Goal: Task Accomplishment & Management: Manage account settings

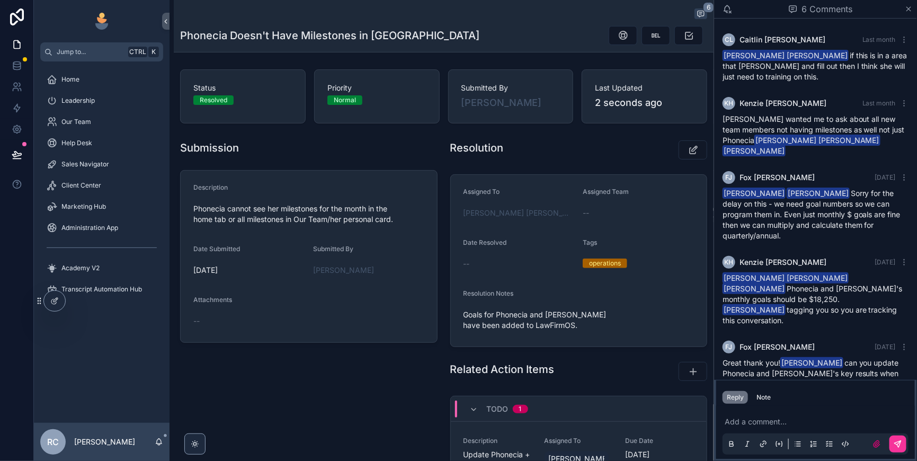
scroll to position [63, 0]
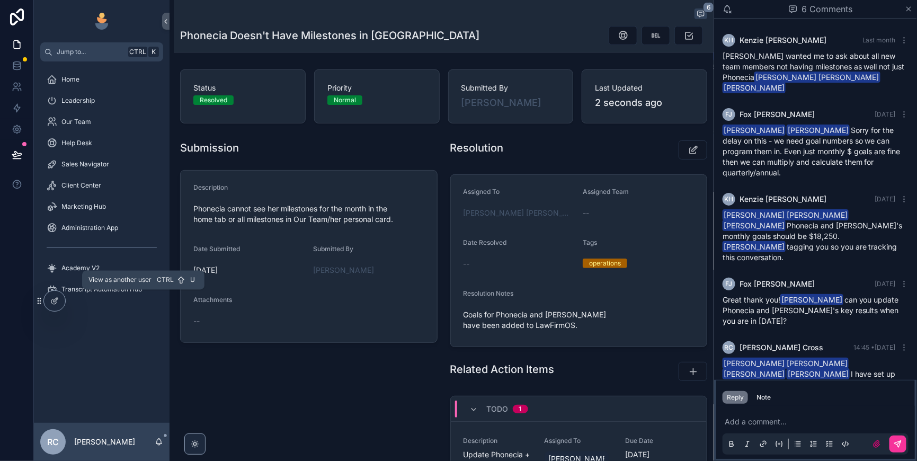
click at [0, 0] on icon at bounding box center [0, 0] width 0 height 0
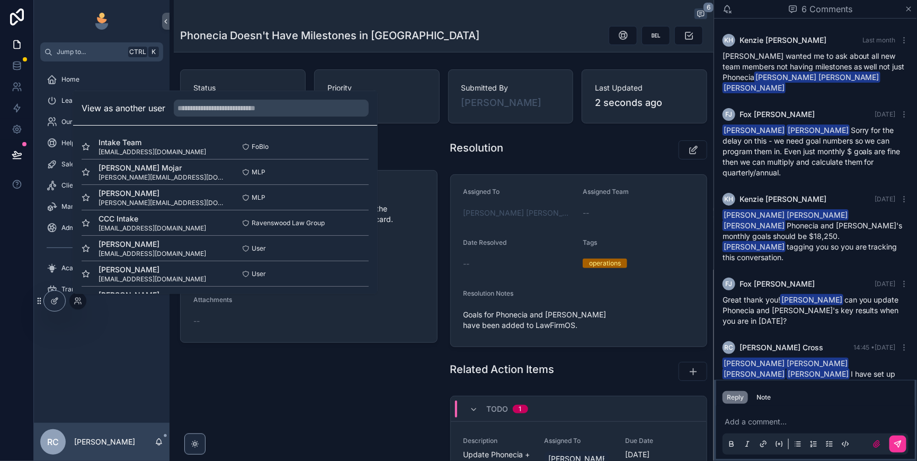
click at [237, 100] on input "text" at bounding box center [271, 108] width 195 height 17
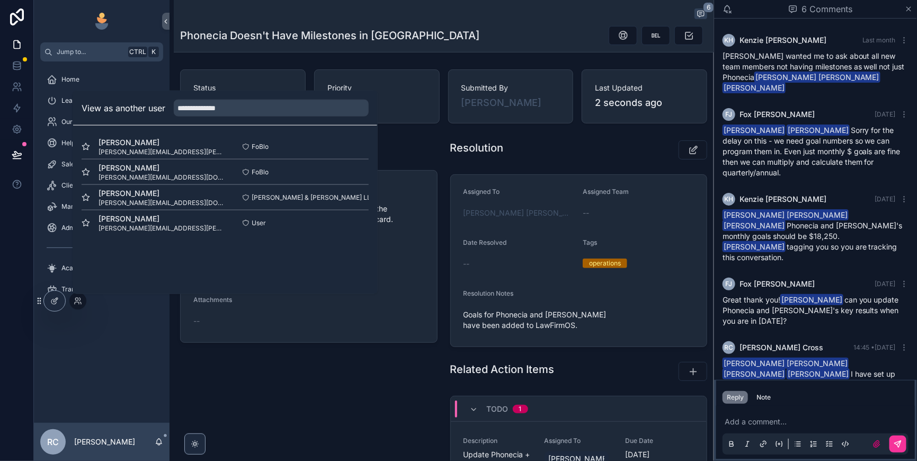
type input "**********"
click at [0, 0] on button "Select" at bounding box center [0, 0] width 0 height 0
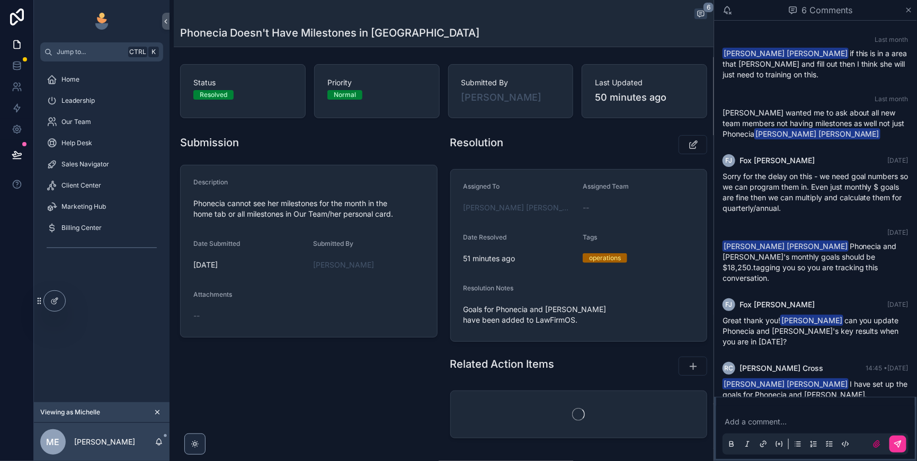
scroll to position [120, 0]
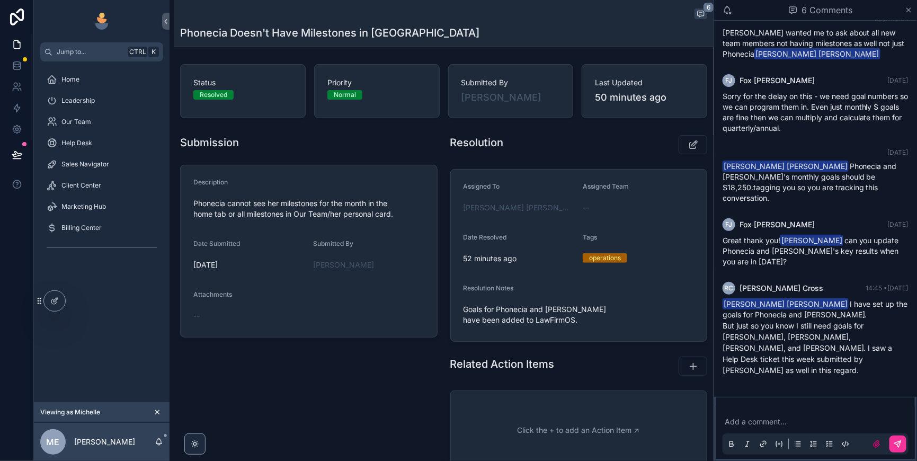
click at [101, 190] on span "Client Center" at bounding box center [81, 185] width 40 height 8
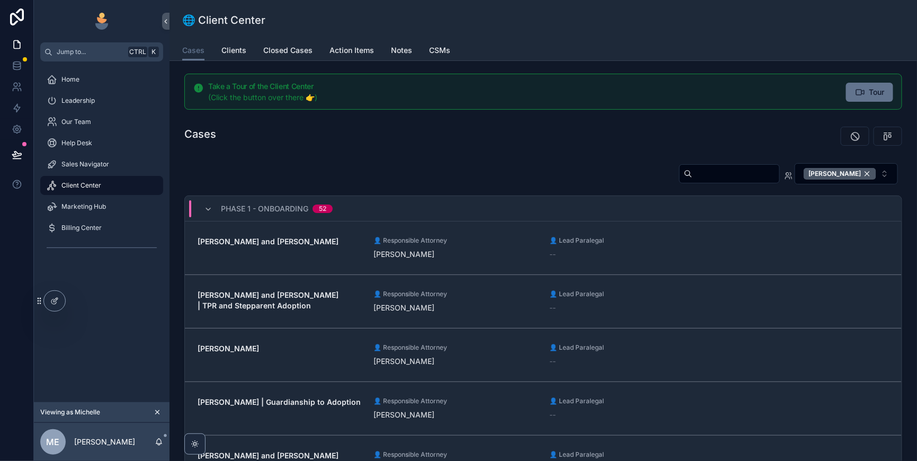
click at [883, 141] on icon "scrollable content" at bounding box center [888, 136] width 11 height 11
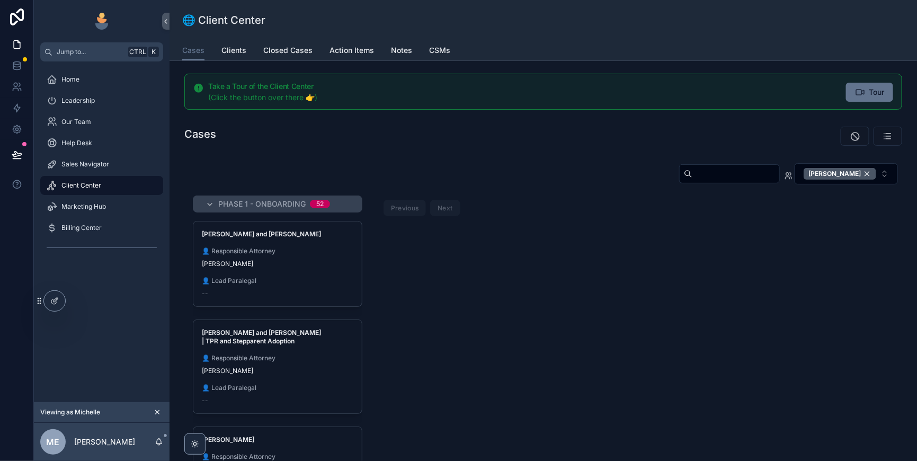
click at [96, 169] on span "Sales Navigator" at bounding box center [85, 164] width 48 height 8
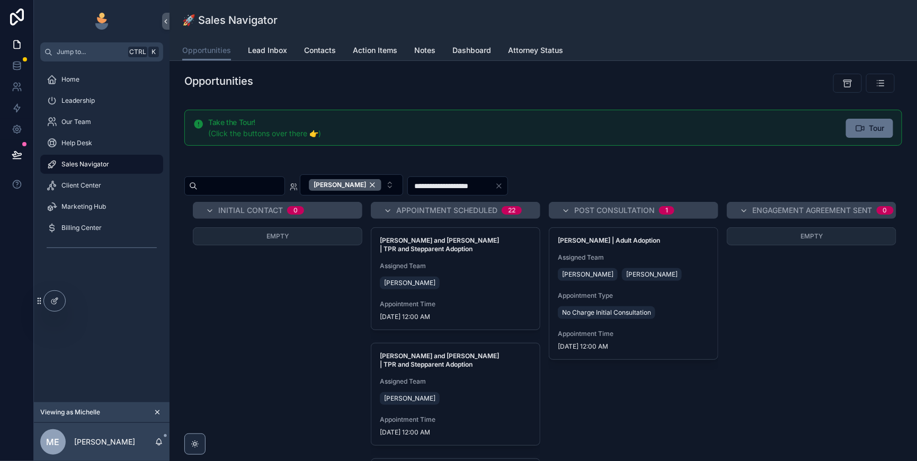
click at [287, 56] on span "Lead Inbox" at bounding box center [267, 50] width 39 height 11
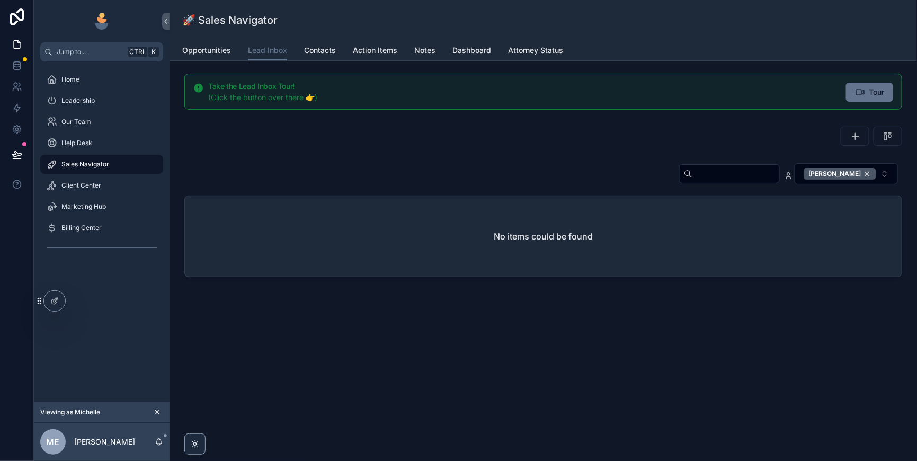
click at [864, 180] on div "[PERSON_NAME]" at bounding box center [840, 174] width 73 height 12
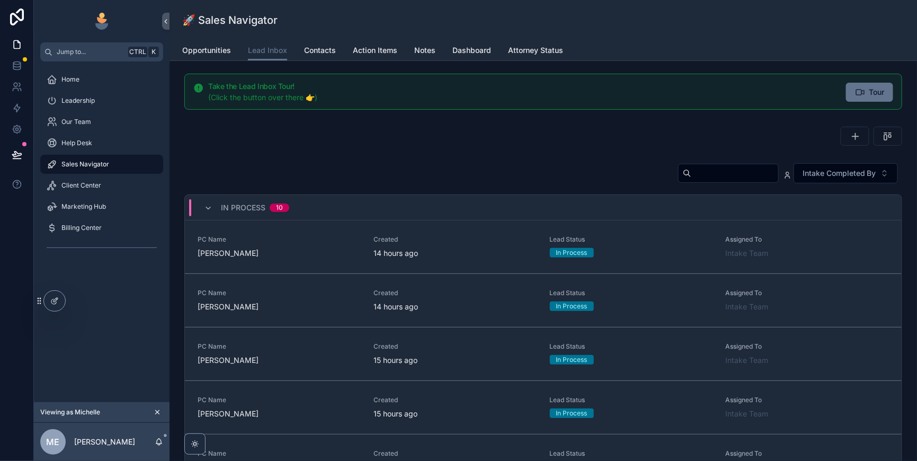
click at [692, 181] on input "scrollable content" at bounding box center [735, 173] width 87 height 15
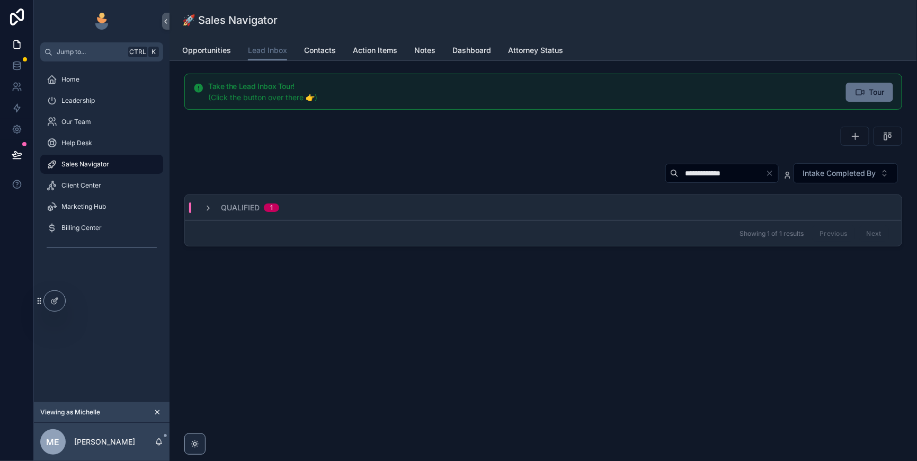
type input "**********"
click at [213, 213] on icon "scrollable content" at bounding box center [208, 208] width 8 height 8
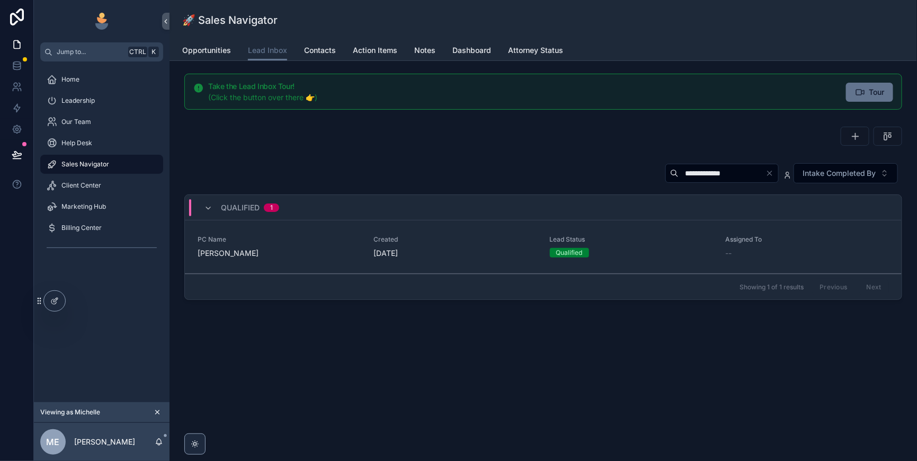
click at [488, 259] on div "[DATE]" at bounding box center [455, 253] width 163 height 11
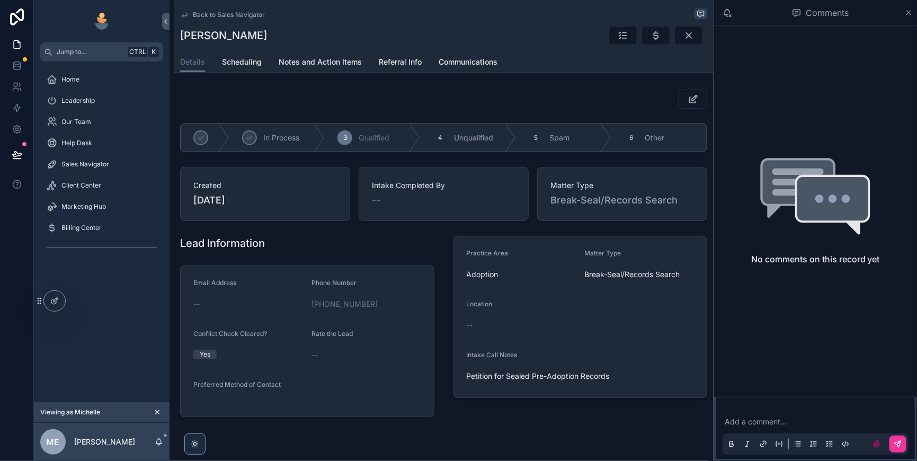
click at [906, 12] on icon "scrollable content" at bounding box center [909, 12] width 8 height 8
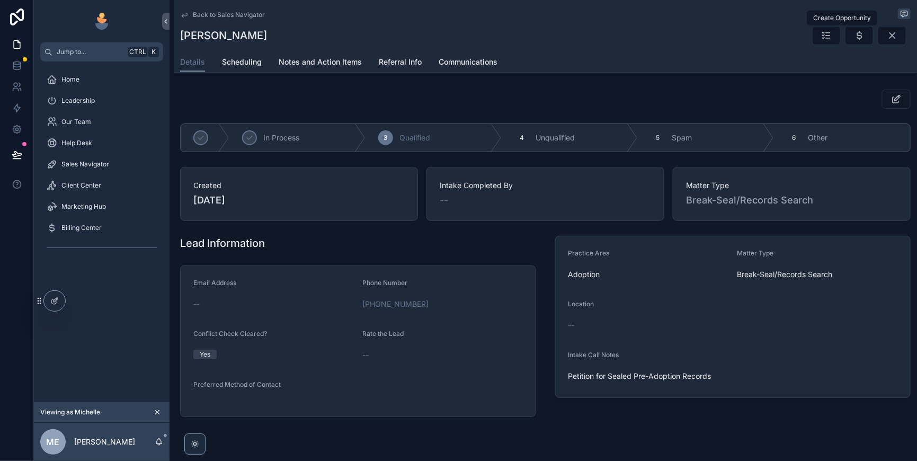
click at [854, 40] on icon "scrollable content" at bounding box center [859, 35] width 11 height 11
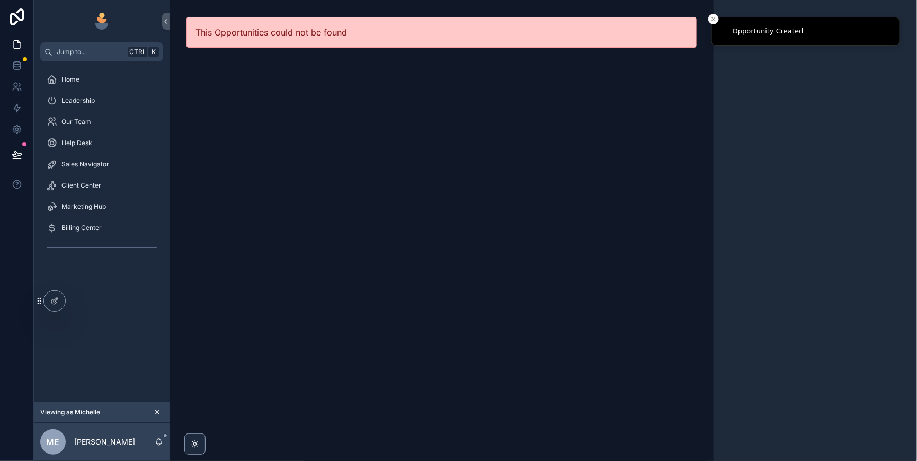
click at [85, 169] on span "Sales Navigator" at bounding box center [85, 164] width 48 height 8
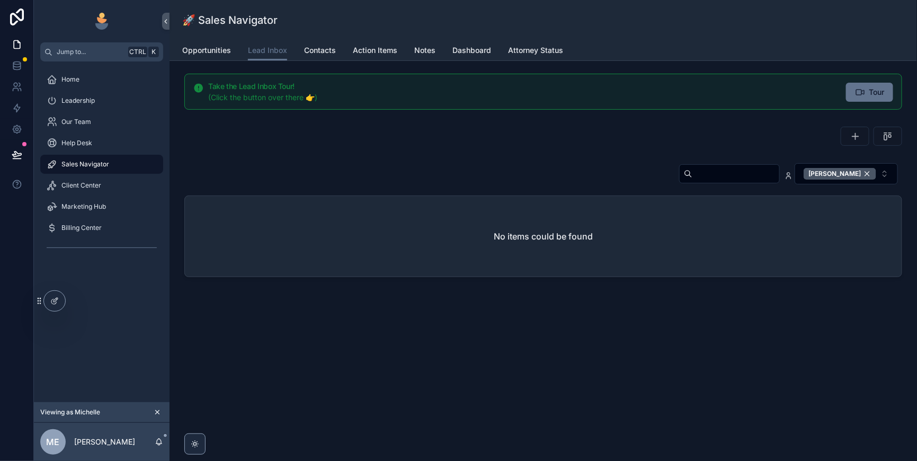
click at [858, 180] on div "[PERSON_NAME]" at bounding box center [840, 174] width 73 height 12
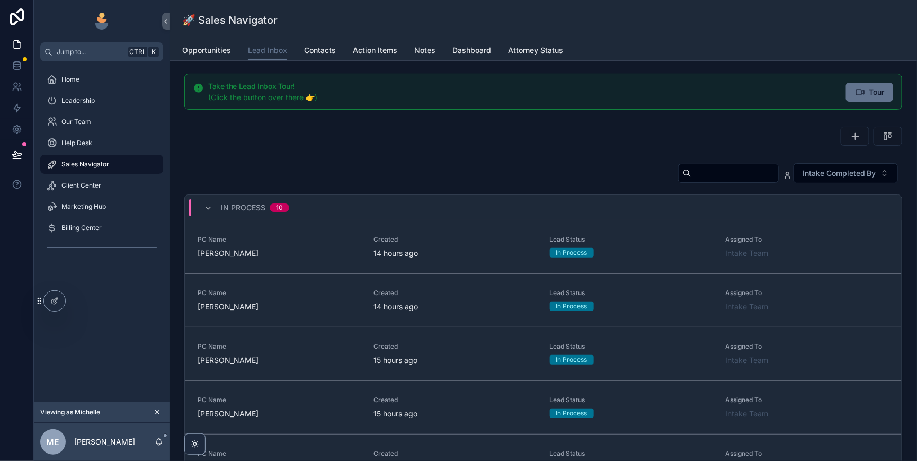
click at [700, 181] on input "scrollable content" at bounding box center [735, 173] width 87 height 15
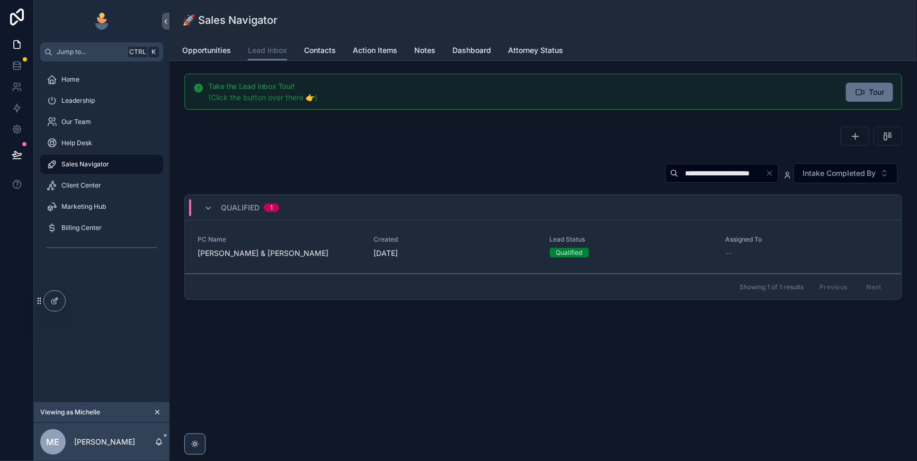
type input "**********"
click at [525, 259] on div "[DATE]" at bounding box center [455, 253] width 163 height 11
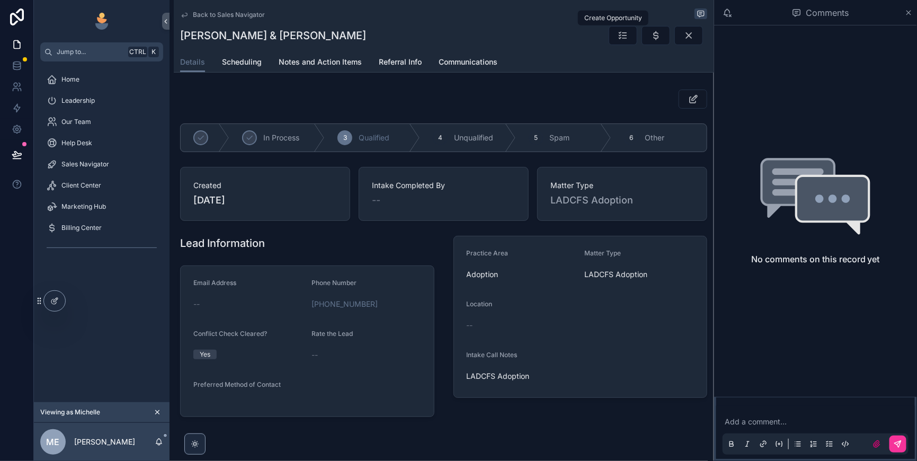
click at [651, 41] on icon "scrollable content" at bounding box center [656, 35] width 11 height 11
click at [906, 13] on icon "scrollable content" at bounding box center [909, 12] width 8 height 8
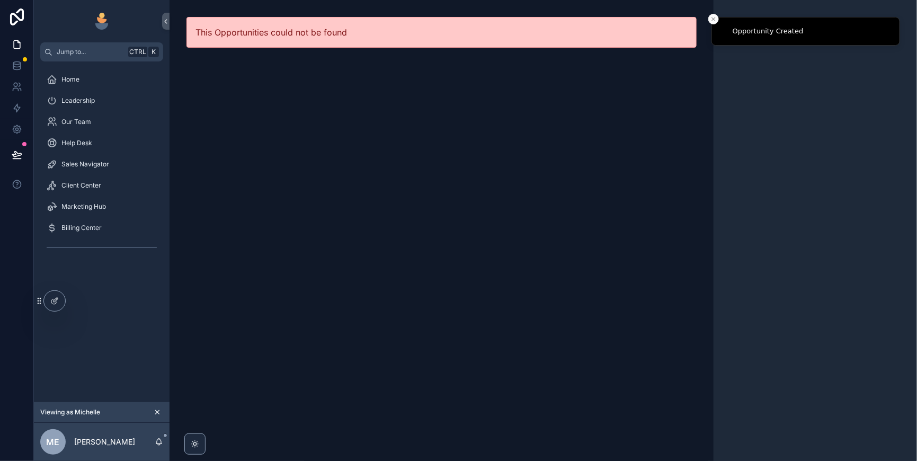
click at [98, 169] on span "Sales Navigator" at bounding box center [85, 164] width 48 height 8
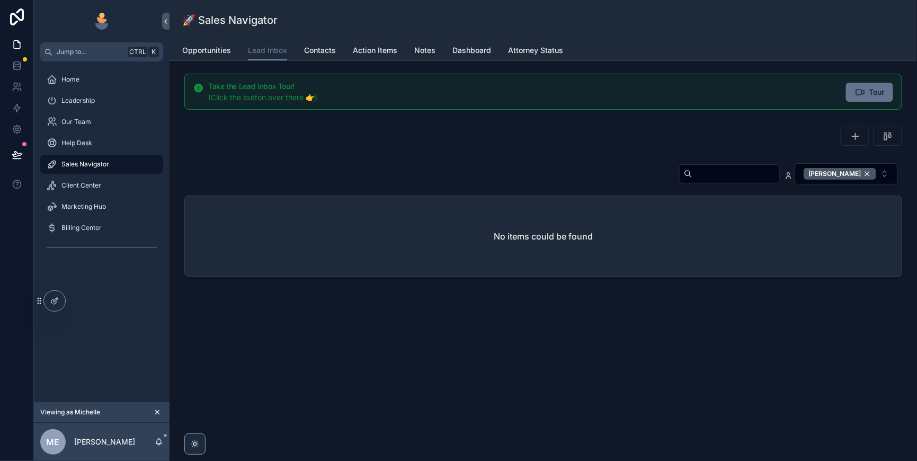
click at [863, 180] on div "[PERSON_NAME]" at bounding box center [840, 174] width 73 height 12
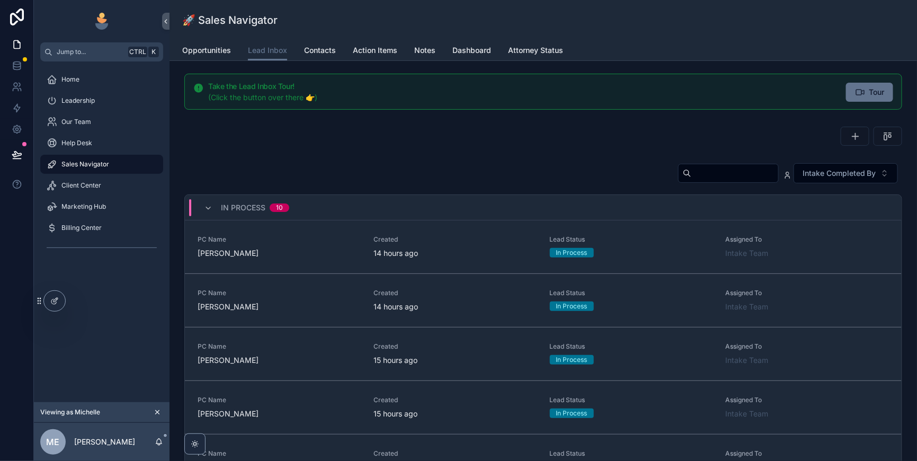
click at [692, 181] on input "scrollable content" at bounding box center [735, 173] width 87 height 15
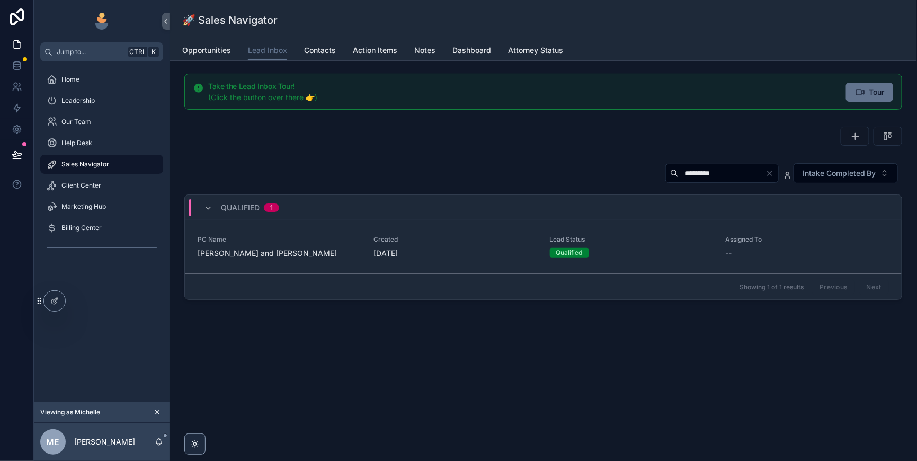
type input "*********"
click at [689, 258] on div "Qualified" at bounding box center [631, 253] width 163 height 10
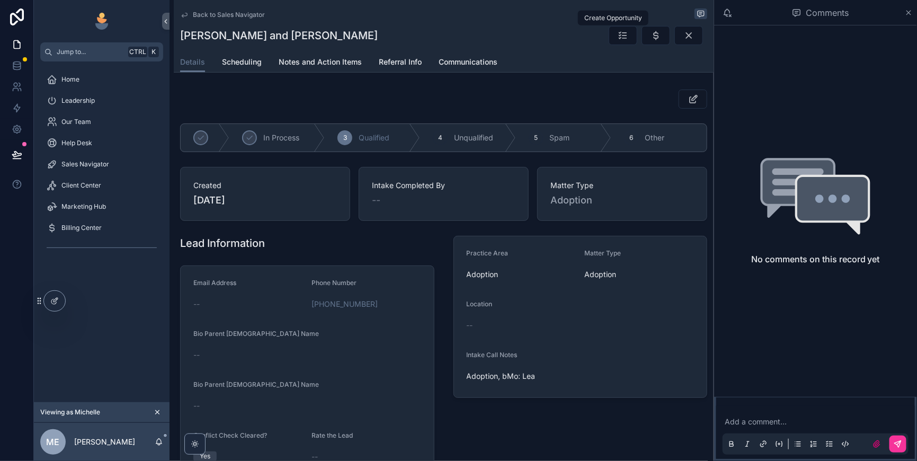
click at [651, 41] on icon "scrollable content" at bounding box center [656, 35] width 11 height 11
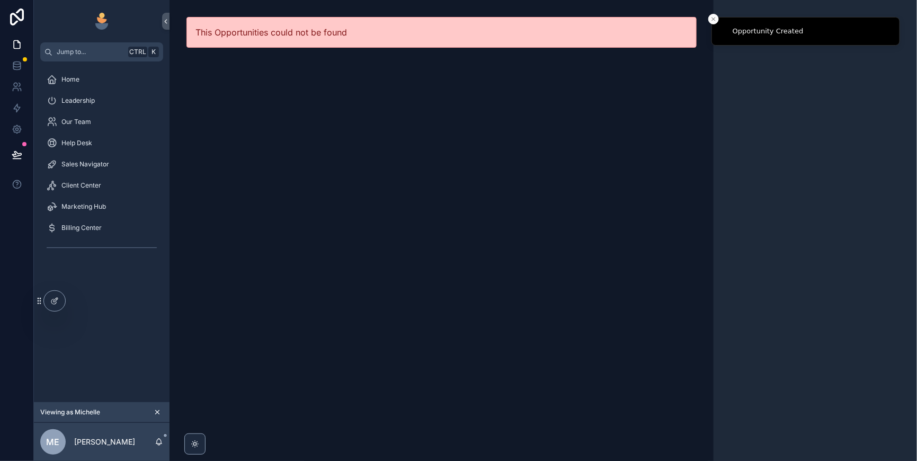
drag, startPoint x: 86, startPoint y: 183, endPoint x: 174, endPoint y: 160, distance: 91.4
click at [86, 169] on span "Sales Navigator" at bounding box center [85, 164] width 48 height 8
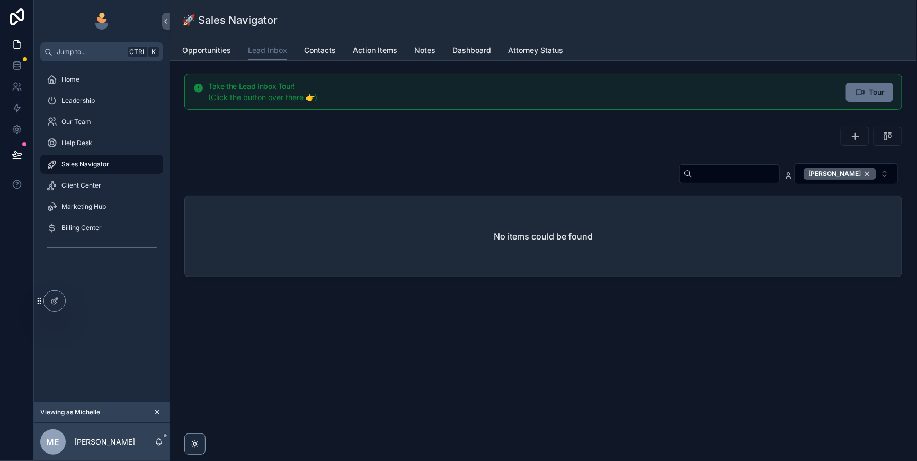
click at [861, 180] on div "[PERSON_NAME]" at bounding box center [840, 174] width 73 height 12
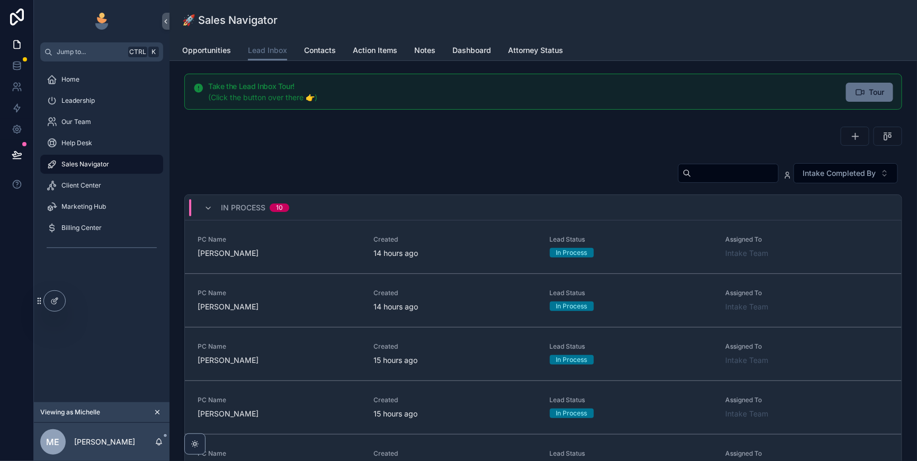
click at [701, 181] on input "scrollable content" at bounding box center [735, 173] width 87 height 15
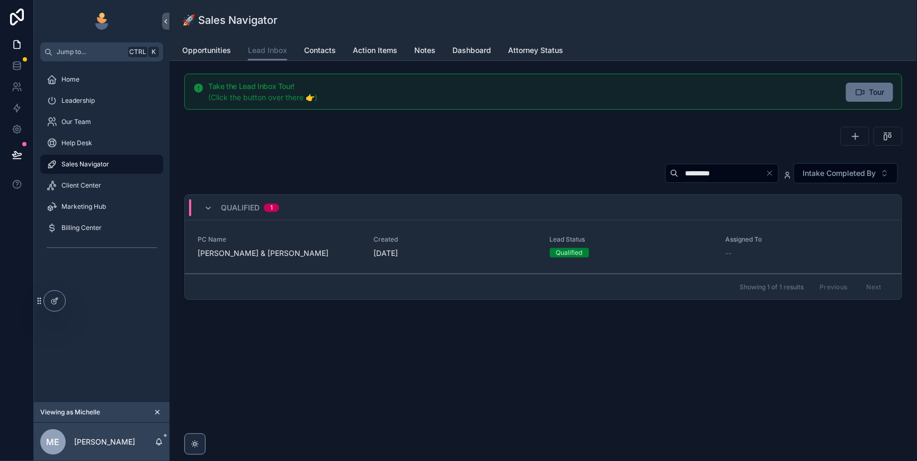
type input "*********"
click at [650, 258] on div "Qualified" at bounding box center [631, 253] width 163 height 10
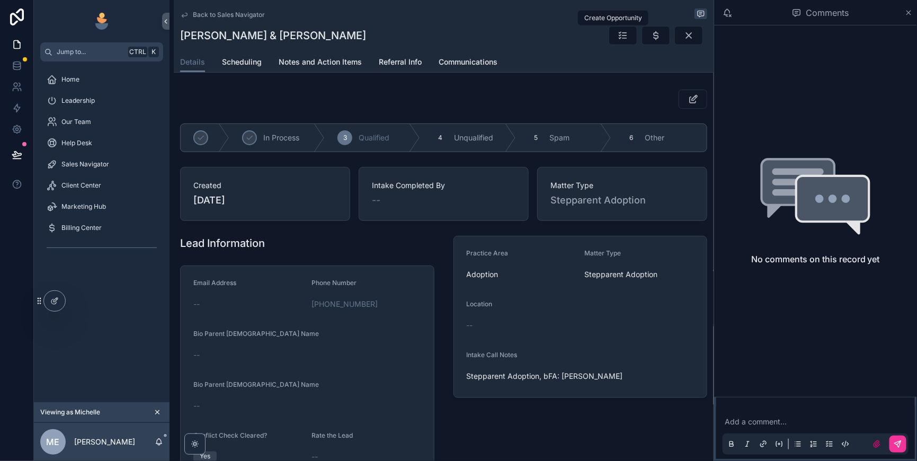
click at [642, 45] on button "scrollable content" at bounding box center [656, 35] width 29 height 19
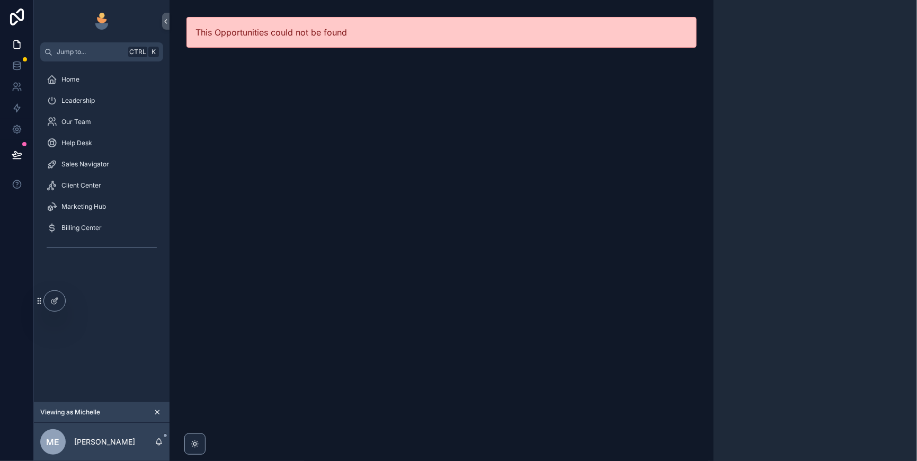
click at [98, 169] on span "Sales Navigator" at bounding box center [85, 164] width 48 height 8
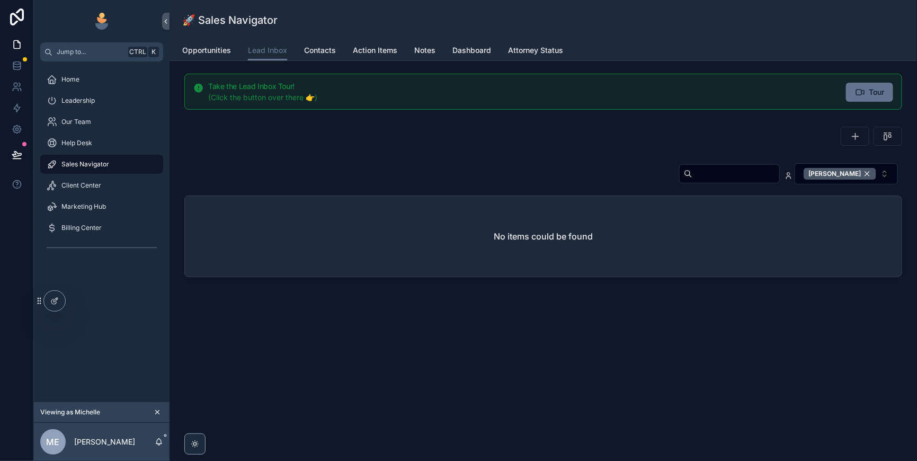
click at [863, 180] on div "[PERSON_NAME]" at bounding box center [840, 174] width 73 height 12
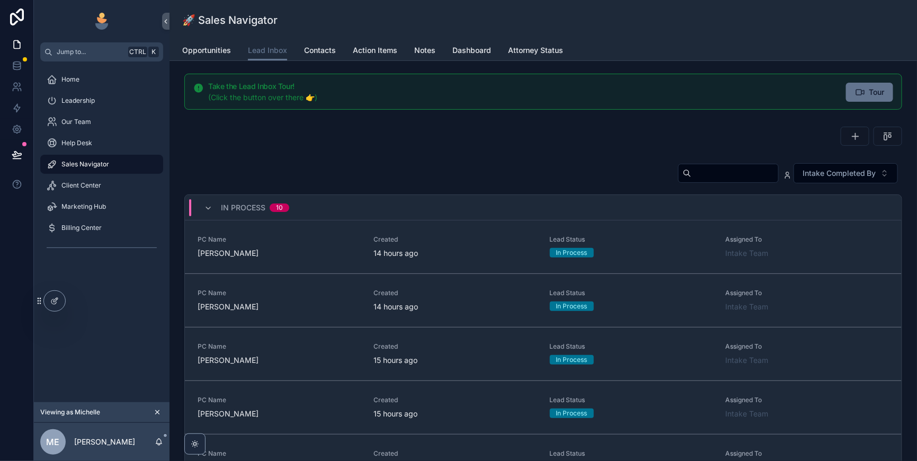
click at [692, 181] on input "scrollable content" at bounding box center [735, 173] width 87 height 15
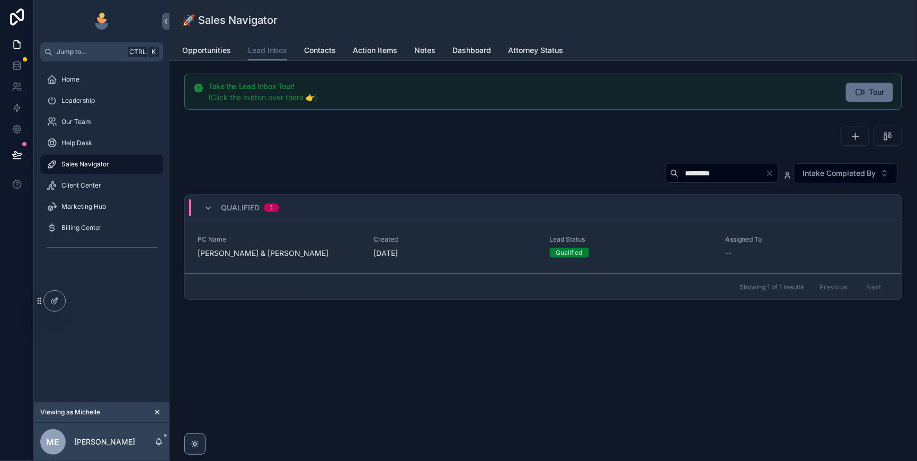
type input "*********"
click at [626, 258] on div "Qualified" at bounding box center [631, 253] width 163 height 10
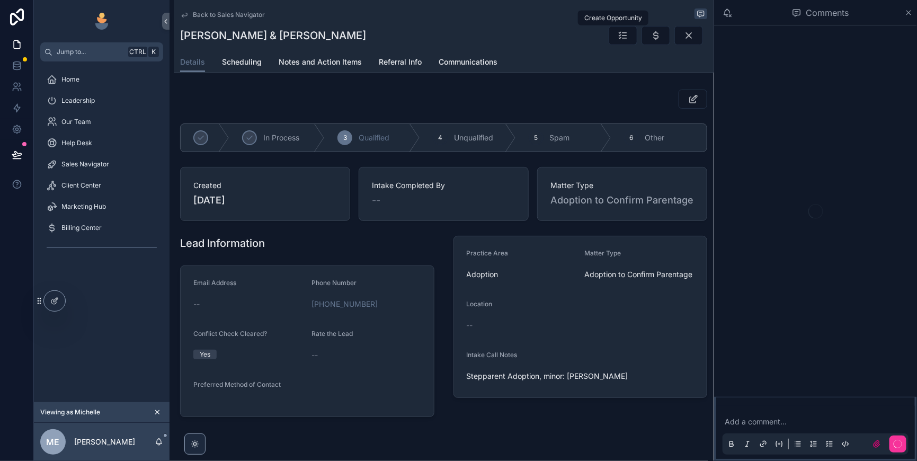
click at [651, 41] on icon "scrollable content" at bounding box center [656, 35] width 11 height 11
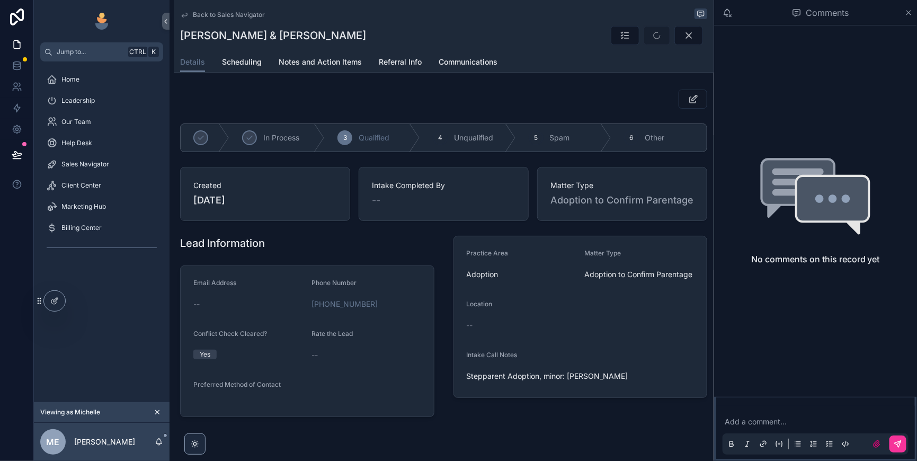
click at [910, 15] on icon "scrollable content" at bounding box center [909, 13] width 4 height 4
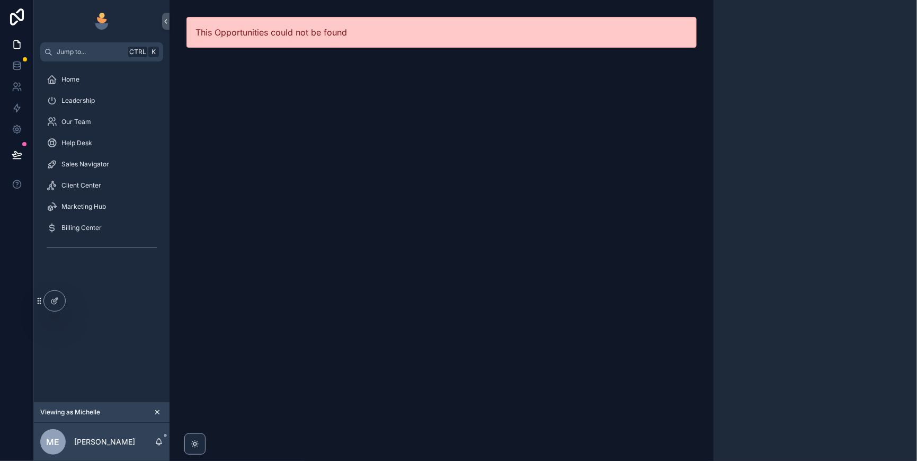
click at [109, 169] on span "Sales Navigator" at bounding box center [85, 164] width 48 height 8
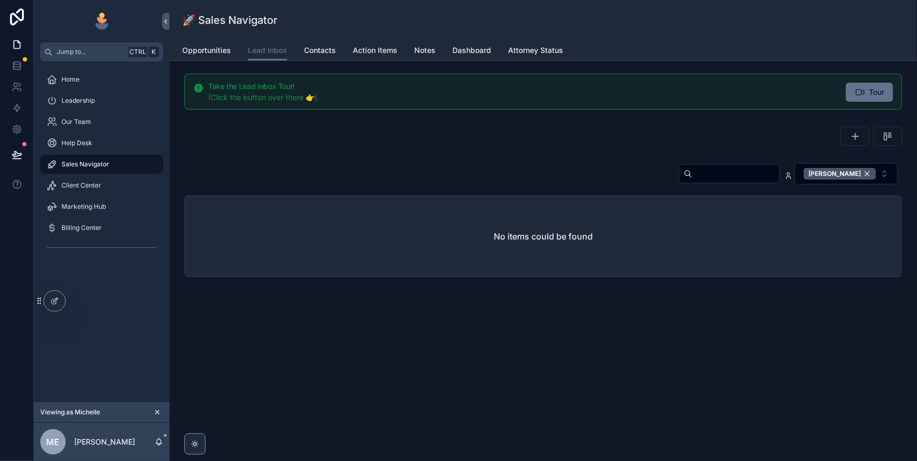
click at [860, 180] on div "[PERSON_NAME]" at bounding box center [840, 174] width 73 height 12
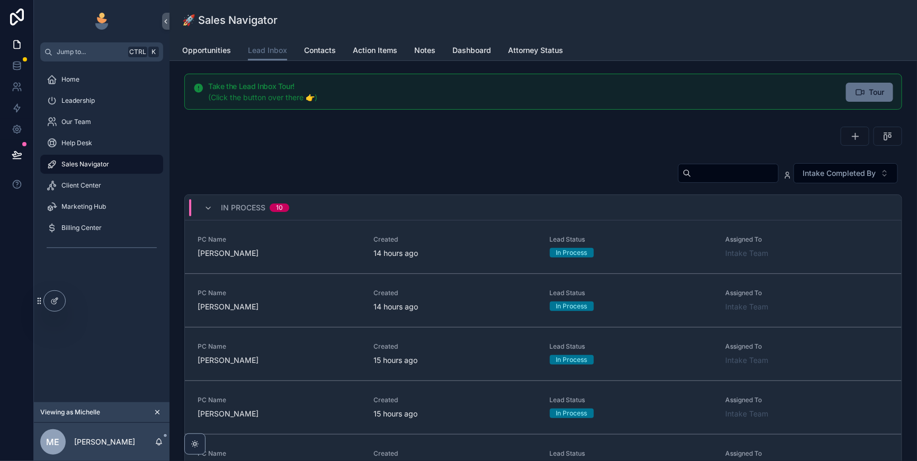
click at [692, 181] on input "scrollable content" at bounding box center [735, 173] width 87 height 15
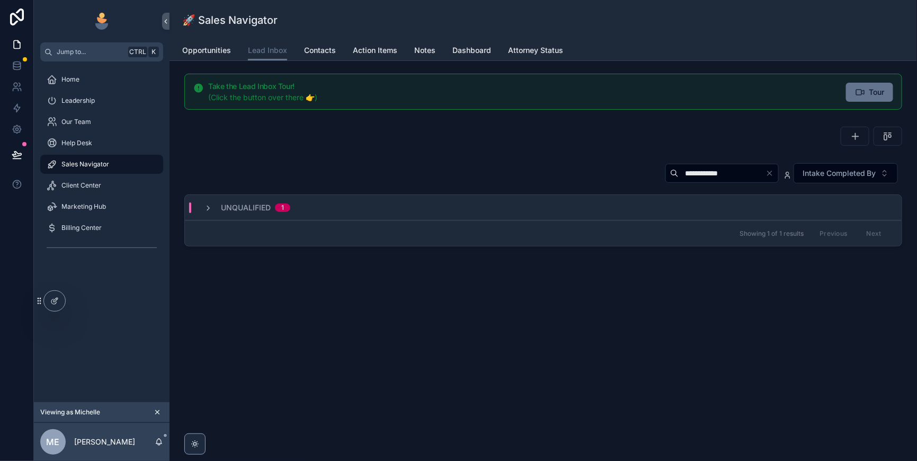
click at [234, 213] on div "Unqualified 1" at bounding box center [247, 207] width 86 height 11
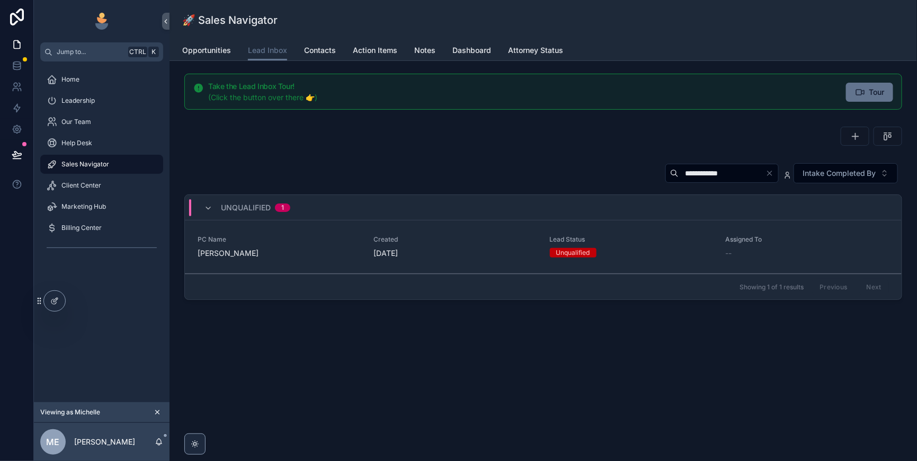
drag, startPoint x: 672, startPoint y: 191, endPoint x: 624, endPoint y: 197, distance: 48.6
click at [679, 181] on input "**********" at bounding box center [722, 173] width 87 height 15
drag, startPoint x: 684, startPoint y: 196, endPoint x: 622, endPoint y: 197, distance: 62.0
click at [679, 181] on input "**********" at bounding box center [722, 173] width 87 height 15
type input "**********"
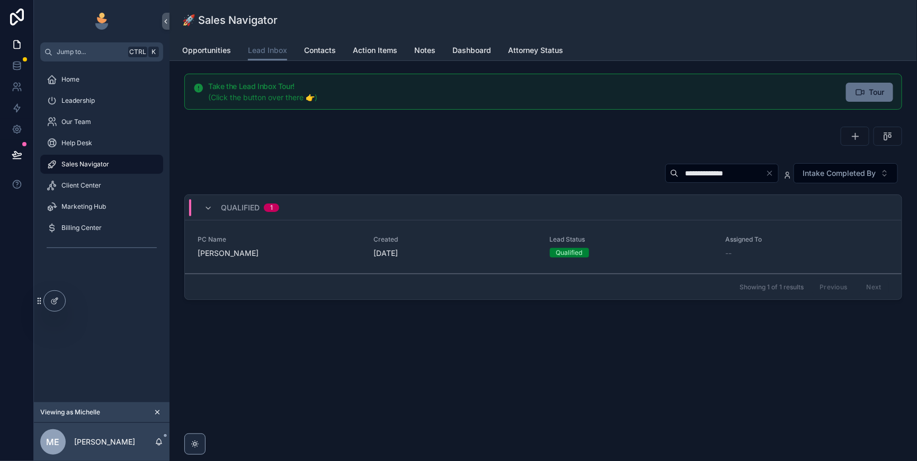
click at [462, 244] on span "Created" at bounding box center [455, 239] width 163 height 8
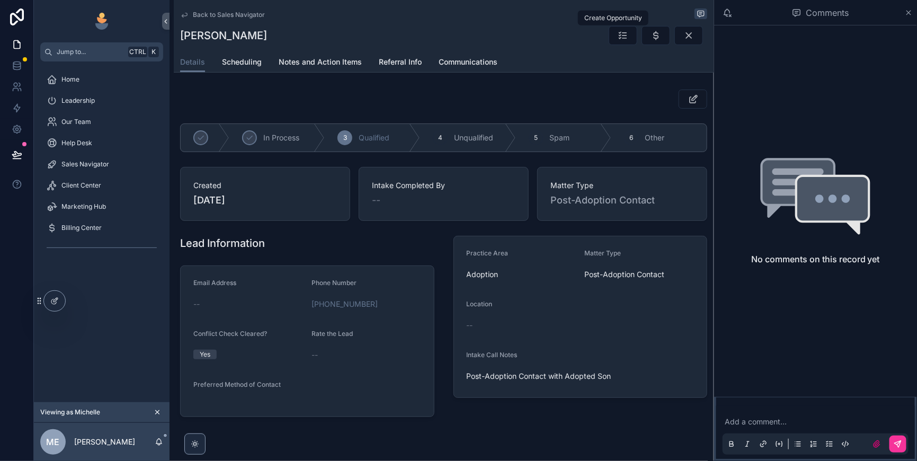
click at [651, 35] on icon "scrollable content" at bounding box center [656, 35] width 11 height 11
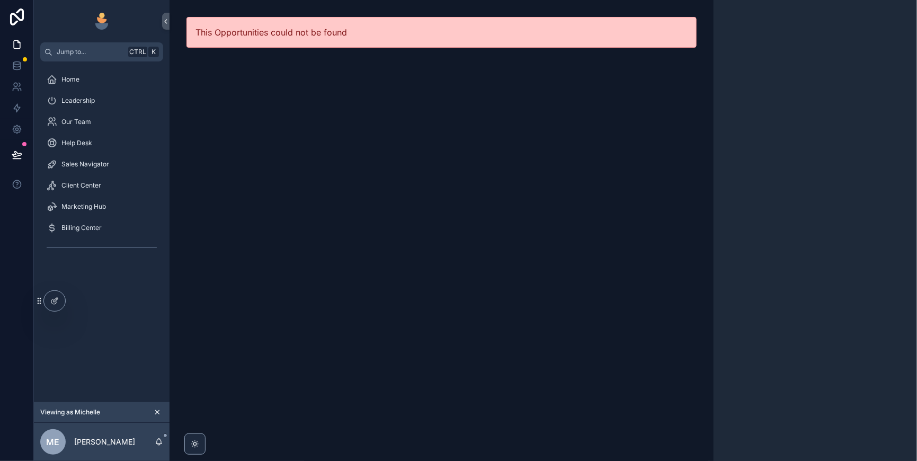
drag, startPoint x: 87, startPoint y: 185, endPoint x: 164, endPoint y: 186, distance: 77.4
click at [87, 169] on span "Sales Navigator" at bounding box center [85, 164] width 48 height 8
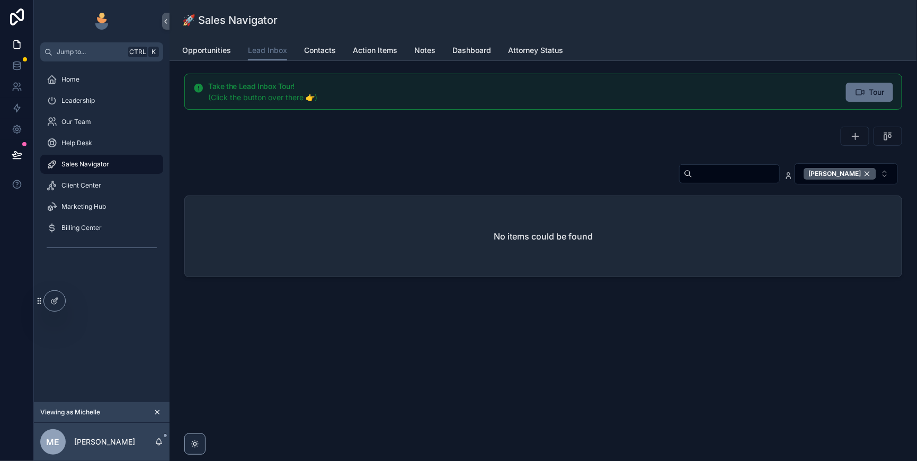
click at [861, 180] on div "[PERSON_NAME]" at bounding box center [840, 174] width 73 height 12
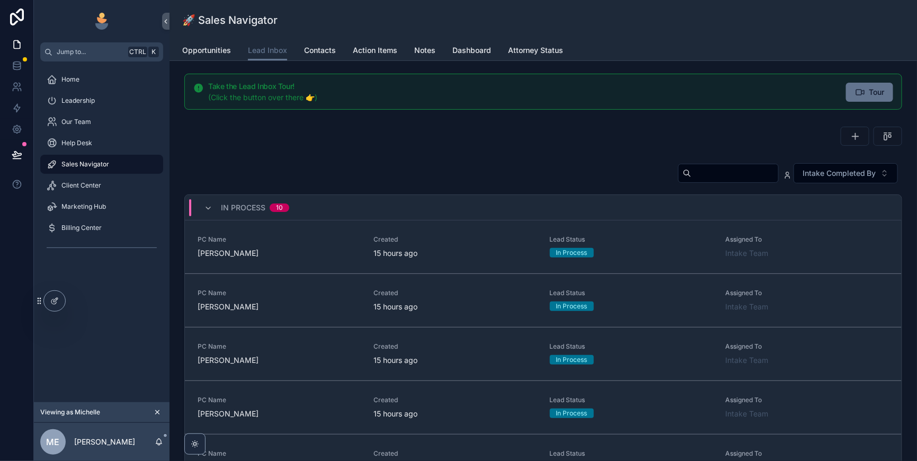
click at [692, 181] on input "scrollable content" at bounding box center [735, 173] width 87 height 15
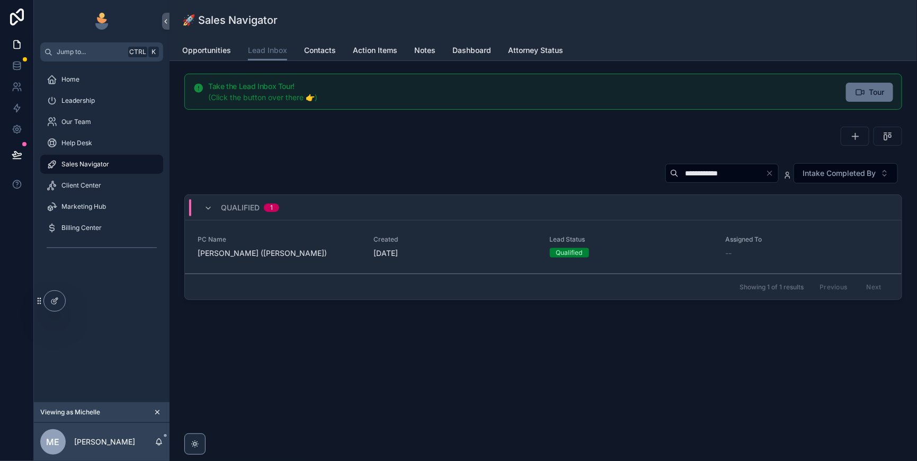
type input "**********"
click at [489, 259] on div "Created 2 days ago" at bounding box center [455, 246] width 163 height 23
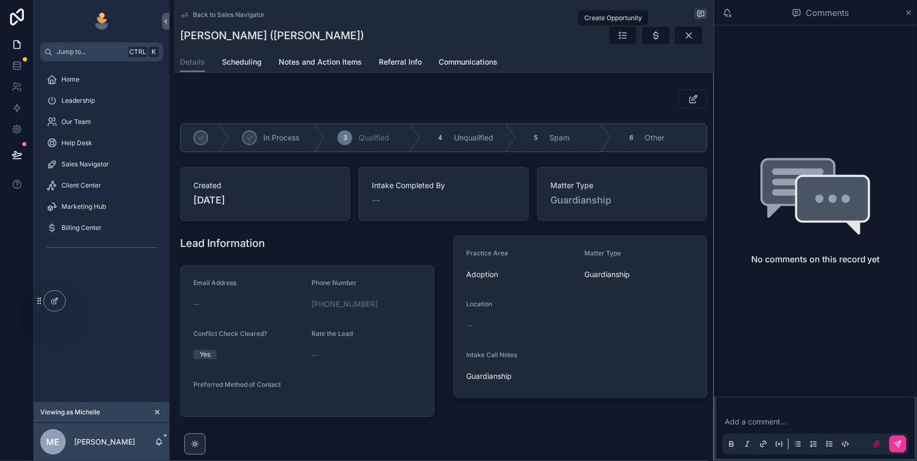
drag, startPoint x: 618, startPoint y: 40, endPoint x: 618, endPoint y: 54, distance: 14.3
click at [651, 40] on icon "scrollable content" at bounding box center [656, 35] width 11 height 11
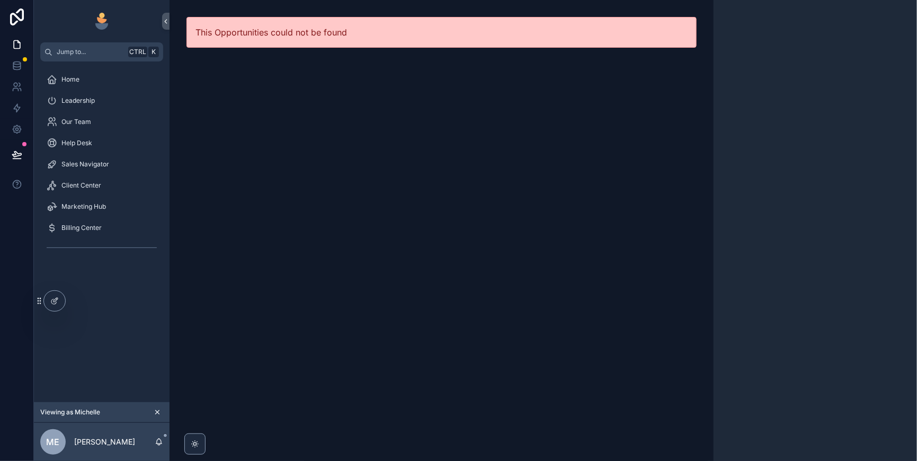
drag, startPoint x: 91, startPoint y: 184, endPoint x: 126, endPoint y: 190, distance: 36.0
click at [91, 169] on span "Sales Navigator" at bounding box center [85, 164] width 48 height 8
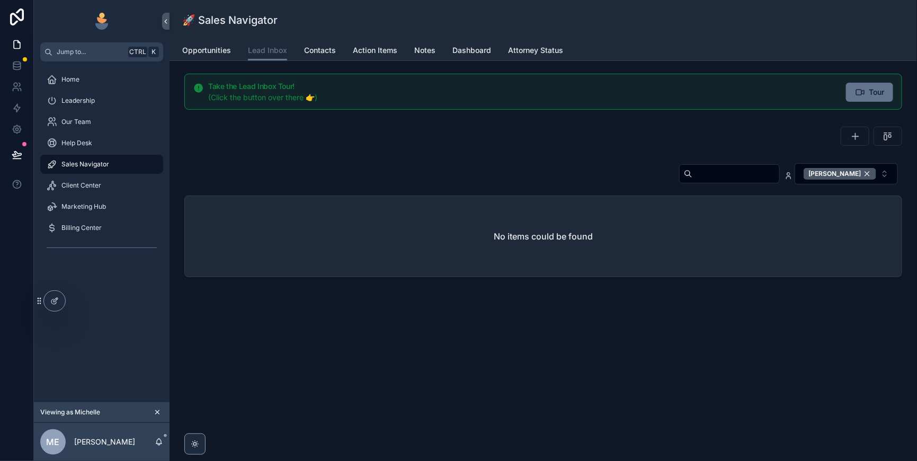
click at [860, 180] on div "[PERSON_NAME]" at bounding box center [840, 174] width 73 height 12
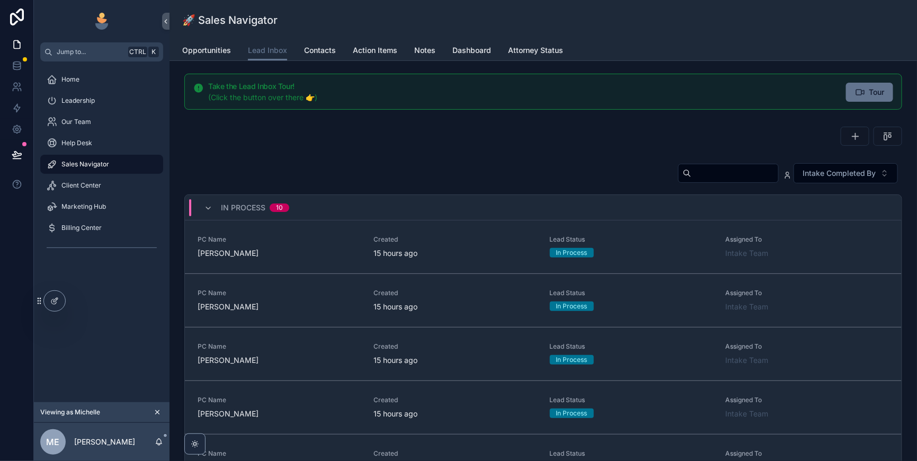
click at [693, 181] on input "scrollable content" at bounding box center [735, 173] width 87 height 15
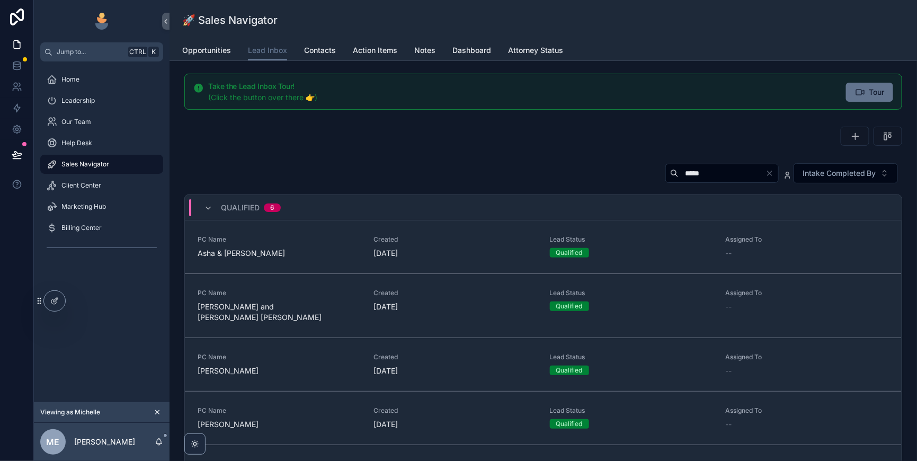
type input "****"
click at [663, 274] on link "PC Name Asha & Gregory Johnsen Created 2 days ago Lead Status Qualified Assigne…" at bounding box center [543, 247] width 717 height 54
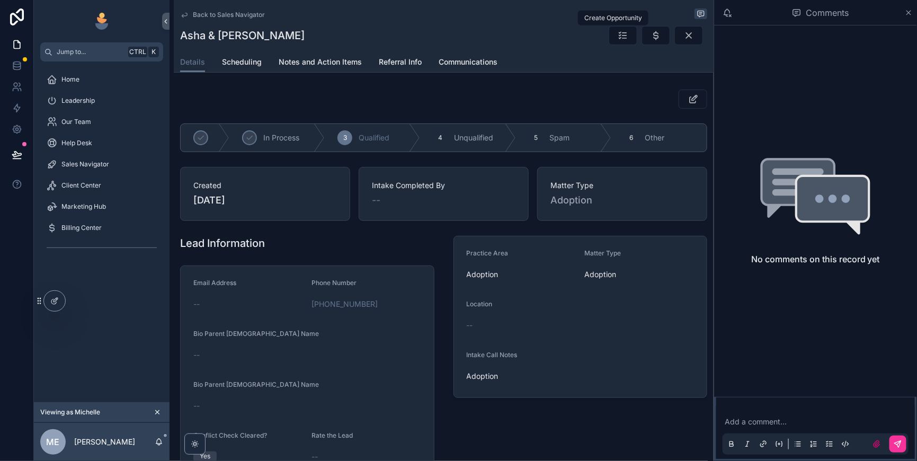
click at [642, 45] on button "scrollable content" at bounding box center [656, 35] width 29 height 19
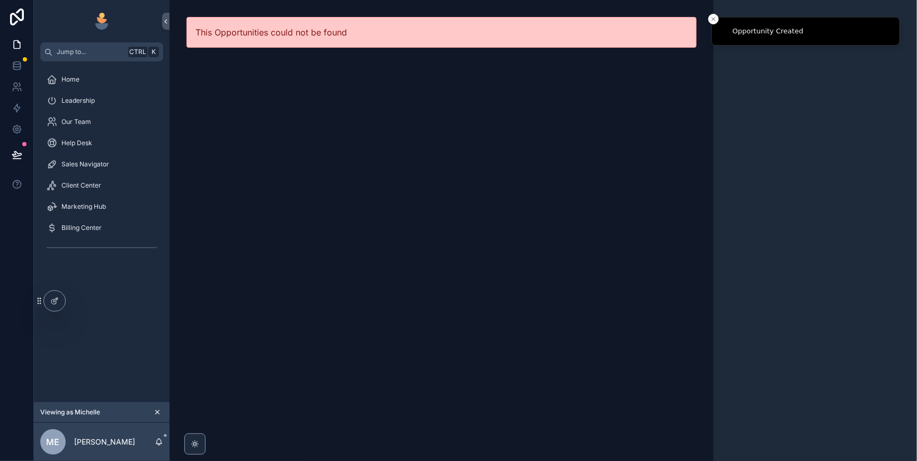
click at [100, 169] on span "Sales Navigator" at bounding box center [85, 164] width 48 height 8
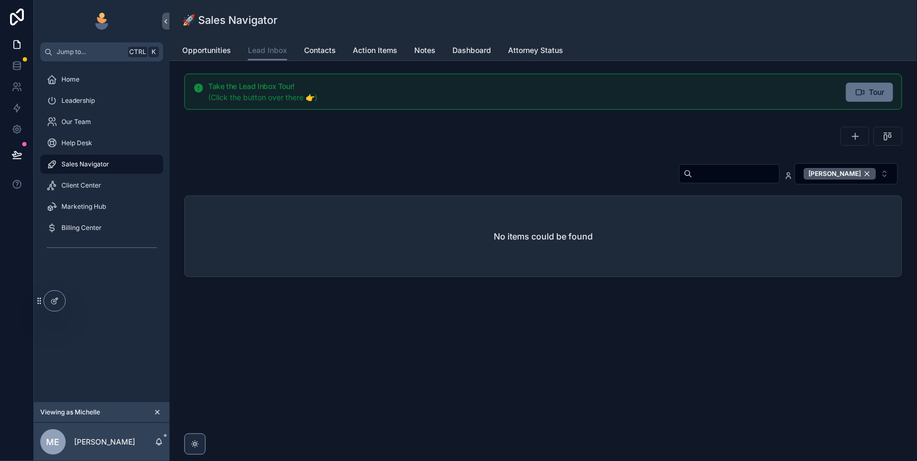
click at [863, 180] on div "[PERSON_NAME]" at bounding box center [840, 174] width 73 height 12
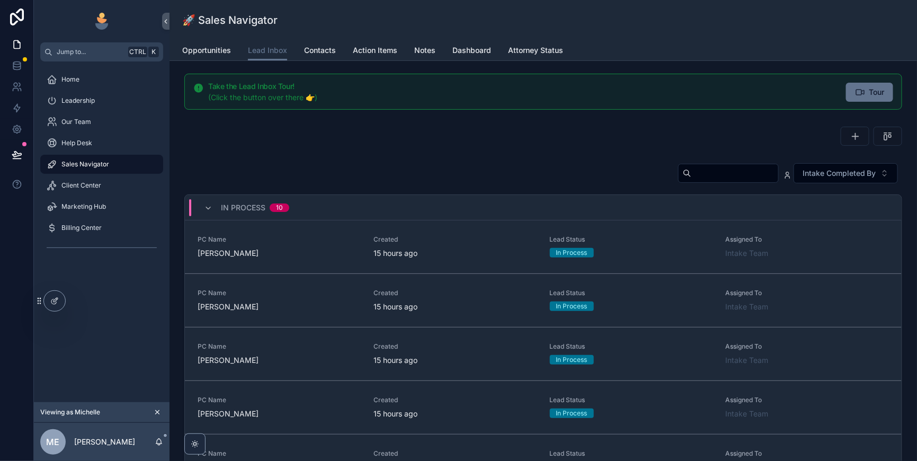
click at [698, 181] on input "scrollable content" at bounding box center [735, 173] width 87 height 15
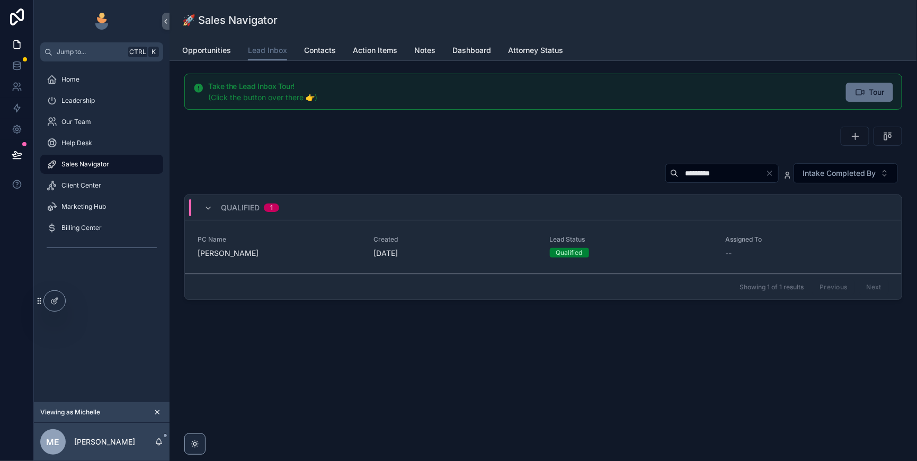
type input "*********"
click at [669, 244] on span "Lead Status" at bounding box center [631, 239] width 163 height 8
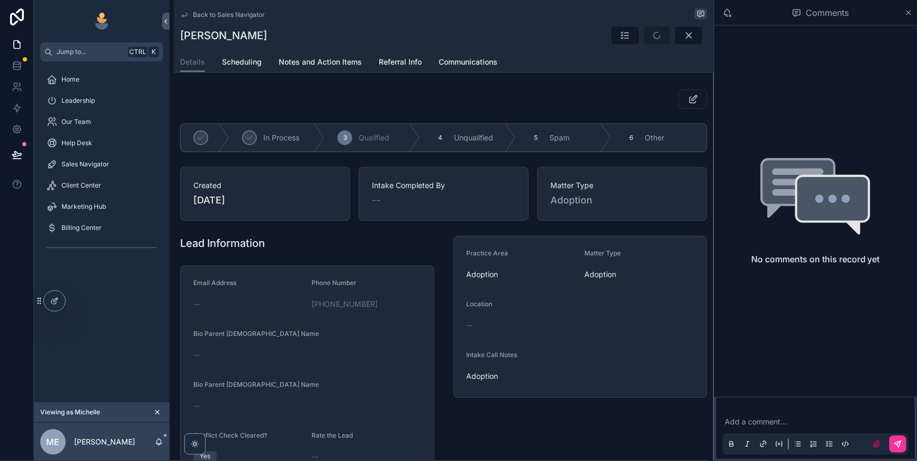
click at [909, 12] on icon "scrollable content" at bounding box center [909, 12] width 8 height 8
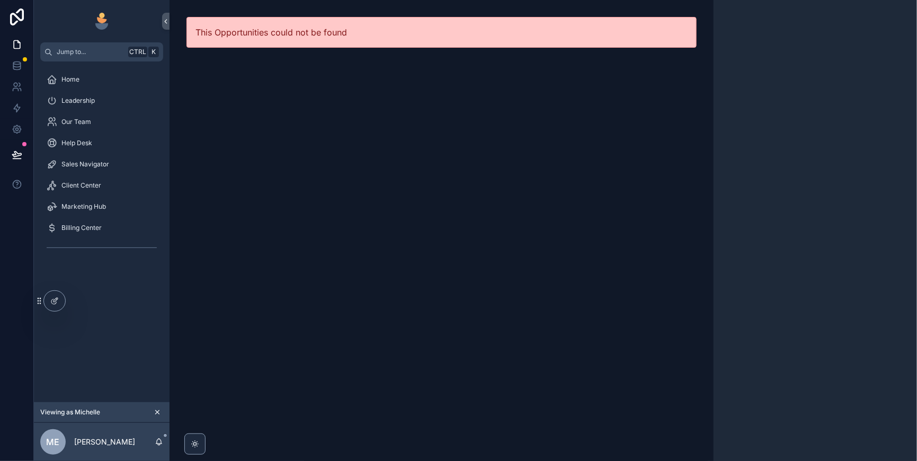
click at [89, 169] on span "Sales Navigator" at bounding box center [85, 164] width 48 height 8
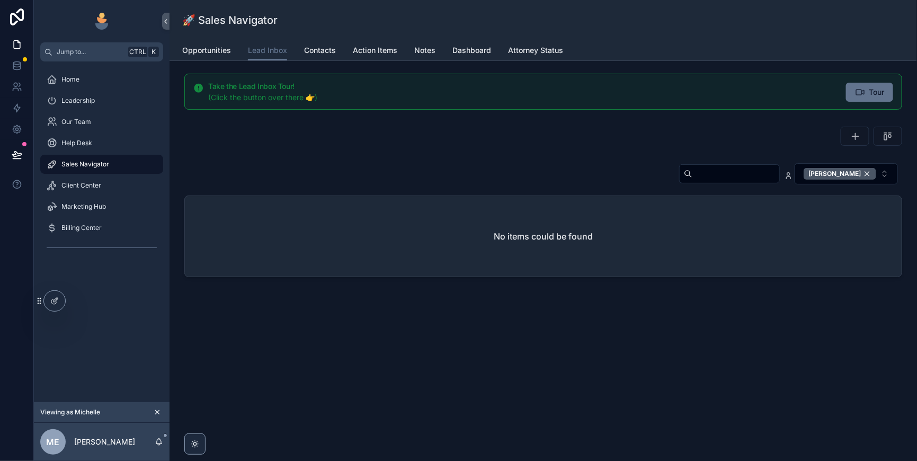
click at [860, 180] on div "[PERSON_NAME]" at bounding box center [840, 174] width 73 height 12
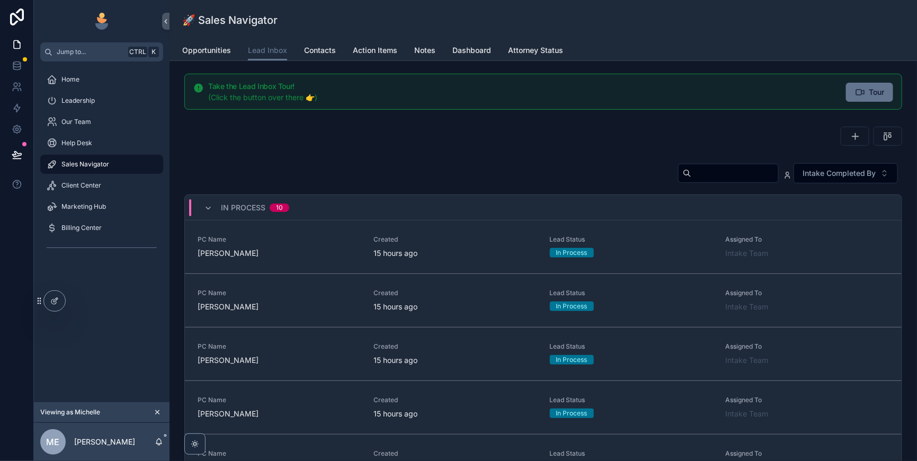
click at [703, 181] on input "scrollable content" at bounding box center [735, 173] width 87 height 15
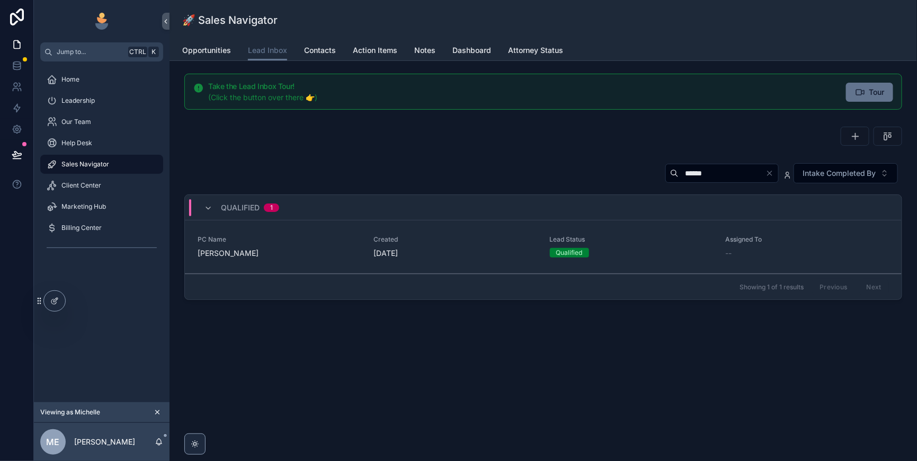
type input "******"
click at [494, 259] on div "[DATE]" at bounding box center [455, 253] width 163 height 11
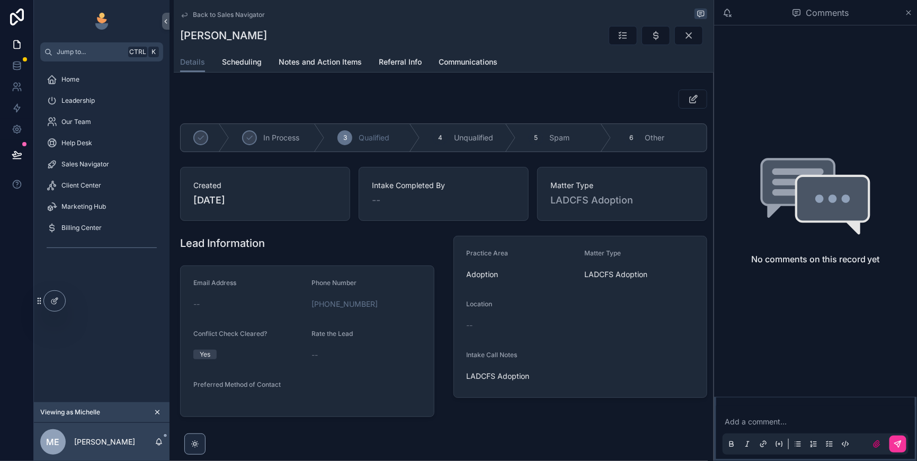
click at [422, 67] on span "Referral Info" at bounding box center [400, 62] width 43 height 11
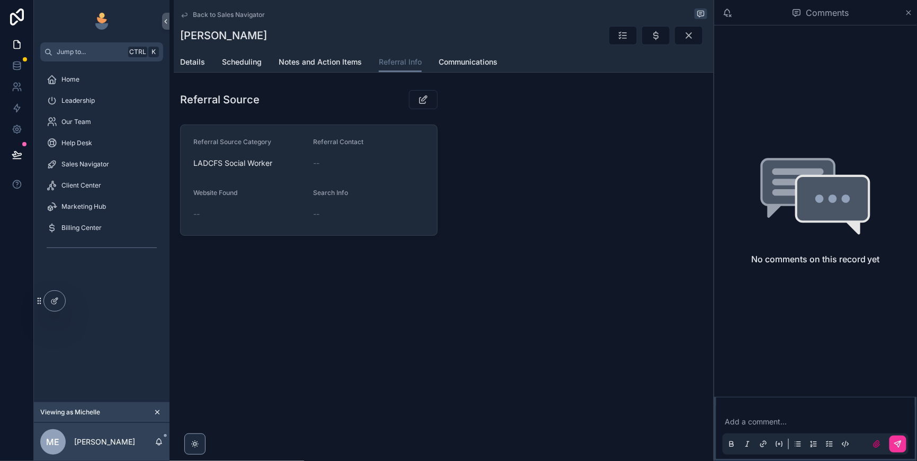
click at [205, 66] on span "Details" at bounding box center [192, 62] width 25 height 11
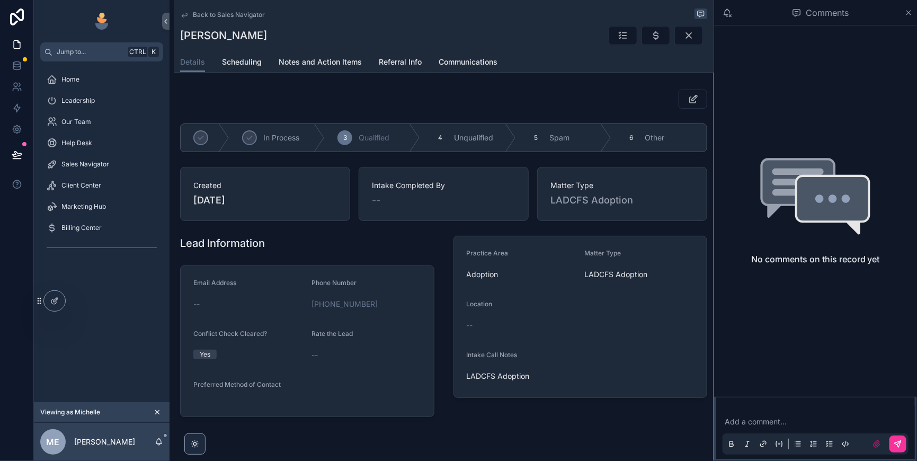
click at [907, 17] on icon "scrollable content" at bounding box center [909, 12] width 8 height 8
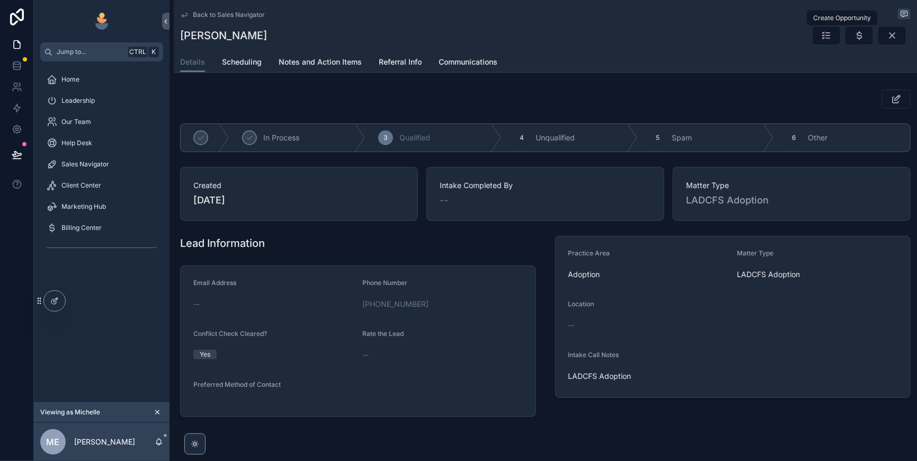
click at [854, 37] on icon "scrollable content" at bounding box center [859, 35] width 11 height 11
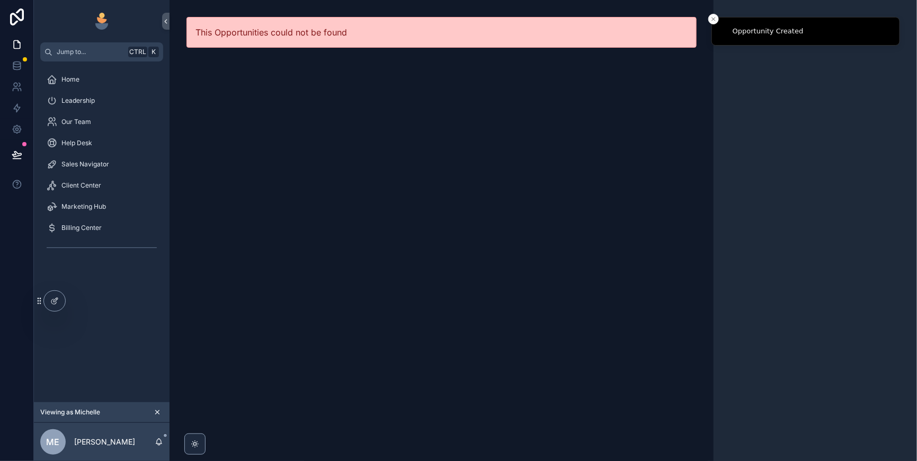
drag, startPoint x: 101, startPoint y: 186, endPoint x: 129, endPoint y: 185, distance: 28.1
click at [101, 169] on span "Sales Navigator" at bounding box center [85, 164] width 48 height 8
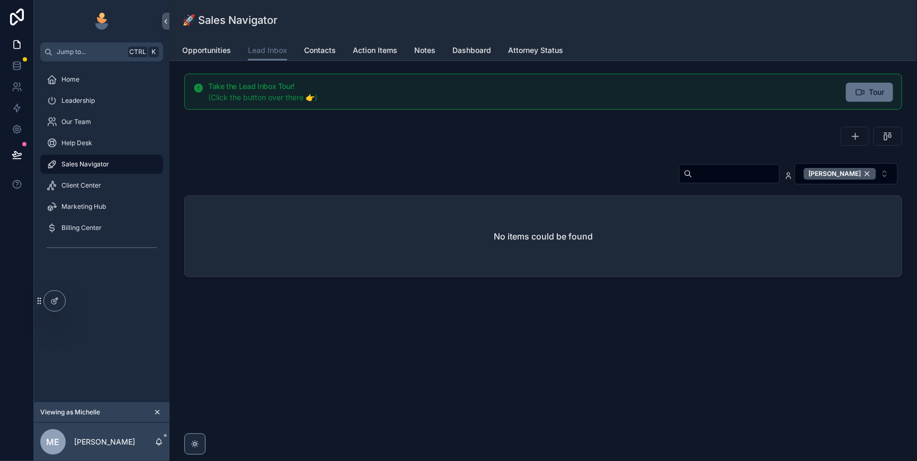
click at [865, 180] on div "[PERSON_NAME]" at bounding box center [840, 174] width 73 height 12
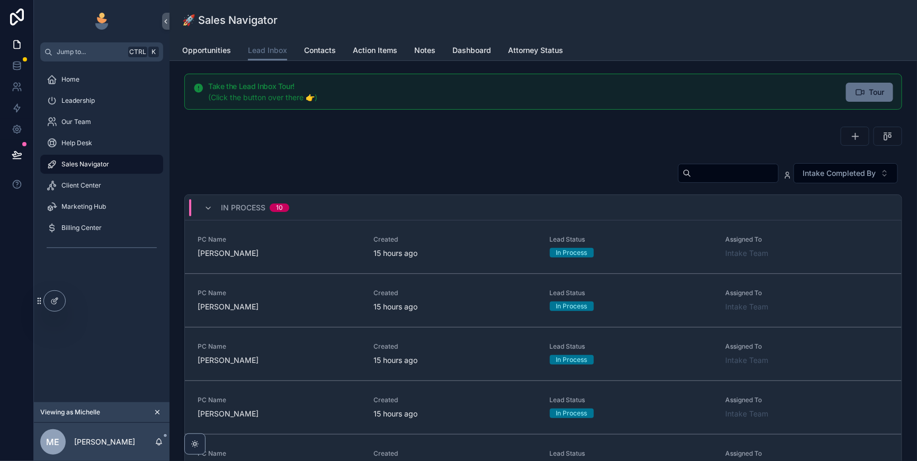
click at [698, 181] on input "scrollable content" at bounding box center [735, 173] width 87 height 15
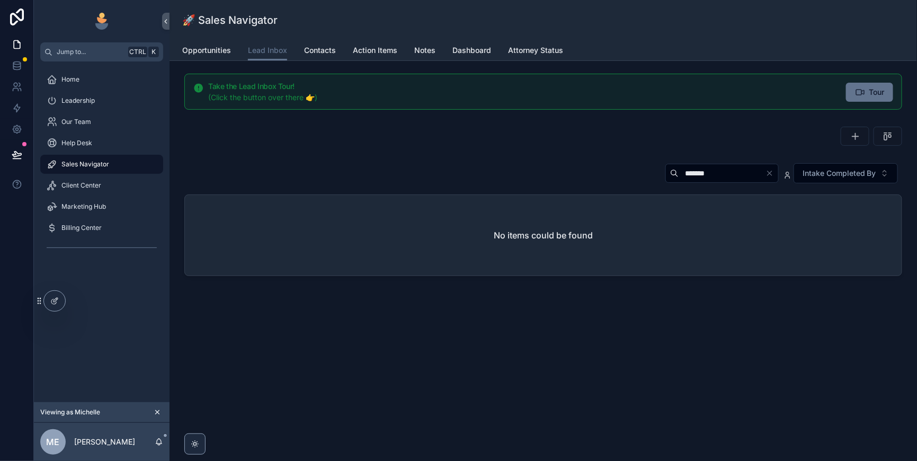
drag, startPoint x: 661, startPoint y: 196, endPoint x: 621, endPoint y: 199, distance: 39.8
click at [679, 181] on input "*******" at bounding box center [722, 173] width 87 height 15
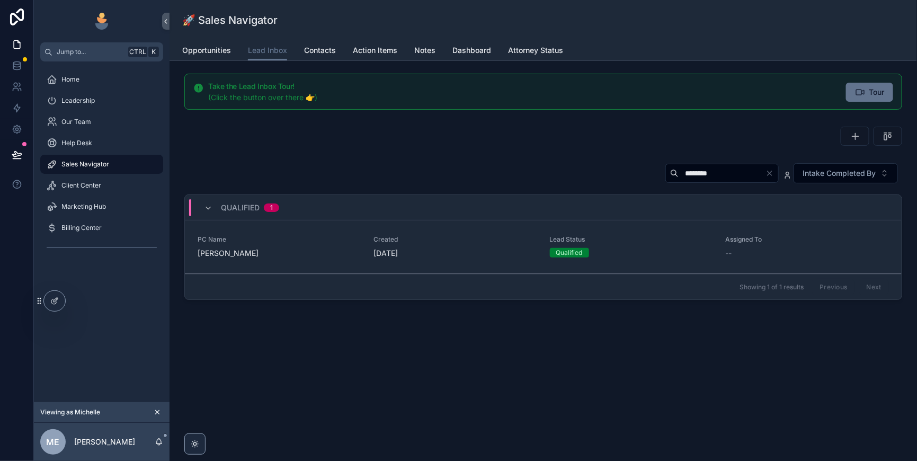
type input "********"
click at [496, 259] on div "Created 2 days ago" at bounding box center [455, 246] width 163 height 23
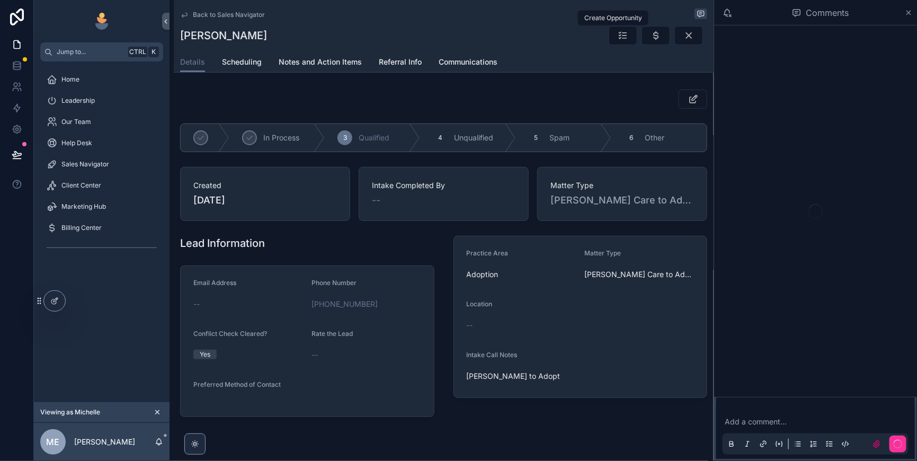
click at [651, 41] on icon "scrollable content" at bounding box center [656, 35] width 11 height 11
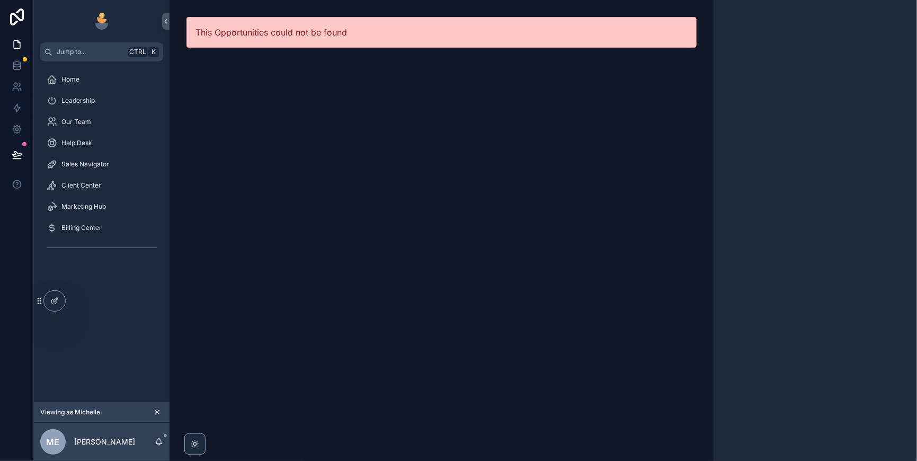
drag, startPoint x: 72, startPoint y: 185, endPoint x: 189, endPoint y: 190, distance: 117.2
click at [73, 169] on span "Sales Navigator" at bounding box center [85, 164] width 48 height 8
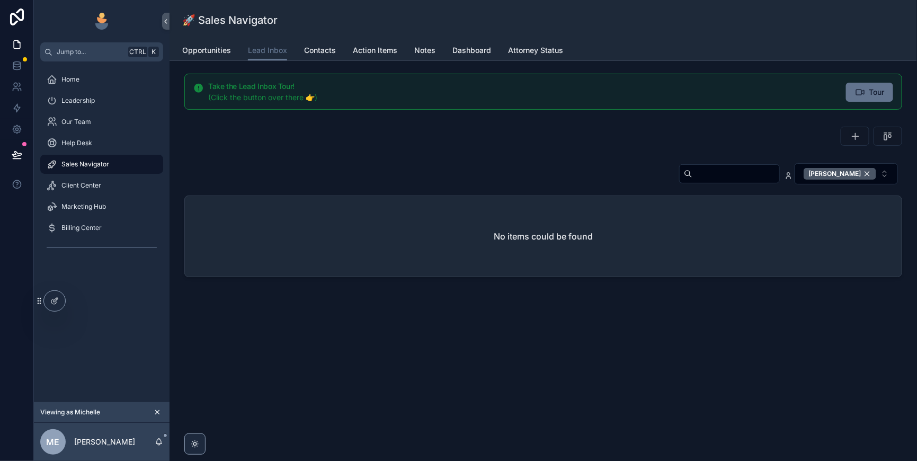
click at [862, 180] on div "[PERSON_NAME]" at bounding box center [840, 174] width 73 height 12
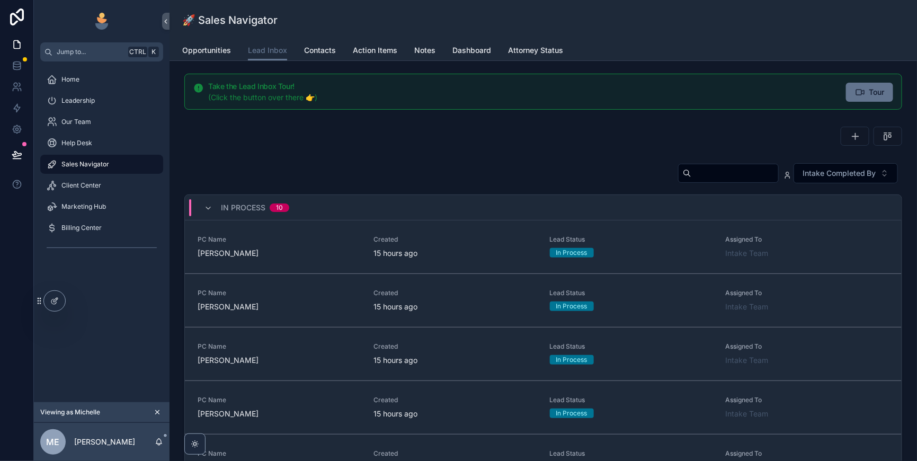
click at [692, 181] on input "scrollable content" at bounding box center [735, 173] width 87 height 15
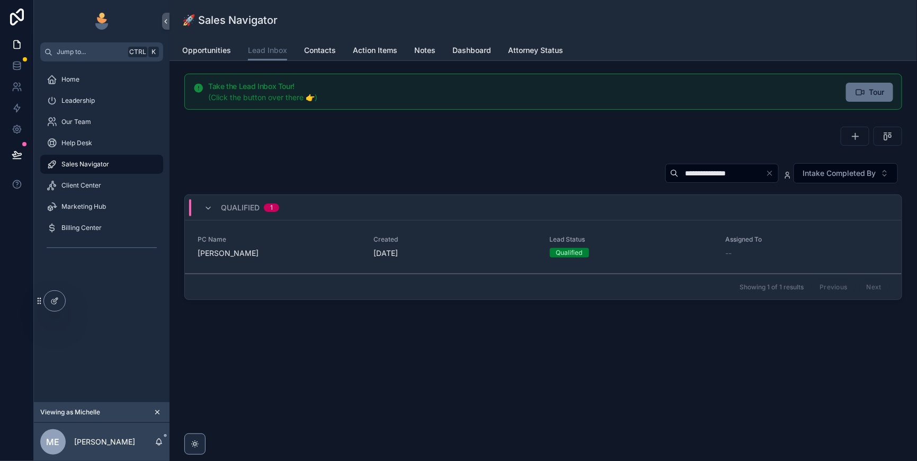
type input "**********"
click at [637, 258] on div "Lead Status Qualified" at bounding box center [631, 246] width 163 height 22
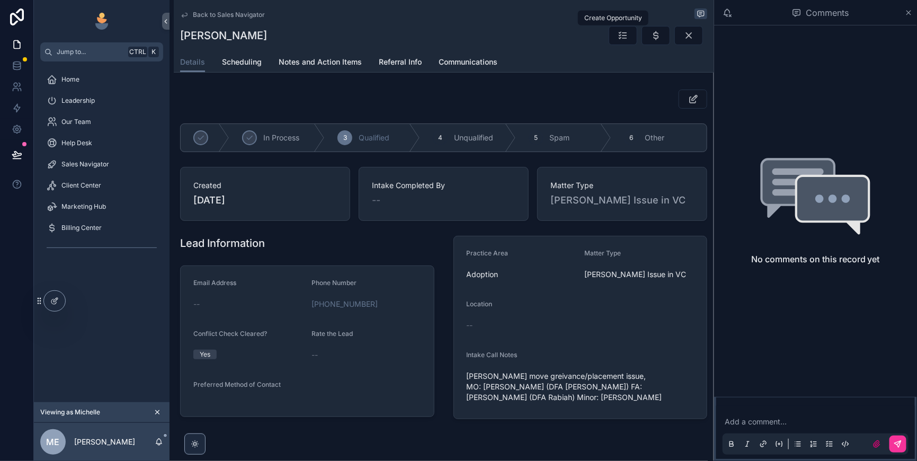
click at [651, 40] on icon "scrollable content" at bounding box center [656, 35] width 11 height 11
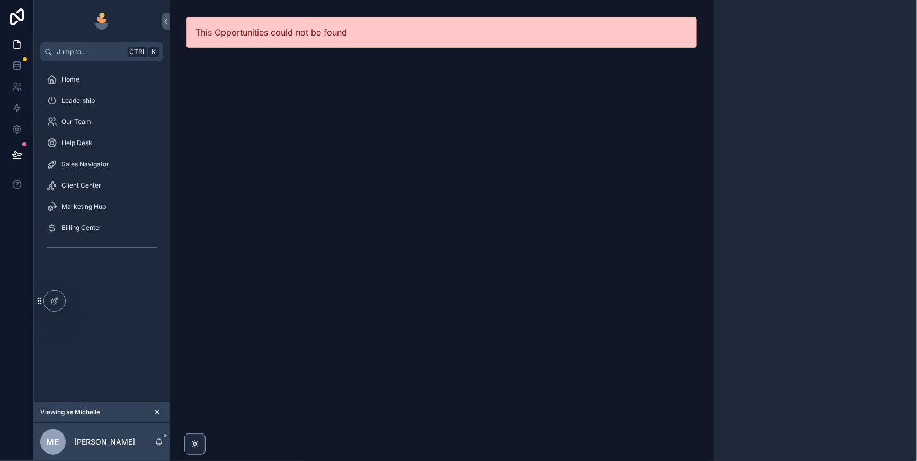
click at [84, 169] on span "Sales Navigator" at bounding box center [85, 164] width 48 height 8
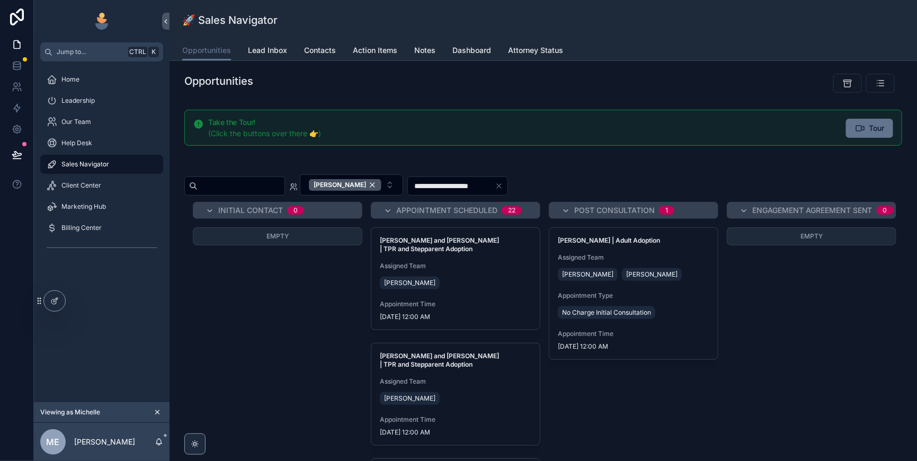
click at [287, 51] on span "Lead Inbox" at bounding box center [267, 50] width 39 height 11
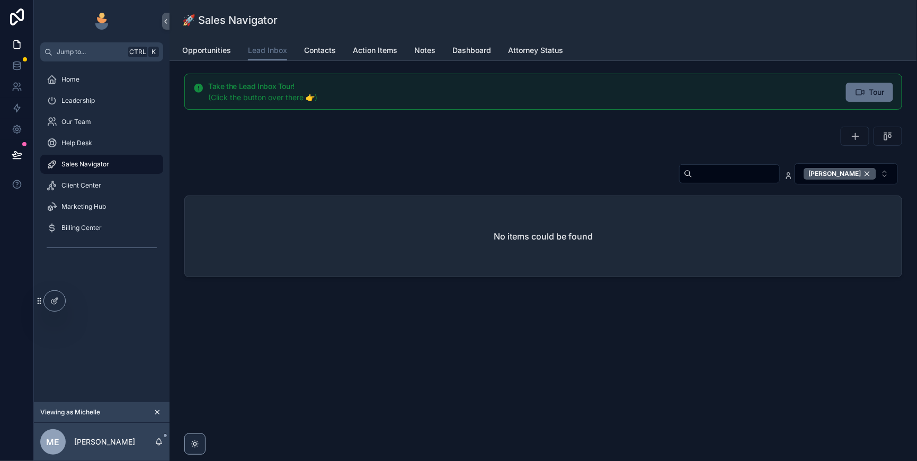
drag, startPoint x: 864, startPoint y: 191, endPoint x: 721, endPoint y: 190, distance: 143.1
click at [864, 180] on div "[PERSON_NAME]" at bounding box center [840, 174] width 73 height 12
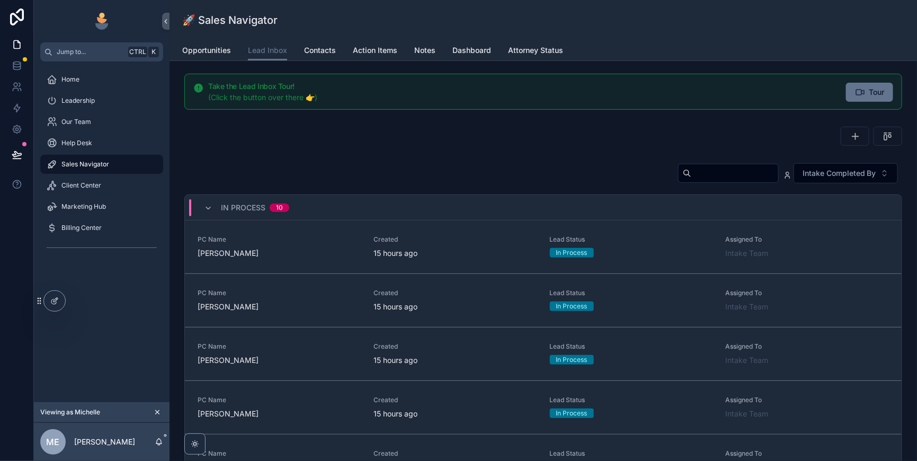
click at [716, 181] on input "scrollable content" at bounding box center [735, 173] width 87 height 15
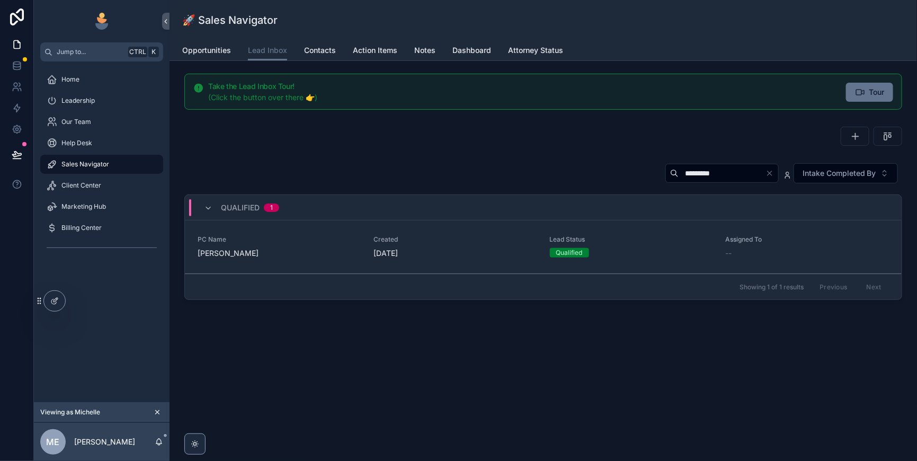
type input "*********"
click at [455, 259] on div "Created 2 days ago" at bounding box center [455, 246] width 163 height 23
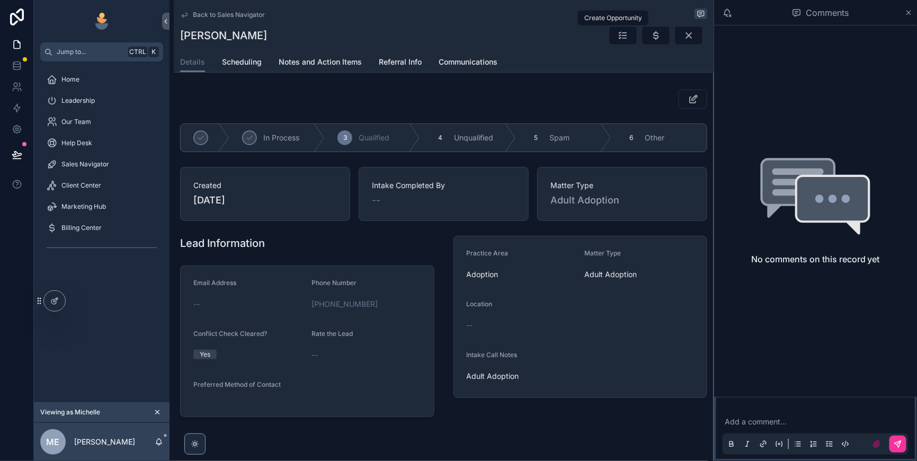
click at [651, 41] on icon "scrollable content" at bounding box center [656, 35] width 11 height 11
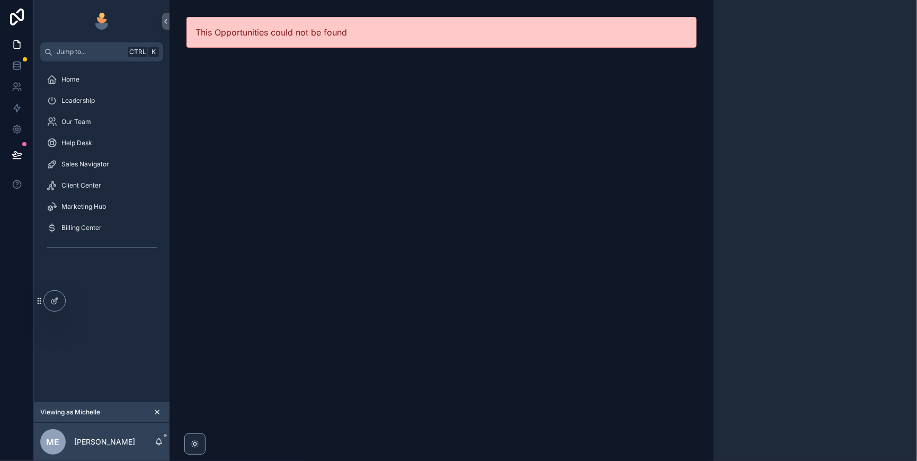
drag, startPoint x: 86, startPoint y: 181, endPoint x: 242, endPoint y: 222, distance: 160.9
click at [86, 169] on span "Sales Navigator" at bounding box center [85, 164] width 48 height 8
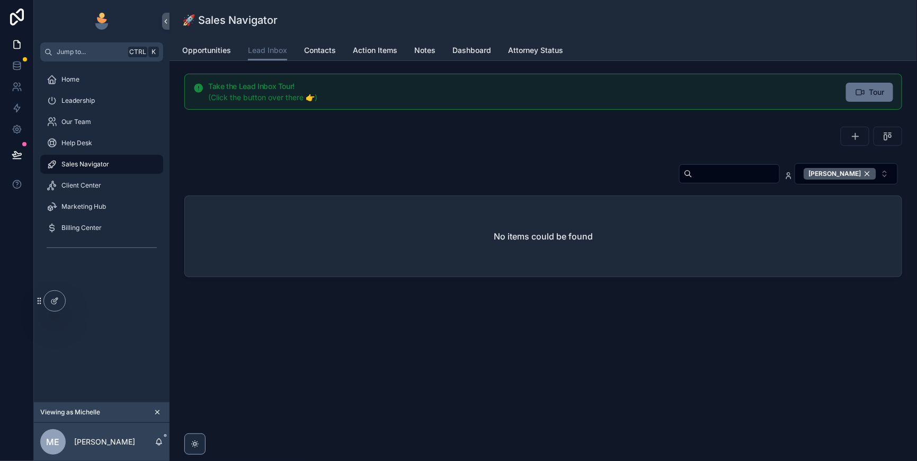
click at [862, 180] on div "[PERSON_NAME]" at bounding box center [840, 174] width 73 height 12
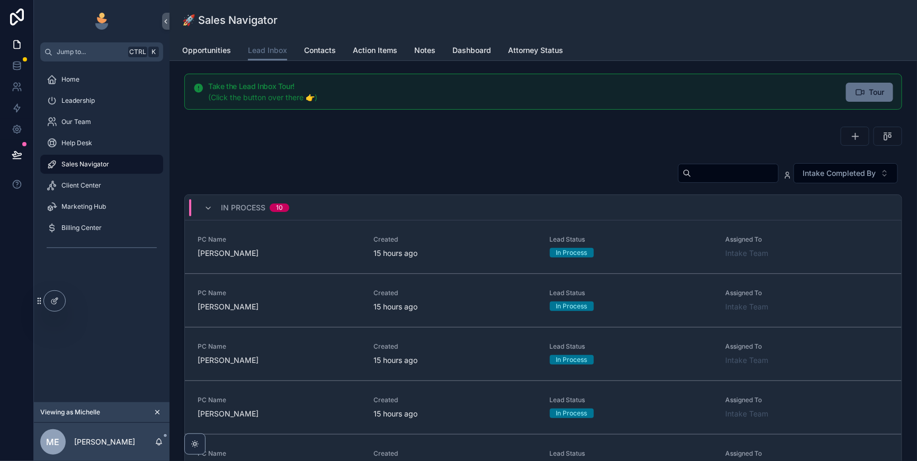
click at [692, 181] on input "scrollable content" at bounding box center [735, 173] width 87 height 15
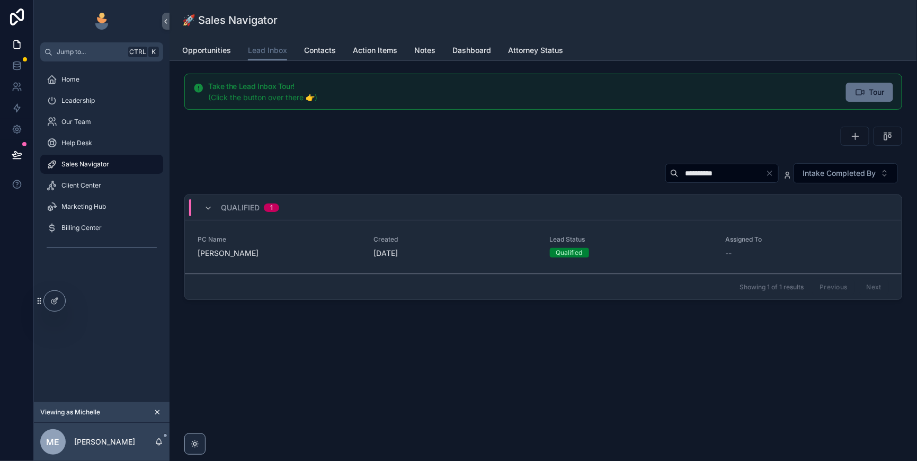
type input "**********"
click at [496, 259] on div "[DATE]" at bounding box center [455, 253] width 163 height 11
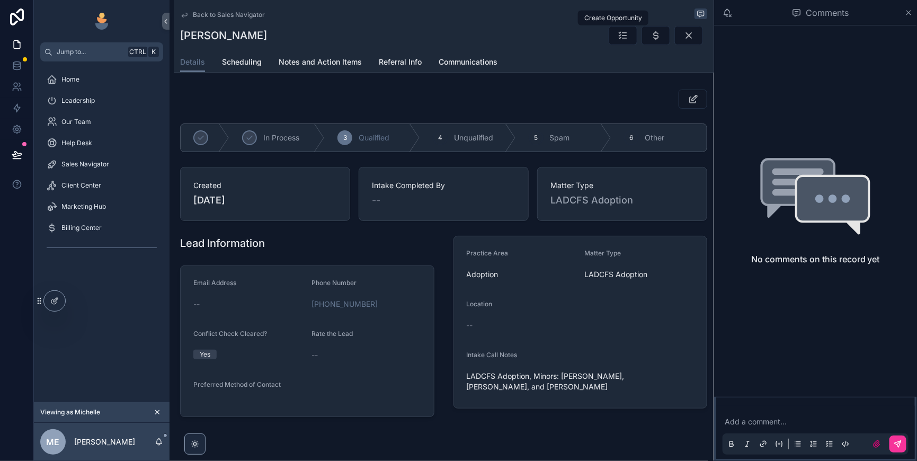
click at [651, 41] on icon "scrollable content" at bounding box center [656, 35] width 11 height 11
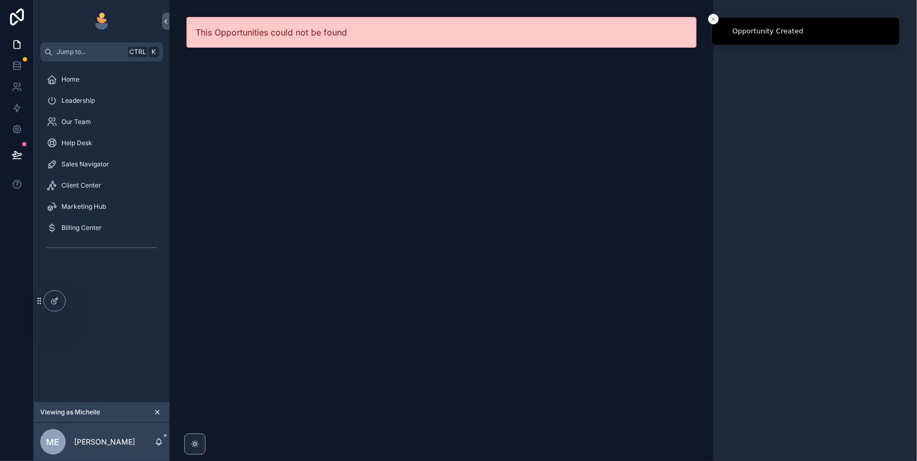
click at [94, 169] on span "Sales Navigator" at bounding box center [85, 164] width 48 height 8
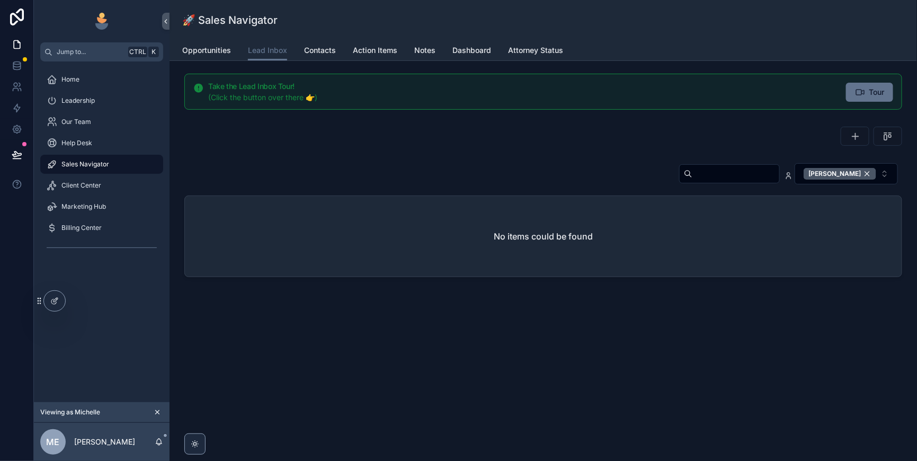
click at [861, 180] on div "[PERSON_NAME]" at bounding box center [840, 174] width 73 height 12
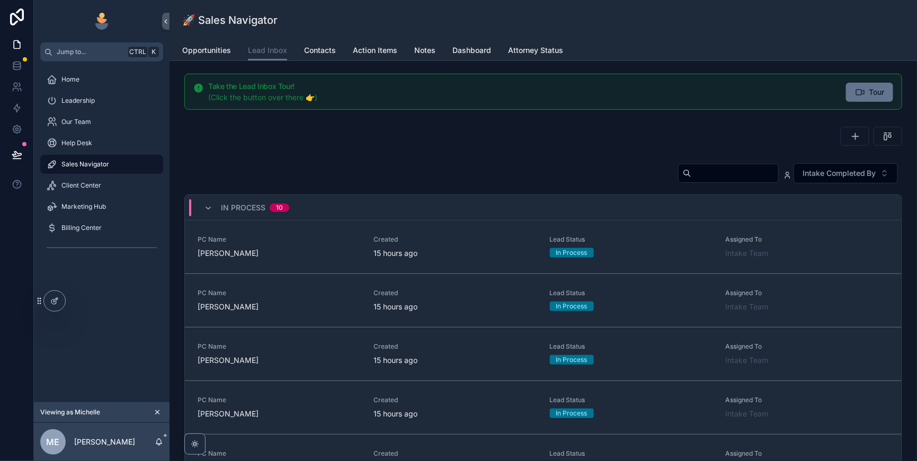
click at [692, 181] on input "scrollable content" at bounding box center [735, 173] width 87 height 15
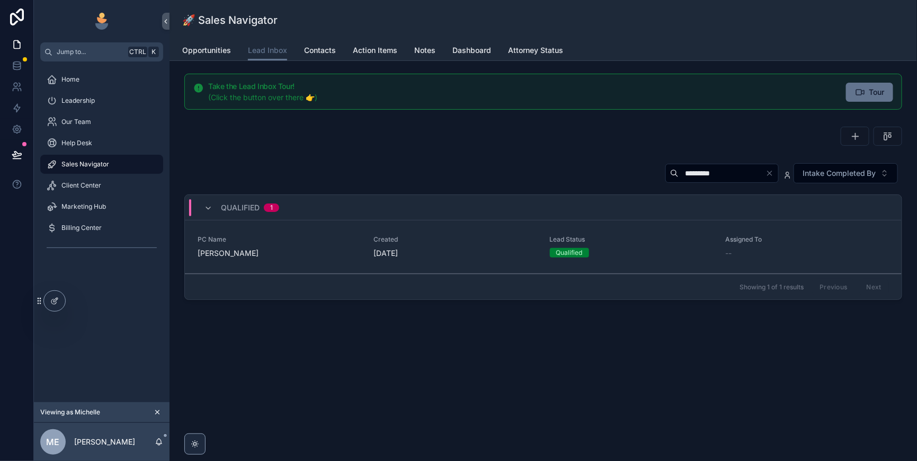
type input "*********"
click at [658, 258] on div "Qualified" at bounding box center [631, 253] width 163 height 10
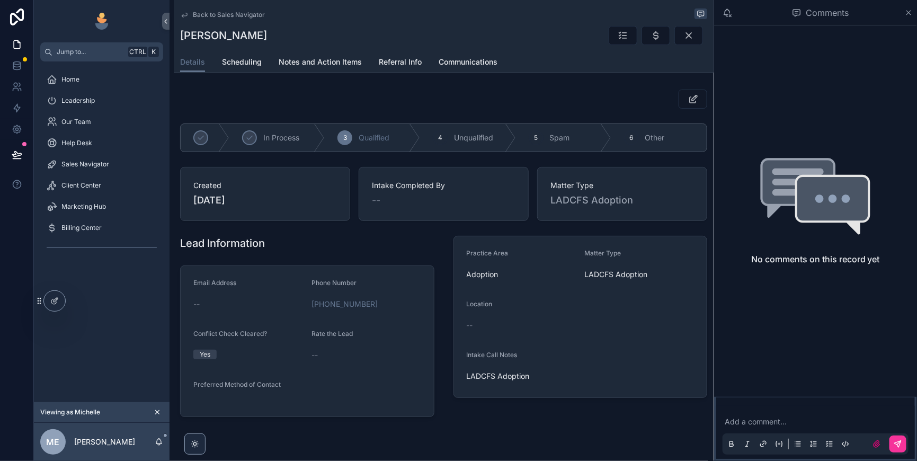
click at [642, 41] on button "scrollable content" at bounding box center [656, 35] width 29 height 19
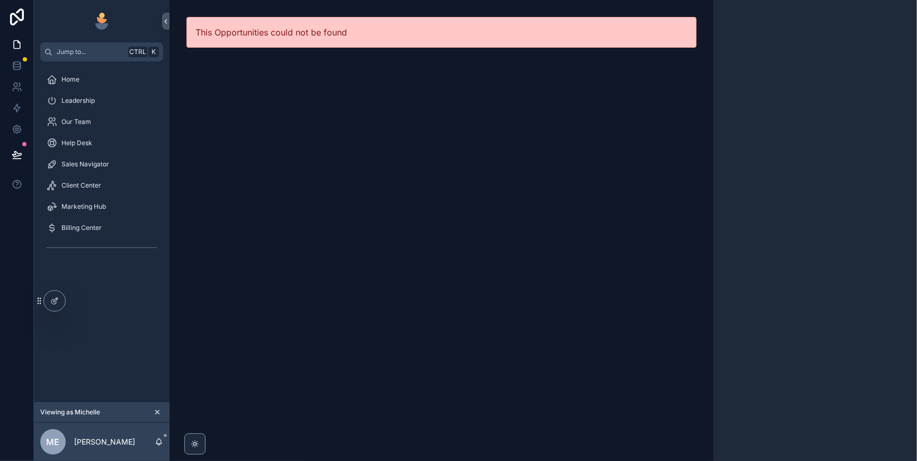
click at [96, 169] on span "Sales Navigator" at bounding box center [85, 164] width 48 height 8
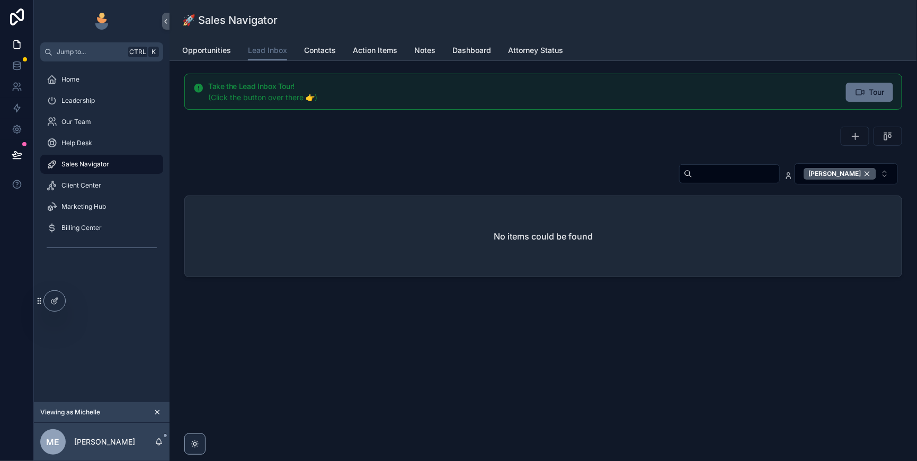
click at [693, 181] on input "scrollable content" at bounding box center [736, 173] width 87 height 15
type input "*********"
click at [863, 180] on div "[PERSON_NAME]" at bounding box center [840, 174] width 73 height 12
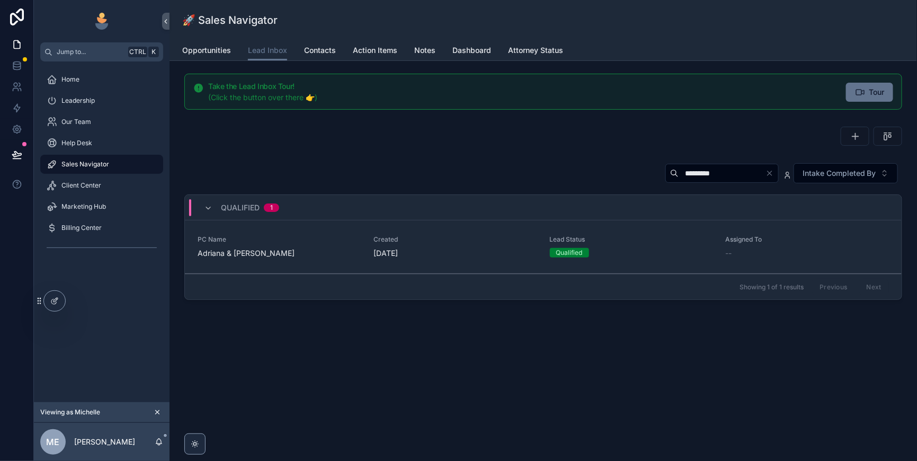
click at [489, 274] on link "PC Name Adriana & Carlos Villatoro Created 2 days ago Lead Status Qualified Ass…" at bounding box center [543, 247] width 717 height 54
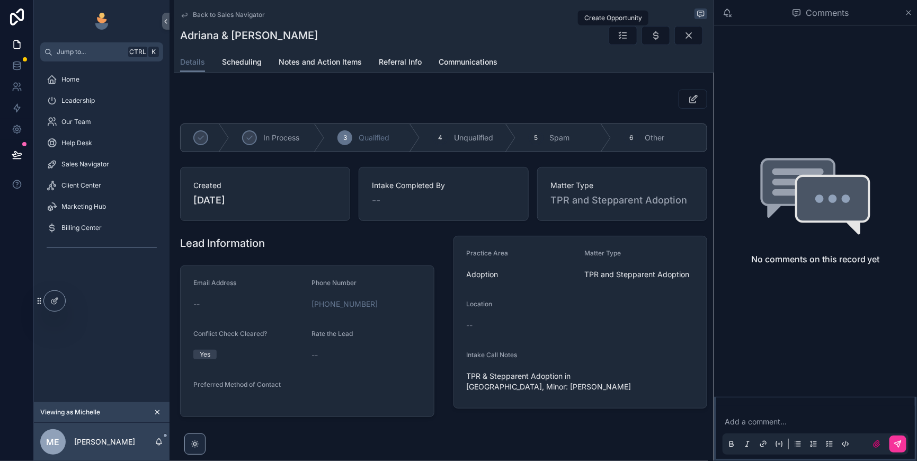
click at [651, 41] on icon "scrollable content" at bounding box center [656, 35] width 11 height 11
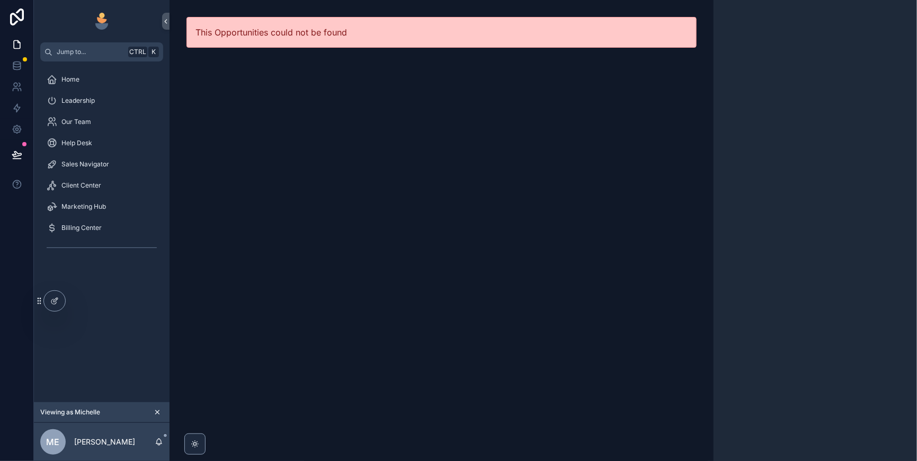
click at [96, 169] on span "Sales Navigator" at bounding box center [85, 164] width 48 height 8
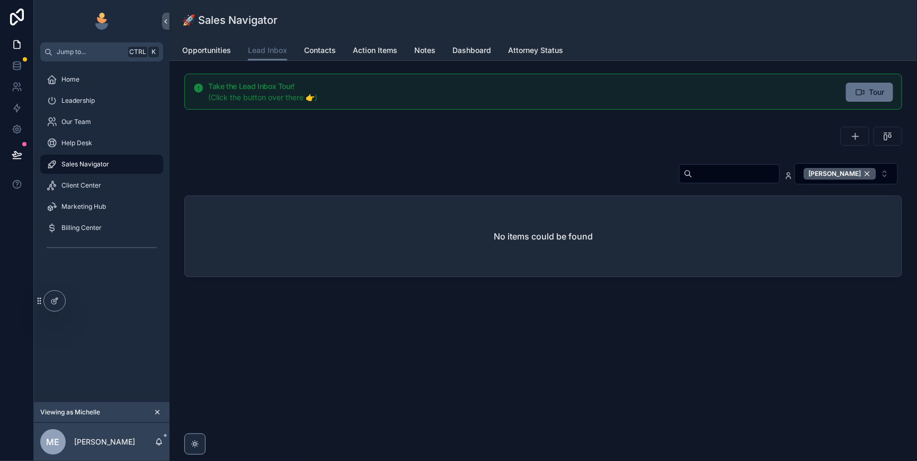
click at [861, 180] on div "[PERSON_NAME]" at bounding box center [840, 174] width 73 height 12
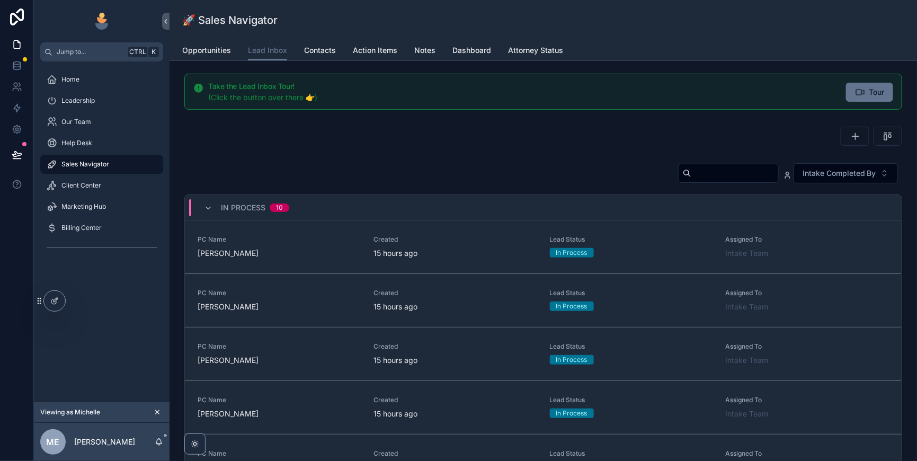
click at [692, 181] on input "scrollable content" at bounding box center [735, 173] width 87 height 15
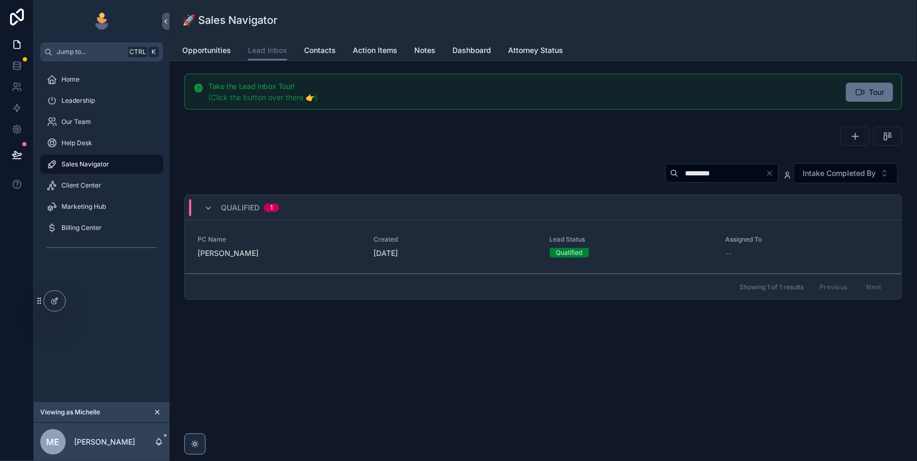
type input "*********"
click at [658, 244] on span "Lead Status" at bounding box center [631, 239] width 163 height 8
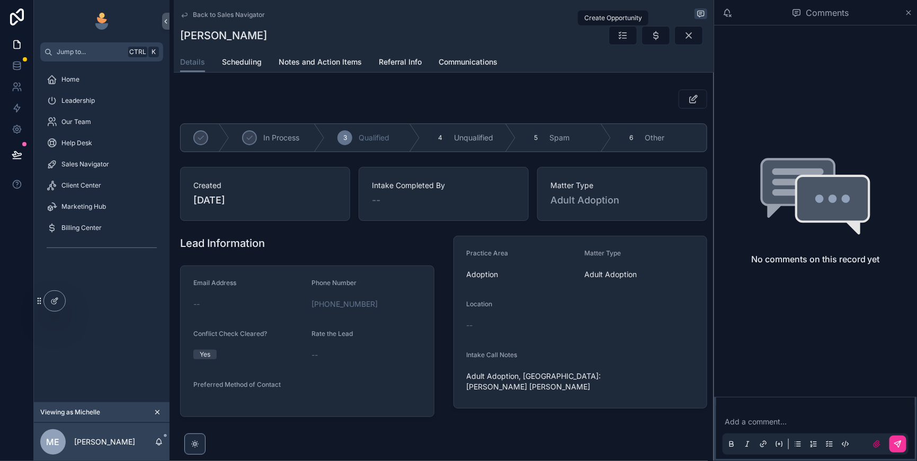
click at [651, 41] on icon "scrollable content" at bounding box center [656, 35] width 11 height 11
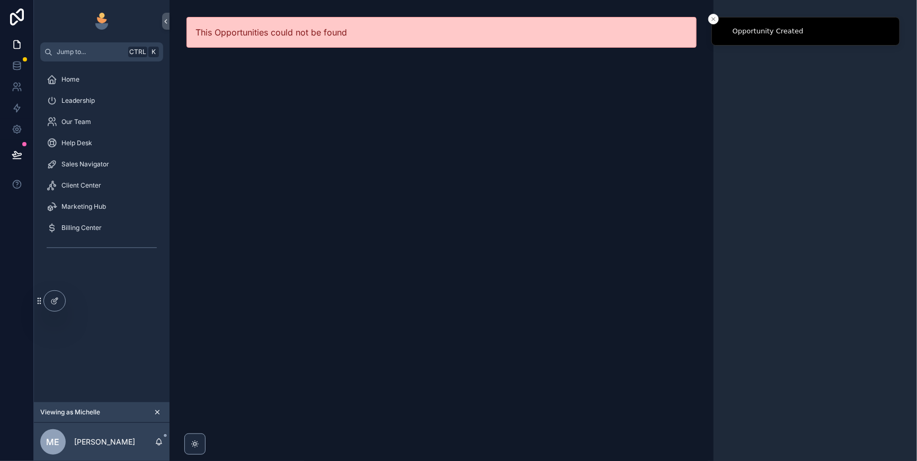
drag, startPoint x: 81, startPoint y: 186, endPoint x: 199, endPoint y: 192, distance: 118.9
click at [81, 169] on span "Sales Navigator" at bounding box center [85, 164] width 48 height 8
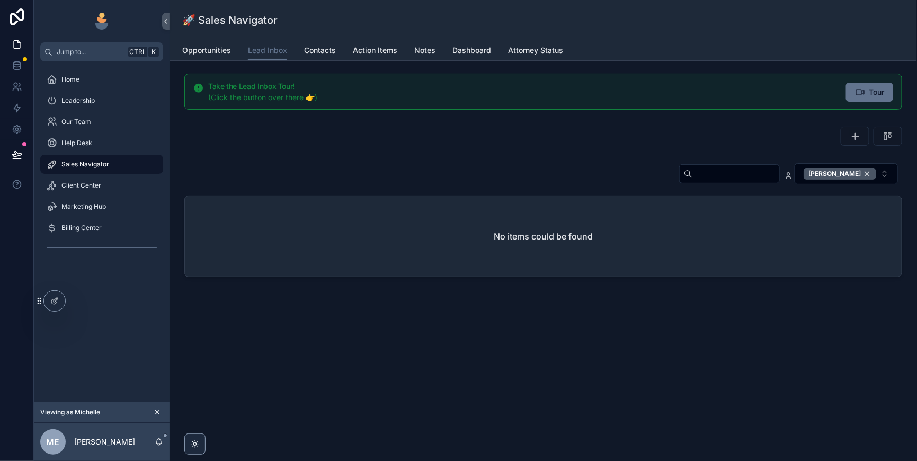
click at [693, 181] on input "scrollable content" at bounding box center [736, 173] width 87 height 15
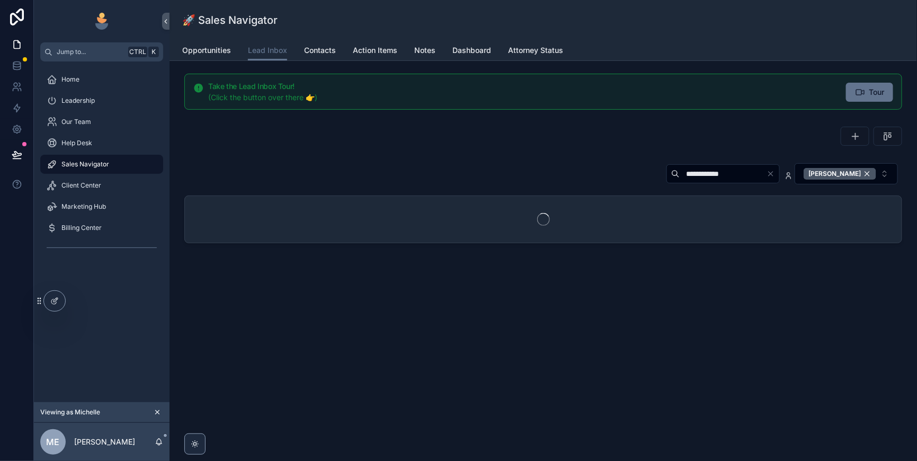
type input "**********"
drag, startPoint x: 862, startPoint y: 194, endPoint x: 853, endPoint y: 201, distance: 11.8
click at [862, 180] on div "[PERSON_NAME]" at bounding box center [840, 174] width 73 height 12
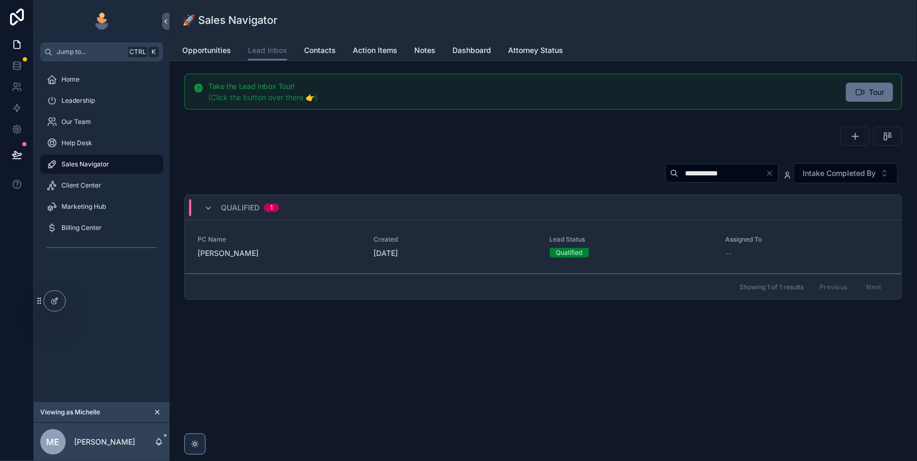
click at [661, 258] on div "Qualified" at bounding box center [631, 253] width 163 height 10
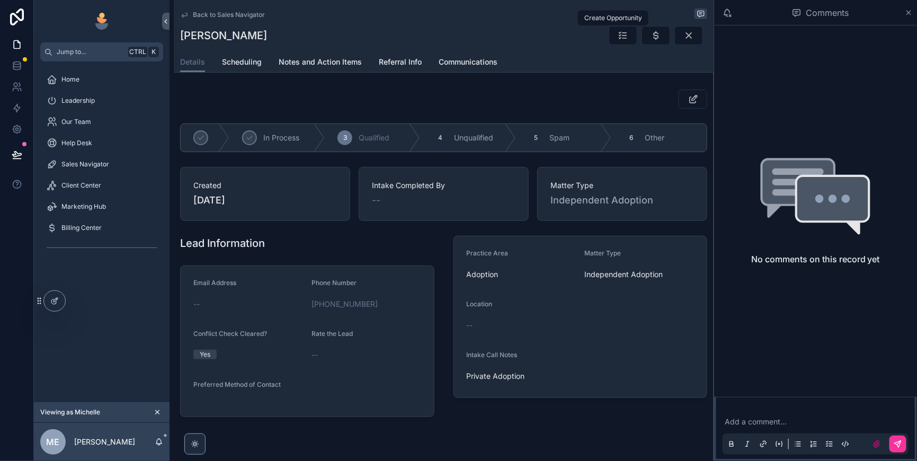
click at [651, 40] on icon "scrollable content" at bounding box center [656, 35] width 11 height 11
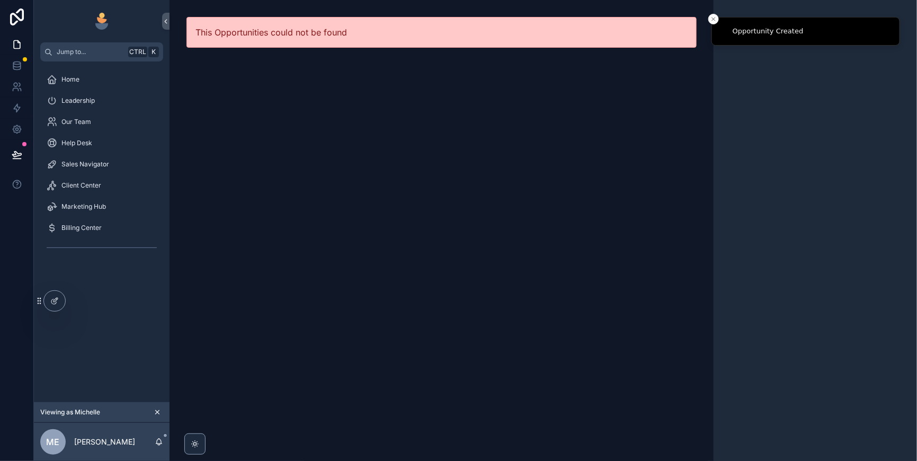
click at [121, 173] on div "Sales Navigator" at bounding box center [102, 164] width 110 height 17
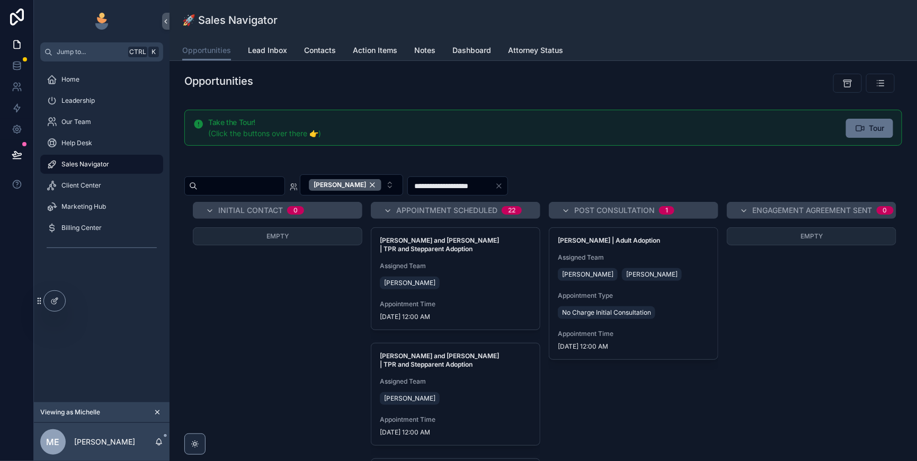
click at [287, 56] on span "Lead Inbox" at bounding box center [267, 50] width 39 height 11
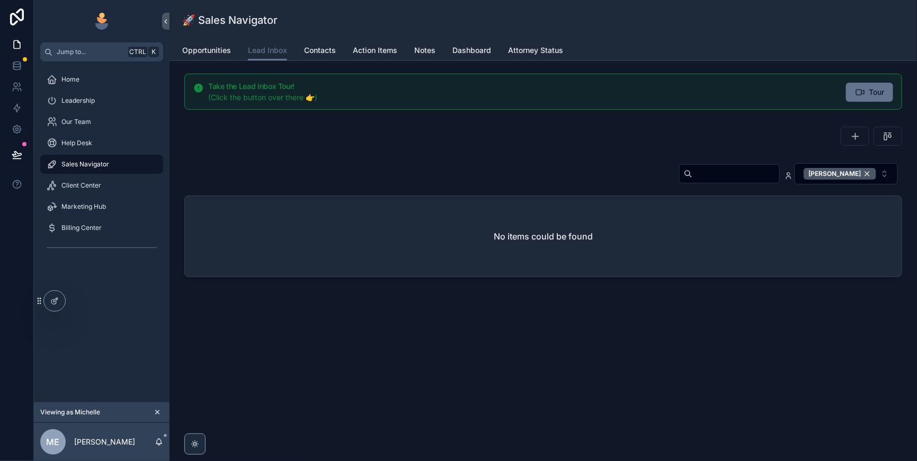
click at [861, 180] on div "[PERSON_NAME]" at bounding box center [840, 174] width 73 height 12
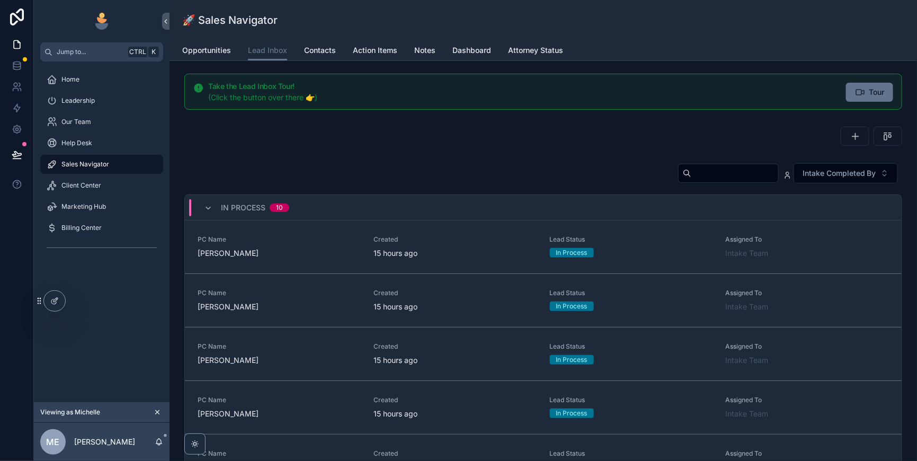
click at [706, 181] on input "scrollable content" at bounding box center [735, 173] width 87 height 15
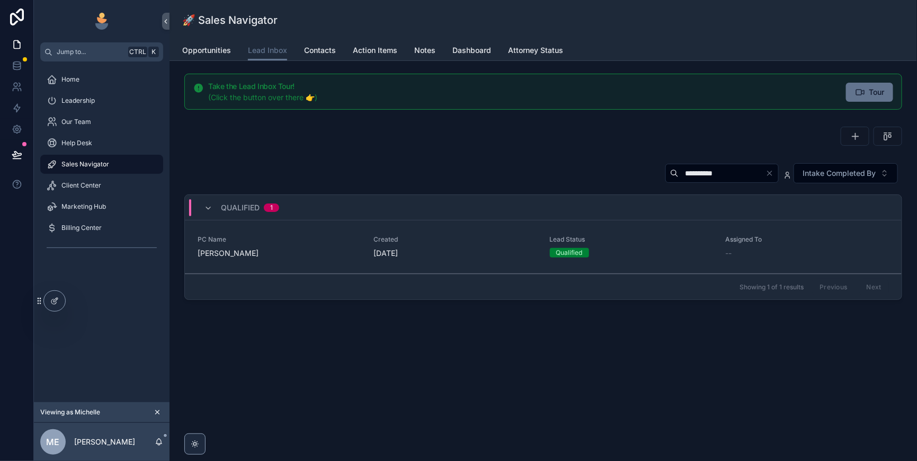
type input "**********"
click at [528, 259] on div "[DATE]" at bounding box center [455, 253] width 163 height 11
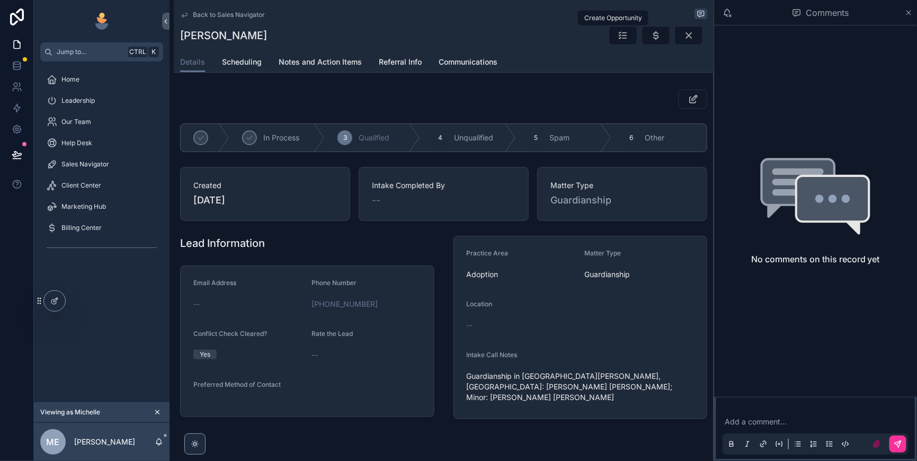
click at [651, 41] on icon "scrollable content" at bounding box center [656, 35] width 11 height 11
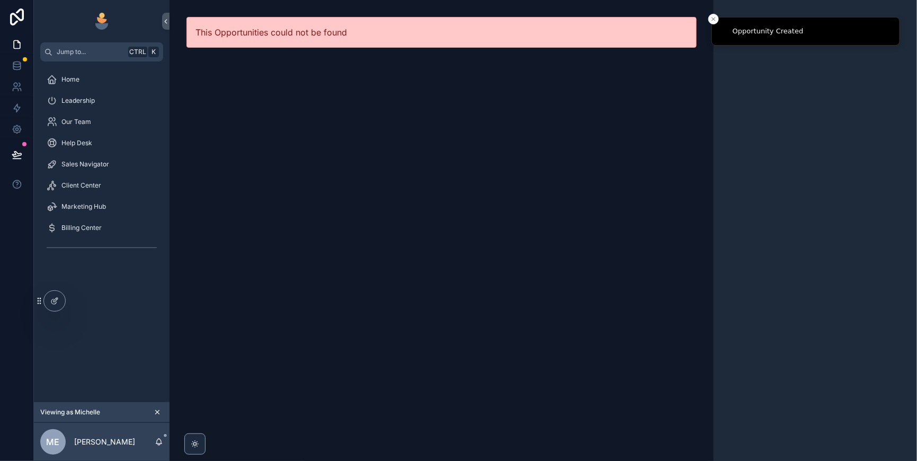
drag, startPoint x: 107, startPoint y: 179, endPoint x: 169, endPoint y: 187, distance: 62.5
click at [107, 169] on span "Sales Navigator" at bounding box center [85, 164] width 48 height 8
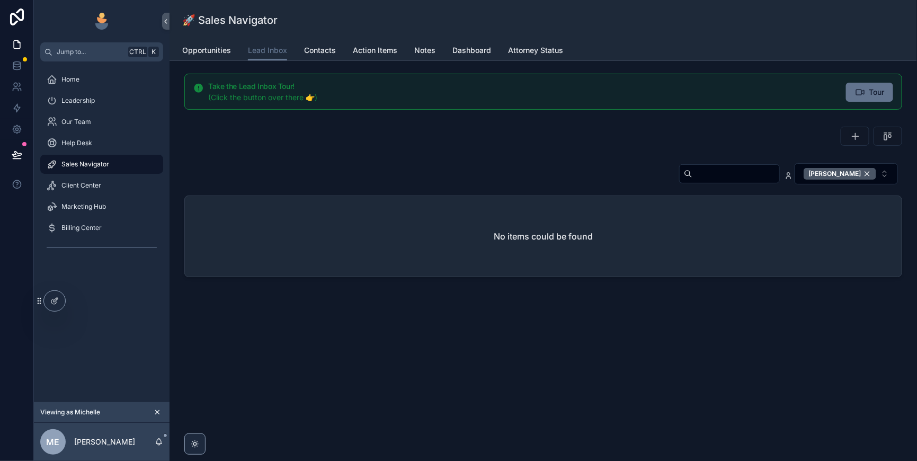
click at [862, 180] on div "[PERSON_NAME]" at bounding box center [840, 174] width 73 height 12
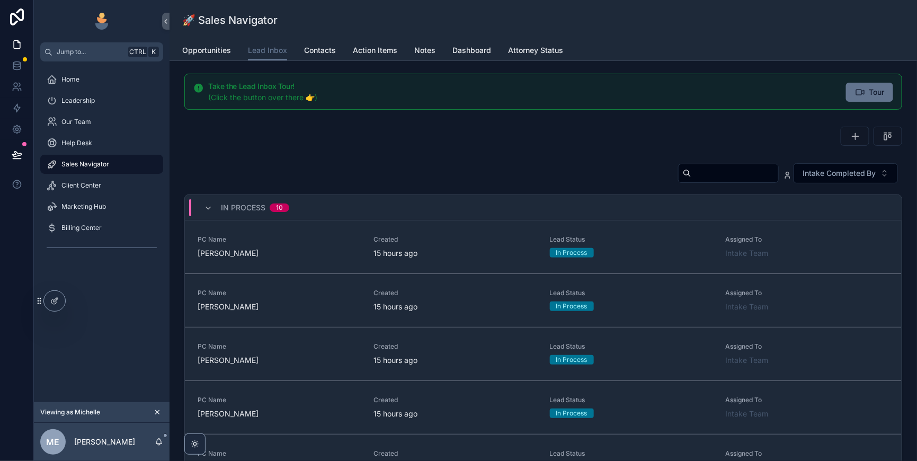
click at [692, 181] on input "scrollable content" at bounding box center [735, 173] width 87 height 15
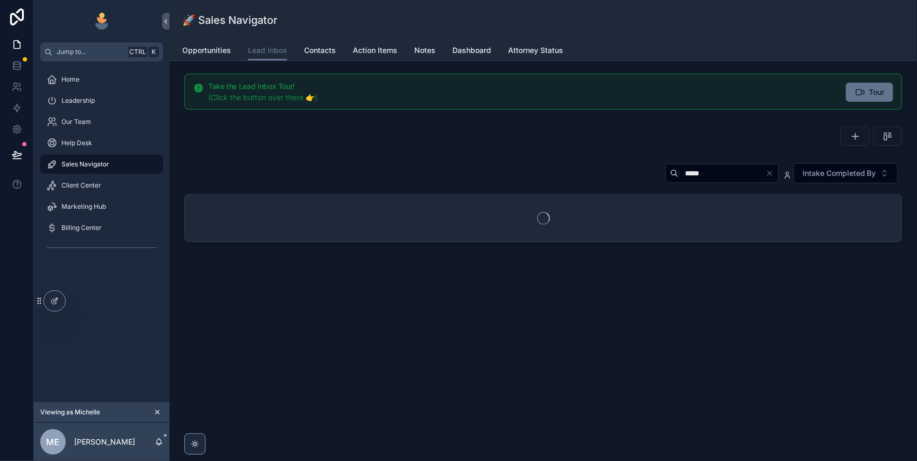
type input "*****"
click at [883, 141] on icon "scrollable content" at bounding box center [888, 136] width 11 height 11
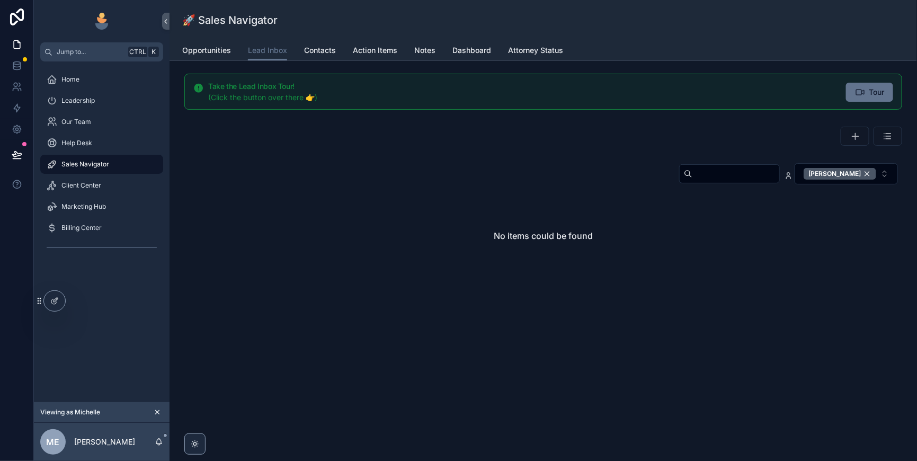
click at [864, 180] on div "[PERSON_NAME]" at bounding box center [840, 174] width 73 height 12
click at [859, 180] on span "[PERSON_NAME]" at bounding box center [840, 174] width 73 height 12
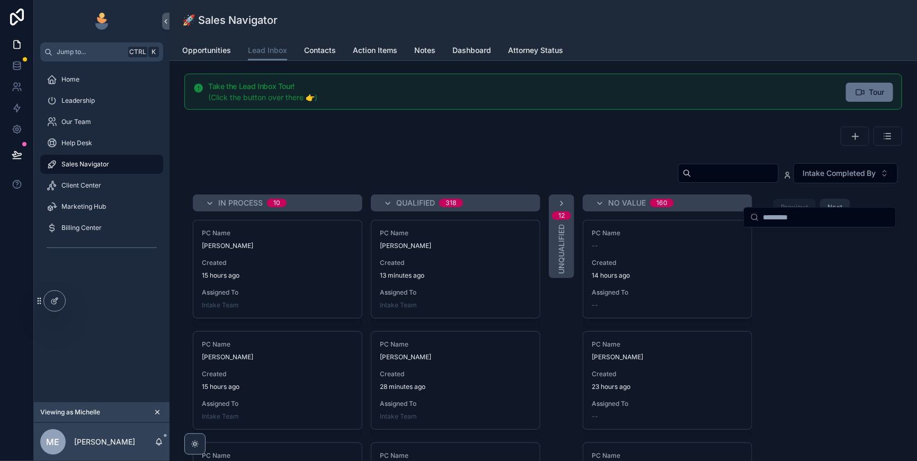
click at [692, 181] on input "scrollable content" at bounding box center [735, 173] width 87 height 15
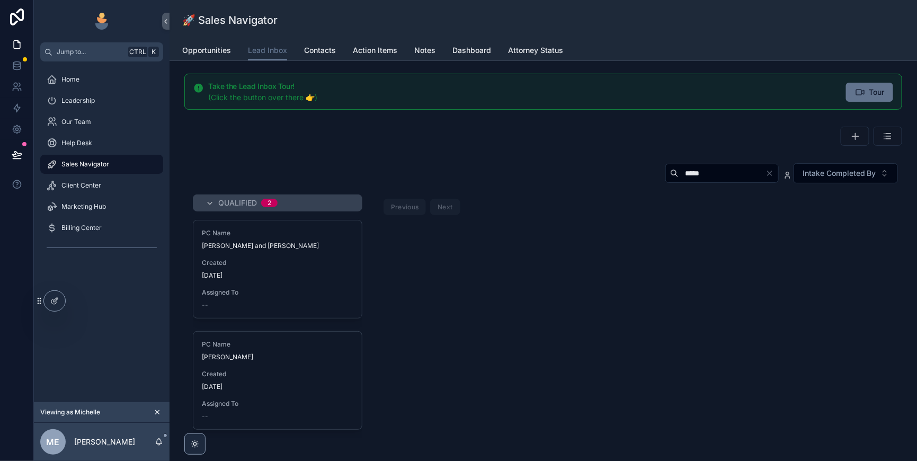
type input "*****"
click at [344, 280] on div "[DATE]" at bounding box center [278, 275] width 152 height 8
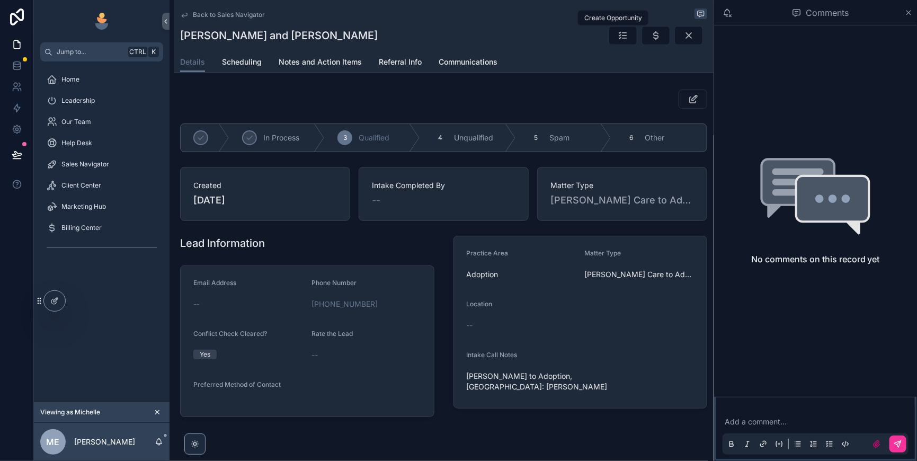
click at [642, 45] on button "scrollable content" at bounding box center [656, 35] width 29 height 19
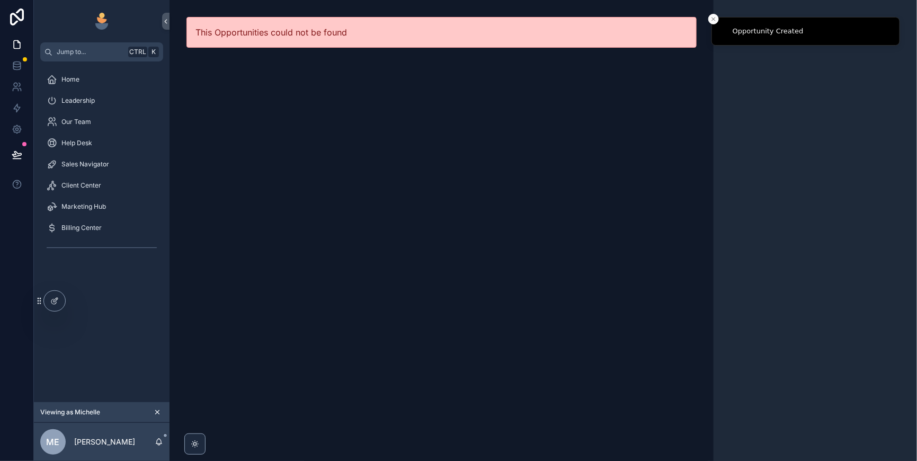
click at [98, 169] on span "Sales Navigator" at bounding box center [85, 164] width 48 height 8
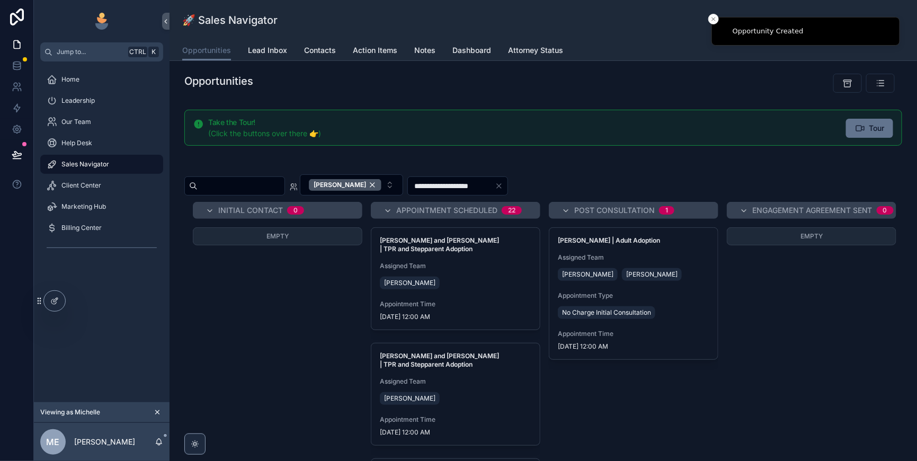
click at [287, 55] on span "Lead Inbox" at bounding box center [267, 50] width 39 height 11
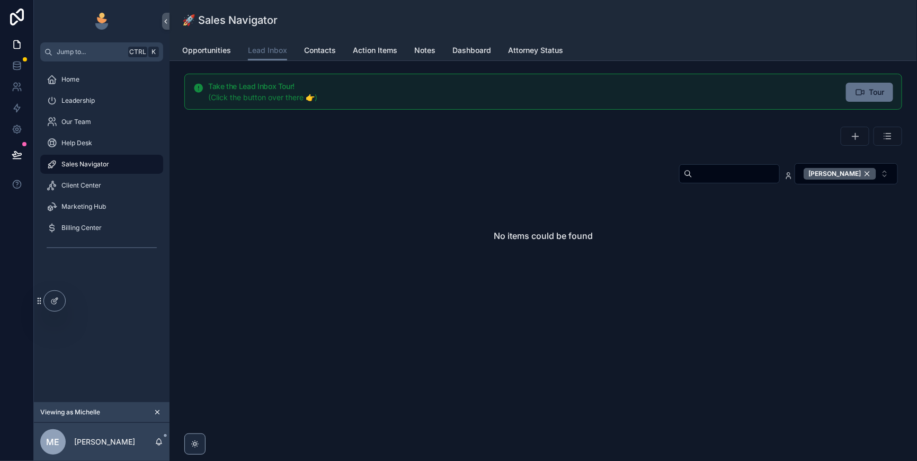
click at [860, 180] on div "[PERSON_NAME]" at bounding box center [840, 174] width 73 height 12
click at [693, 181] on input "scrollable content" at bounding box center [736, 173] width 87 height 15
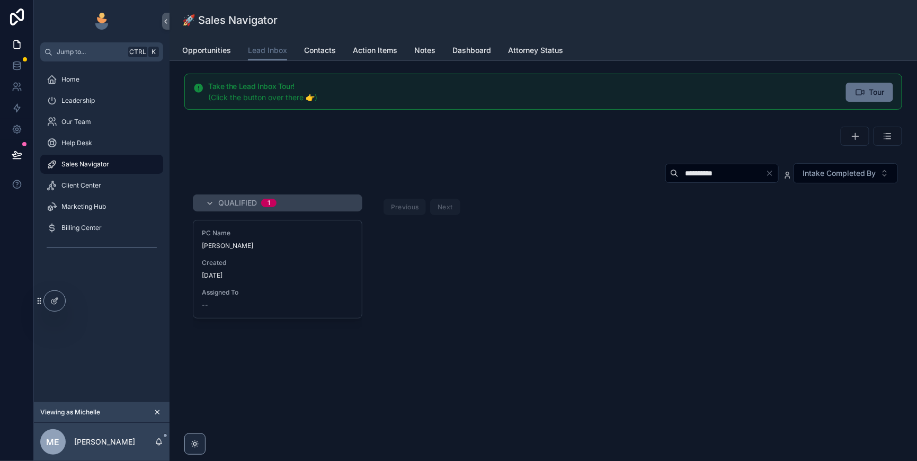
type input "**********"
click at [345, 282] on div "PC Name Regina Medina Created 2 days ago Assigned To --" at bounding box center [277, 269] width 169 height 98
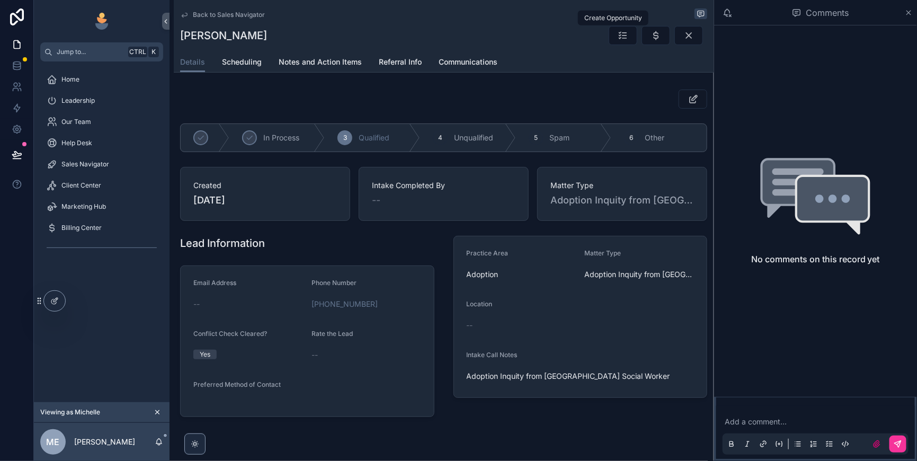
click at [651, 38] on icon "scrollable content" at bounding box center [656, 35] width 11 height 11
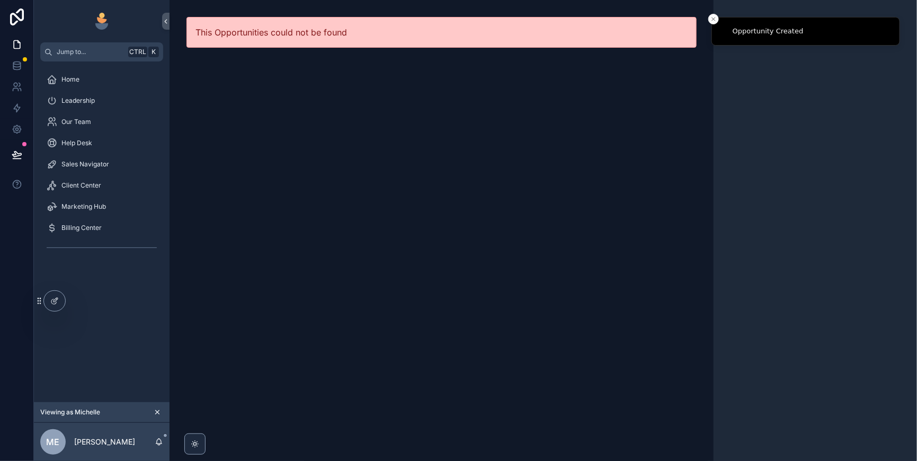
click at [105, 152] on div "Help Desk" at bounding box center [102, 143] width 110 height 17
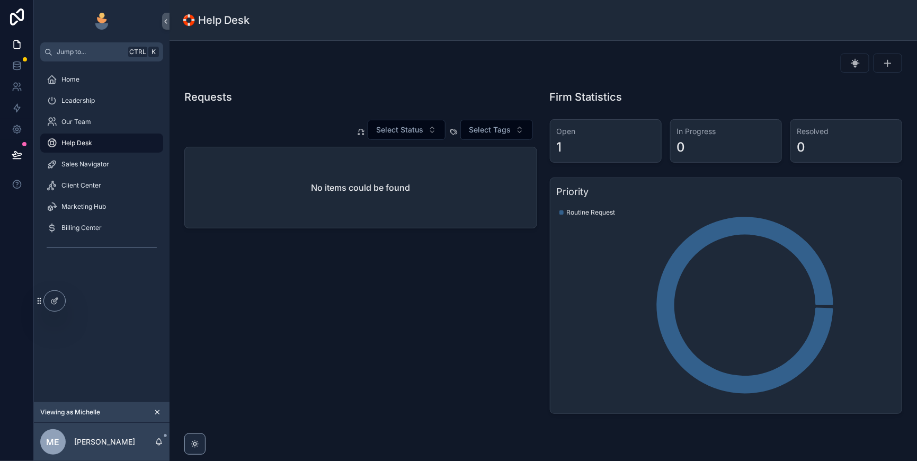
drag, startPoint x: 85, startPoint y: 186, endPoint x: 139, endPoint y: 174, distance: 54.9
click at [86, 169] on span "Sales Navigator" at bounding box center [85, 164] width 48 height 8
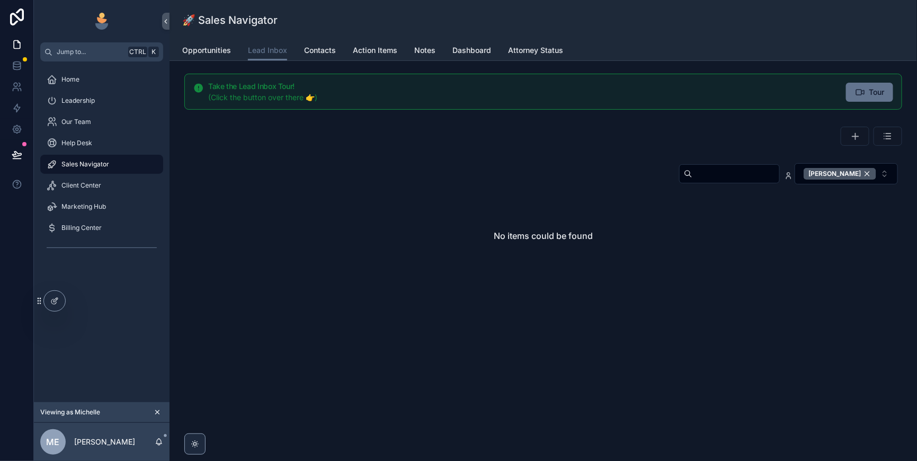
click at [862, 180] on div "[PERSON_NAME]" at bounding box center [840, 174] width 73 height 12
click at [693, 181] on input "scrollable content" at bounding box center [736, 173] width 87 height 15
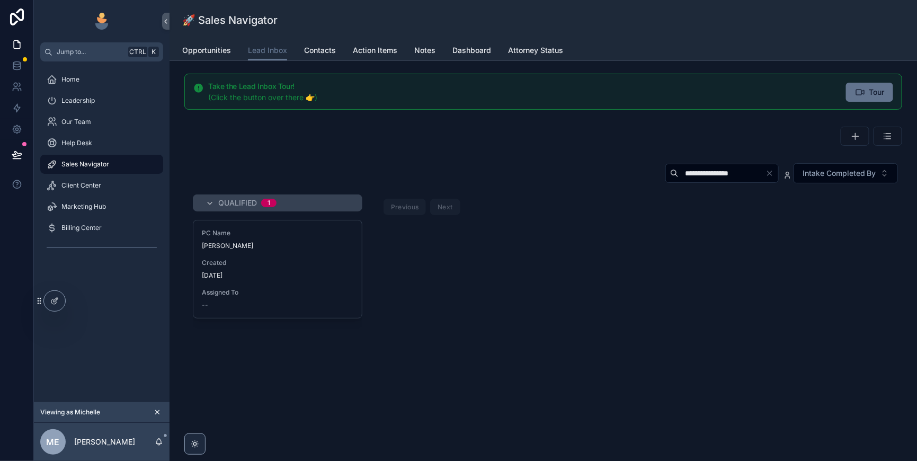
drag, startPoint x: 693, startPoint y: 197, endPoint x: 619, endPoint y: 197, distance: 74.2
click at [679, 181] on input "**********" at bounding box center [722, 173] width 87 height 15
type input "*********"
click at [353, 280] on div "[DATE]" at bounding box center [278, 275] width 152 height 8
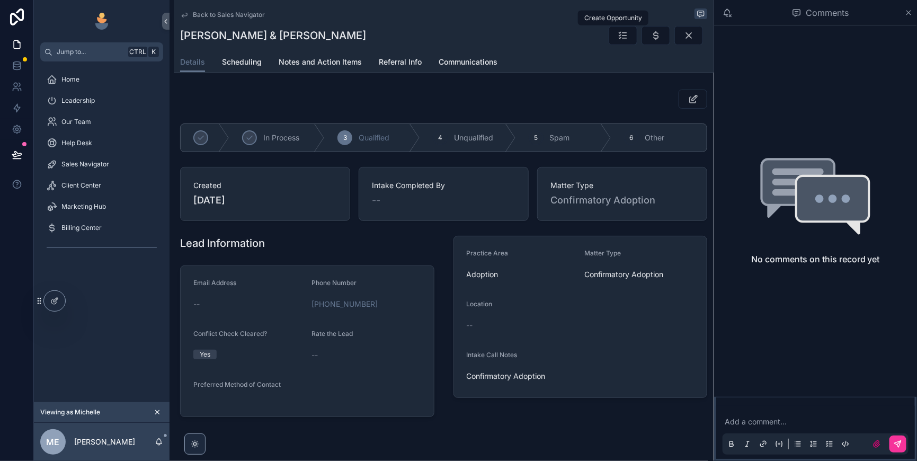
click at [651, 37] on icon "scrollable content" at bounding box center [656, 35] width 11 height 11
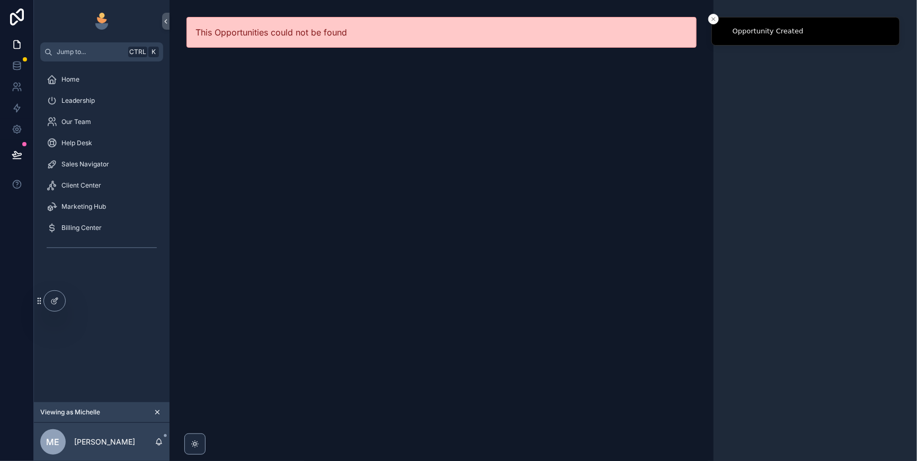
drag, startPoint x: 69, startPoint y: 186, endPoint x: 99, endPoint y: 190, distance: 30.0
click at [69, 169] on span "Sales Navigator" at bounding box center [85, 164] width 48 height 8
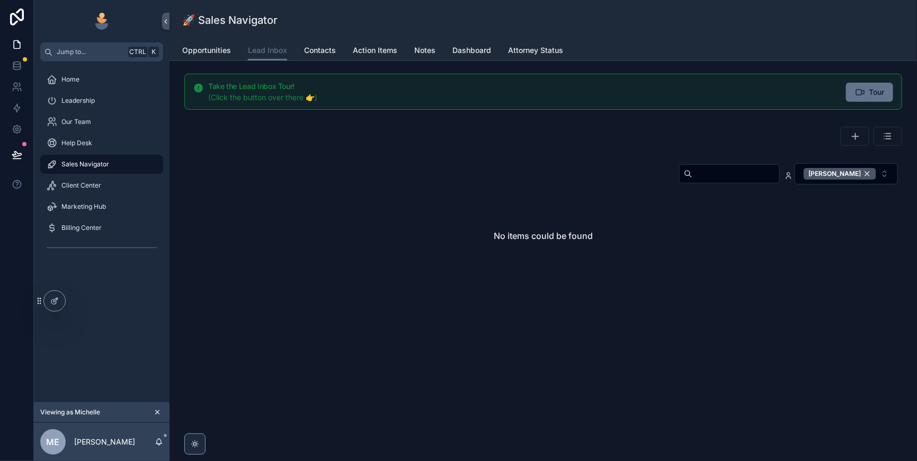
click at [693, 181] on input "scrollable content" at bounding box center [736, 173] width 87 height 15
drag, startPoint x: 864, startPoint y: 191, endPoint x: 859, endPoint y: 194, distance: 6.2
click at [864, 180] on div "[PERSON_NAME]" at bounding box center [840, 174] width 73 height 12
click at [210, 208] on icon "scrollable content" at bounding box center [205, 203] width 8 height 8
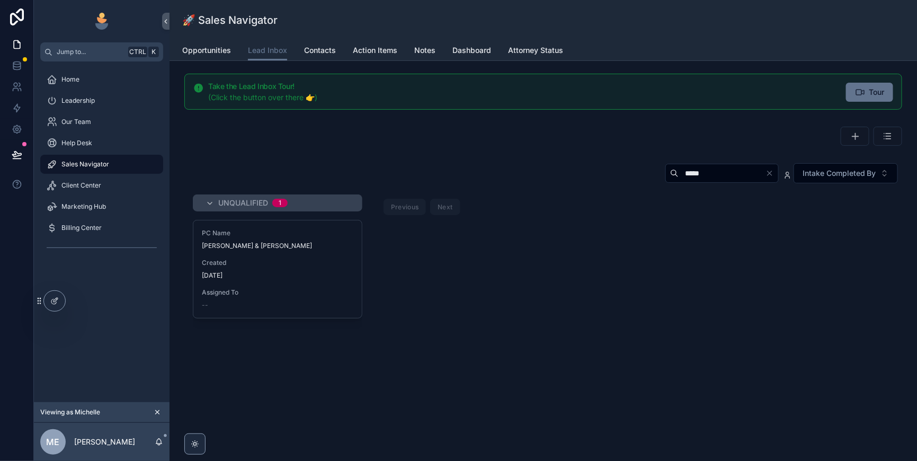
drag, startPoint x: 645, startPoint y: 194, endPoint x: 616, endPoint y: 195, distance: 29.2
click at [679, 181] on input "*****" at bounding box center [722, 173] width 87 height 15
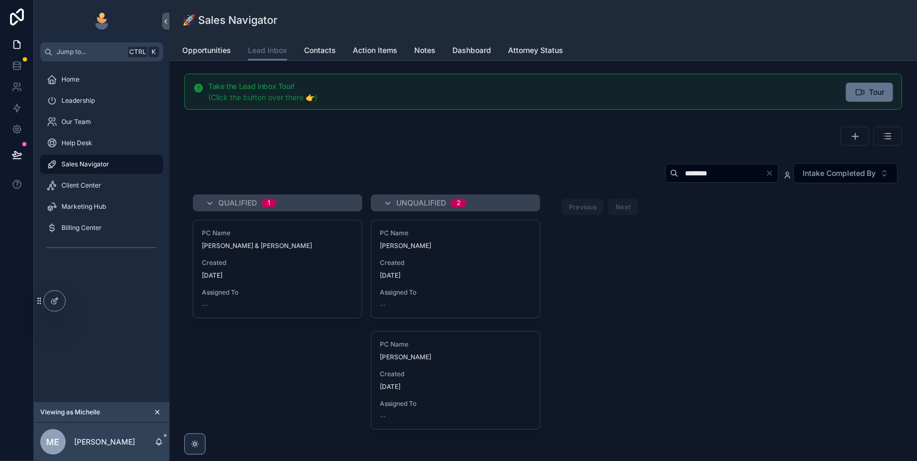
type input "********"
click at [353, 280] on div "Created 2 days ago" at bounding box center [278, 269] width 152 height 21
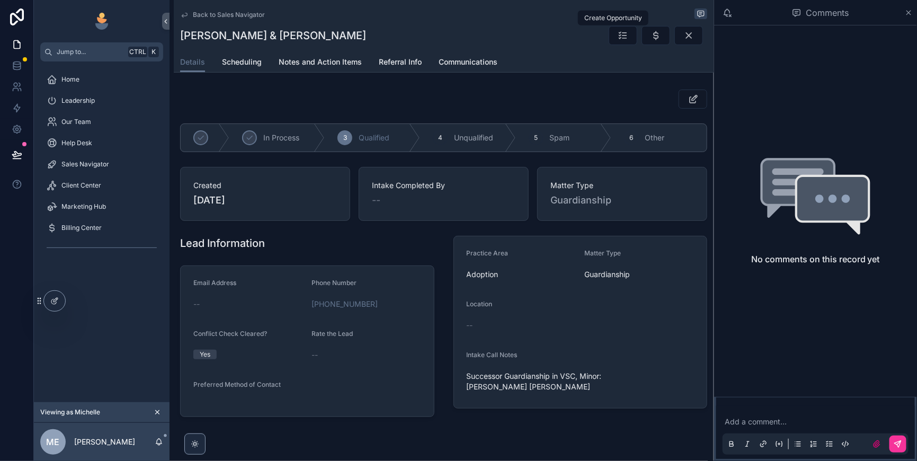
click at [651, 37] on icon "scrollable content" at bounding box center [656, 35] width 11 height 11
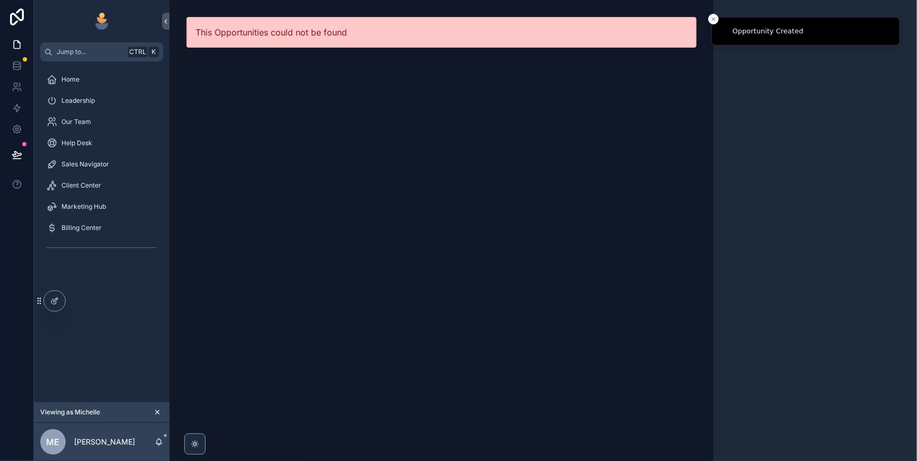
click at [79, 169] on span "Sales Navigator" at bounding box center [85, 164] width 48 height 8
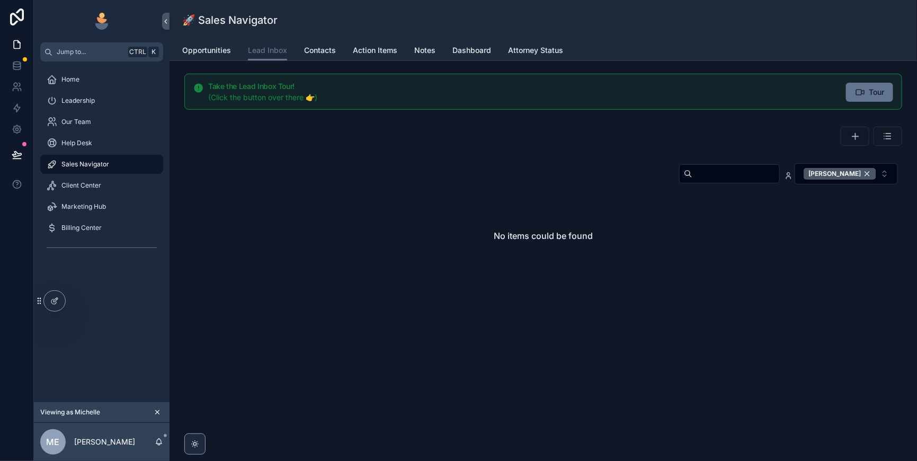
click at [861, 180] on div "[PERSON_NAME]" at bounding box center [840, 174] width 73 height 12
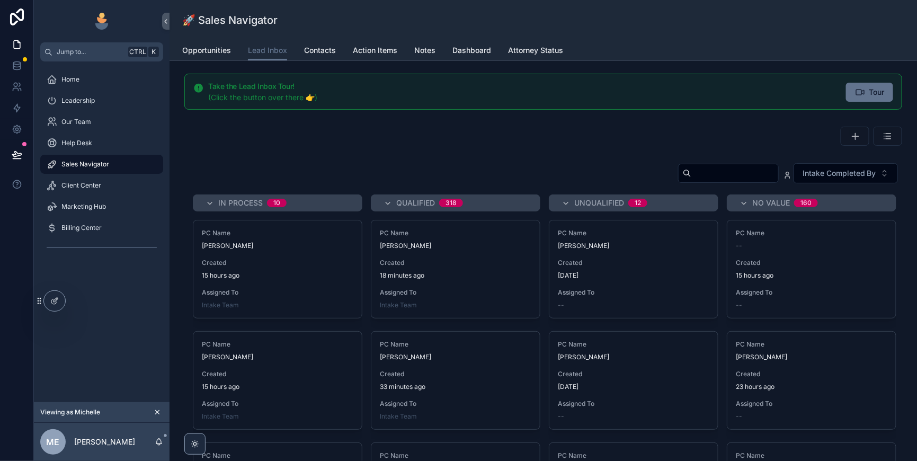
click at [692, 181] on input "scrollable content" at bounding box center [735, 173] width 87 height 15
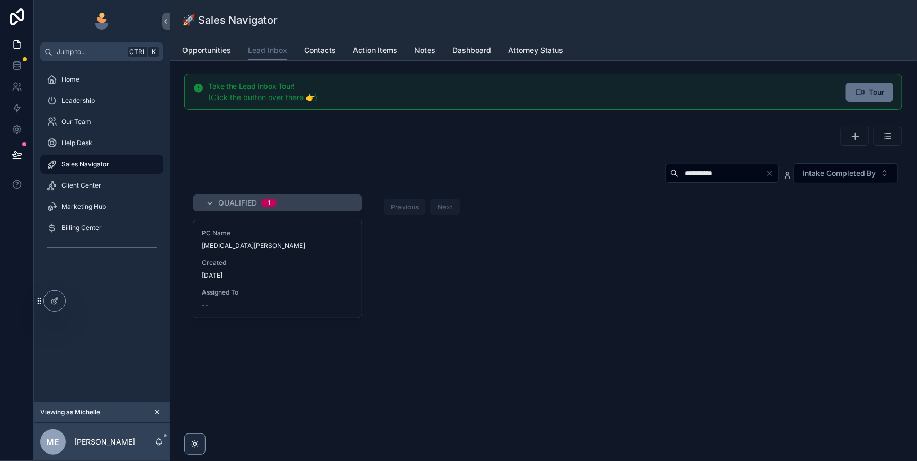
type input "**********"
click at [327, 267] on span "Created" at bounding box center [278, 263] width 152 height 8
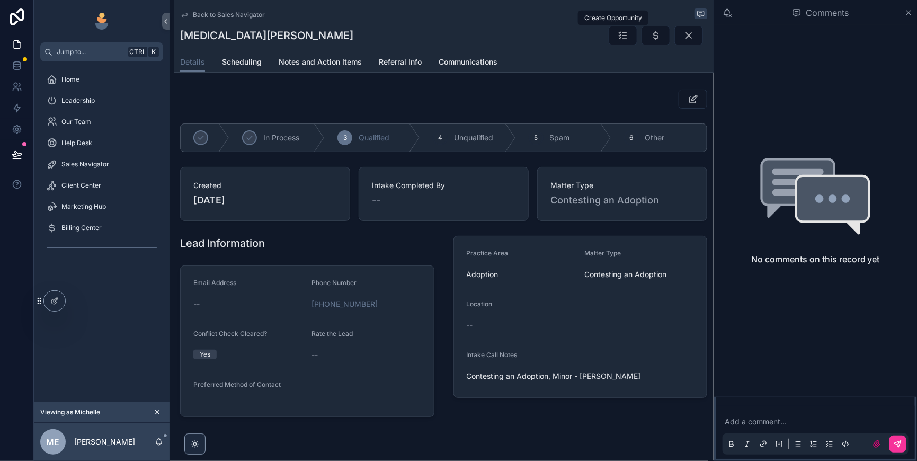
click at [651, 39] on icon "scrollable content" at bounding box center [656, 35] width 11 height 11
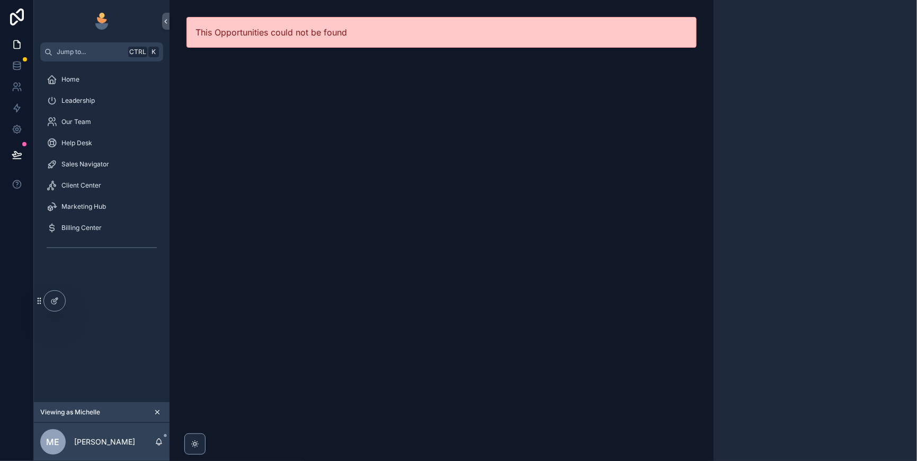
click at [105, 169] on span "Sales Navigator" at bounding box center [85, 164] width 48 height 8
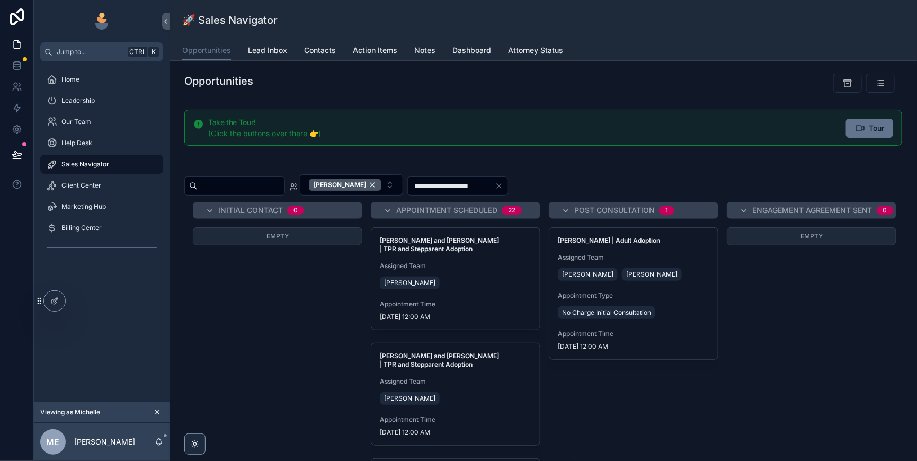
click at [287, 56] on span "Lead Inbox" at bounding box center [267, 50] width 39 height 11
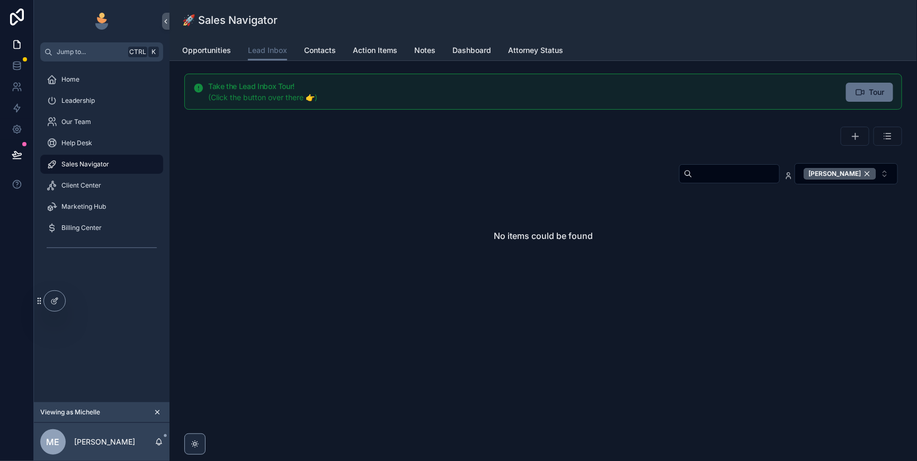
drag, startPoint x: 865, startPoint y: 196, endPoint x: 686, endPoint y: 196, distance: 178.6
click at [865, 180] on div "[PERSON_NAME]" at bounding box center [840, 174] width 73 height 12
click at [693, 181] on input "scrollable content" at bounding box center [736, 173] width 87 height 15
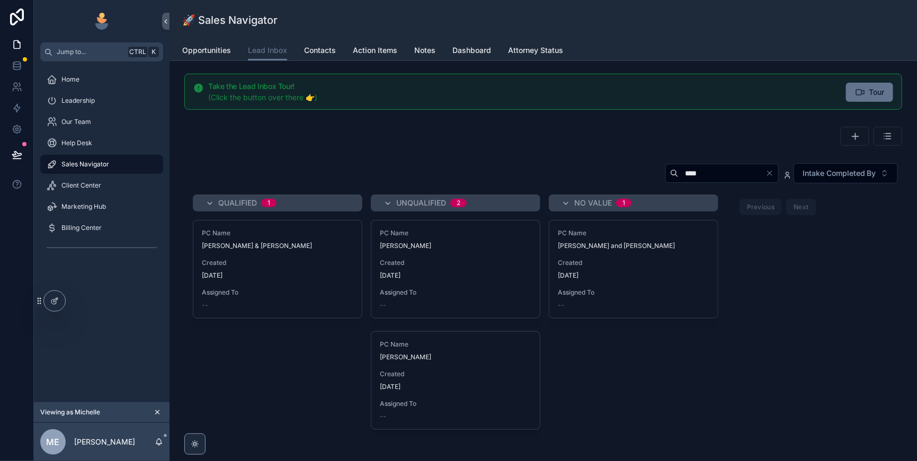
type input "****"
click at [336, 280] on div "Created 2 days ago" at bounding box center [278, 269] width 152 height 21
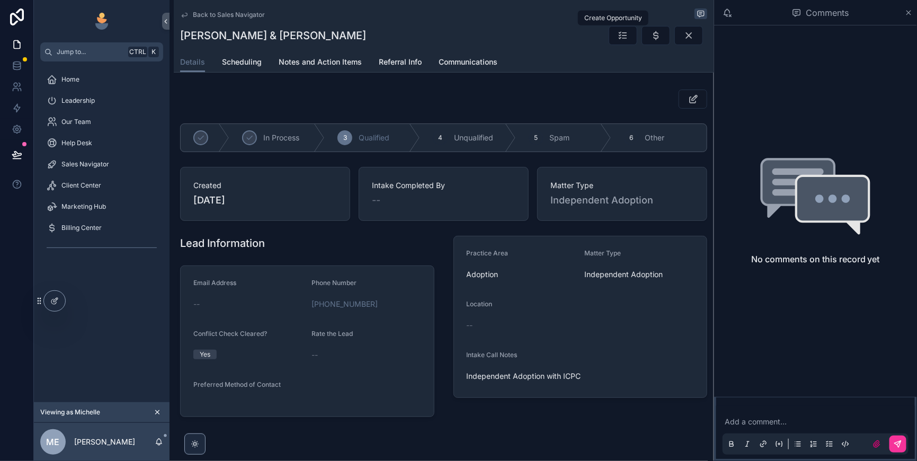
click at [651, 41] on icon "scrollable content" at bounding box center [656, 35] width 11 height 11
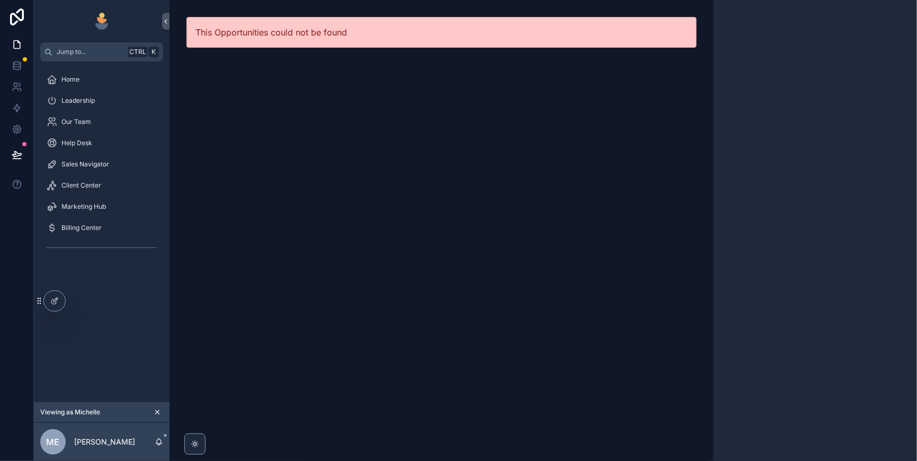
click at [86, 169] on span "Sales Navigator" at bounding box center [85, 164] width 48 height 8
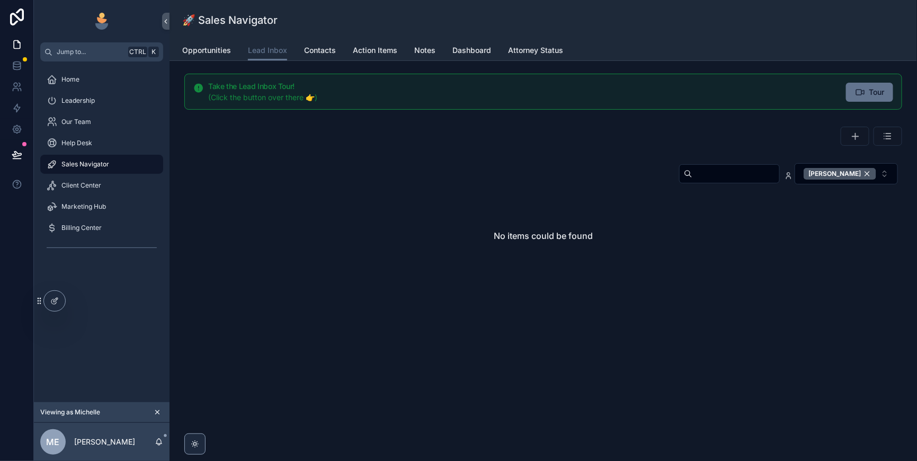
drag, startPoint x: 860, startPoint y: 191, endPoint x: 800, endPoint y: 203, distance: 61.5
click at [860, 180] on div "[PERSON_NAME]" at bounding box center [840, 174] width 73 height 12
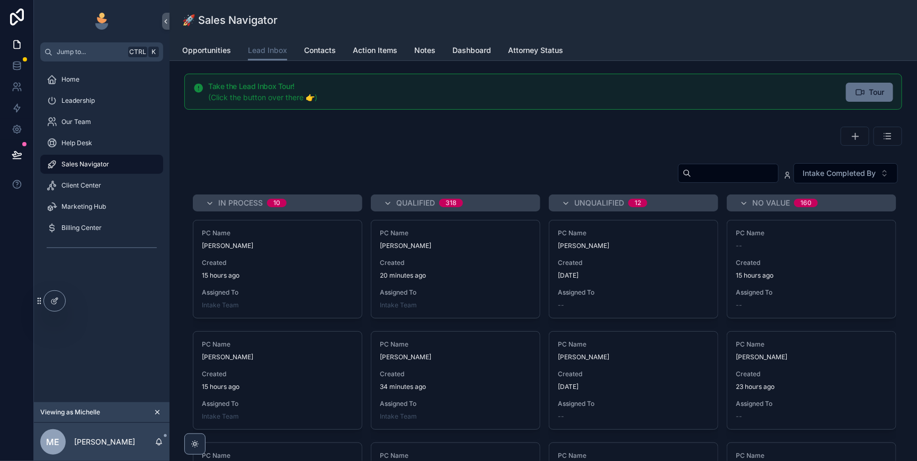
click at [692, 181] on input "scrollable content" at bounding box center [735, 173] width 87 height 15
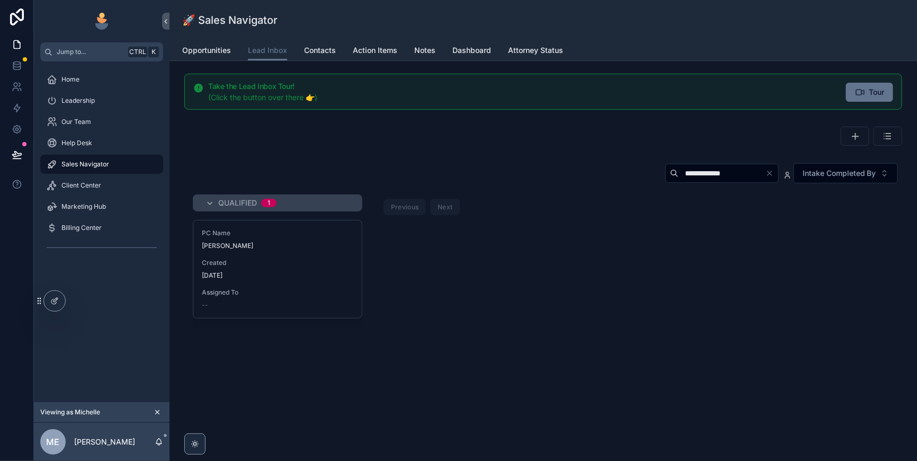
type input "**********"
click at [312, 267] on span "Created" at bounding box center [278, 263] width 152 height 8
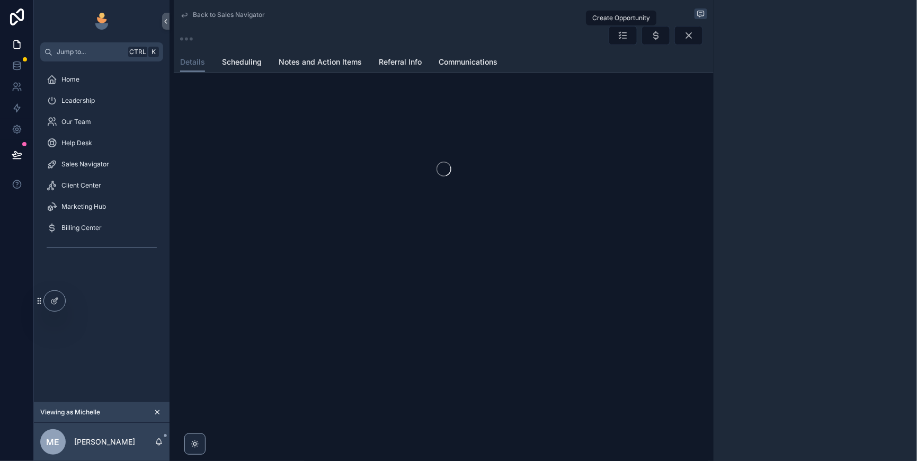
click at [651, 41] on icon "scrollable content" at bounding box center [656, 35] width 11 height 11
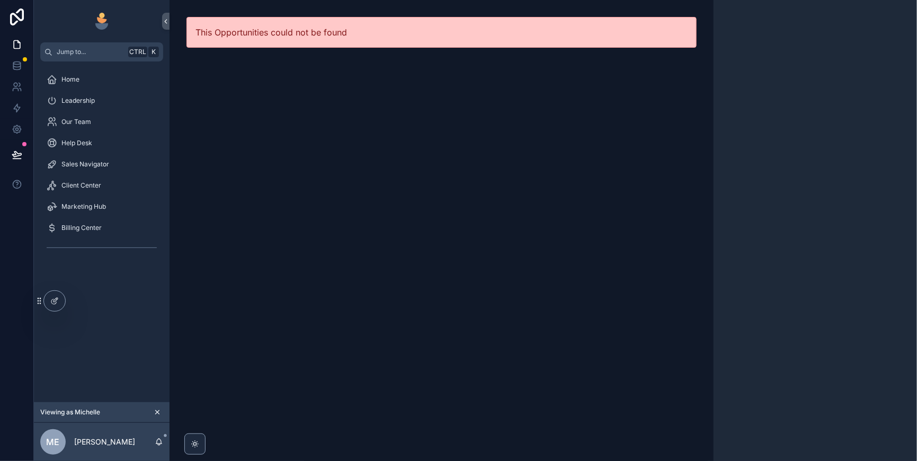
click at [98, 169] on span "Sales Navigator" at bounding box center [85, 164] width 48 height 8
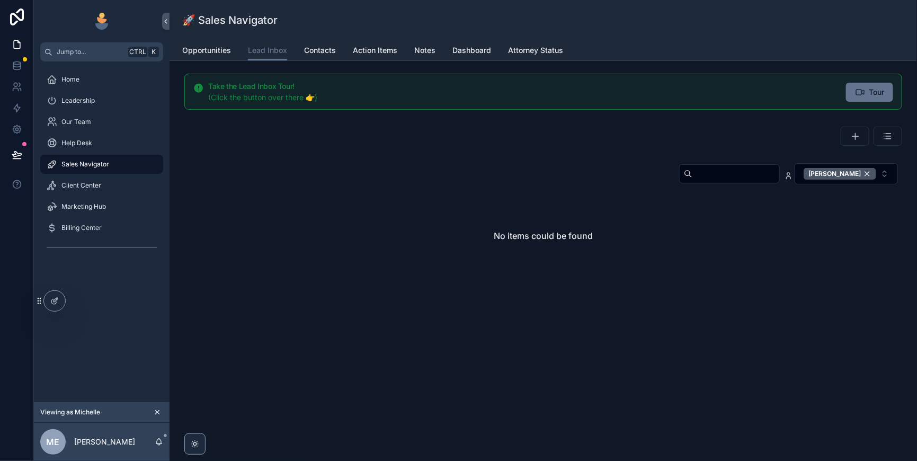
click at [863, 180] on div "[PERSON_NAME]" at bounding box center [840, 174] width 73 height 12
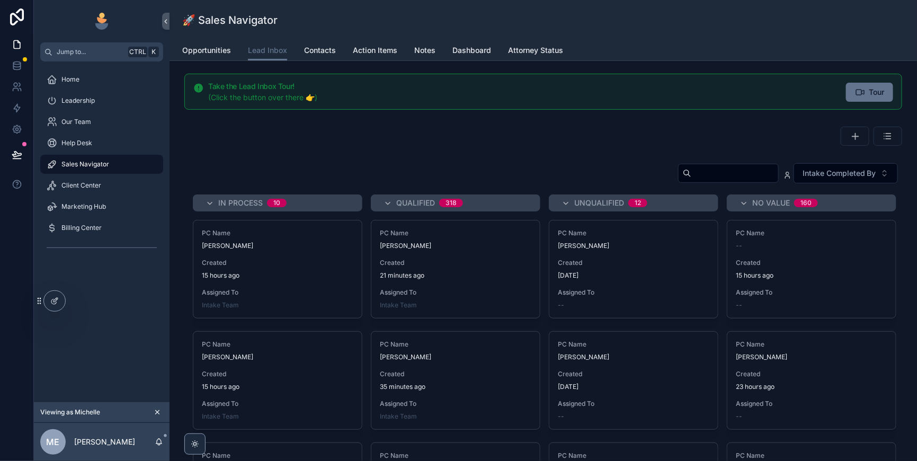
click at [692, 181] on input "scrollable content" at bounding box center [735, 173] width 87 height 15
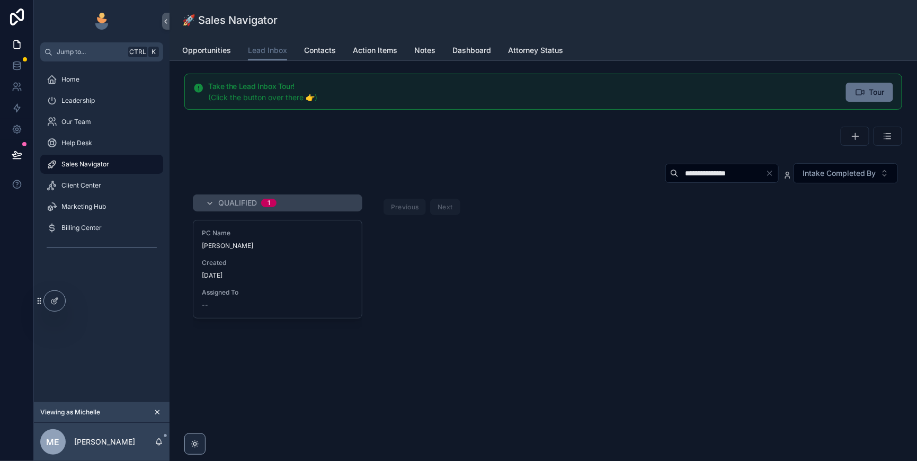
type input "**********"
click at [346, 267] on span "Created" at bounding box center [278, 263] width 152 height 8
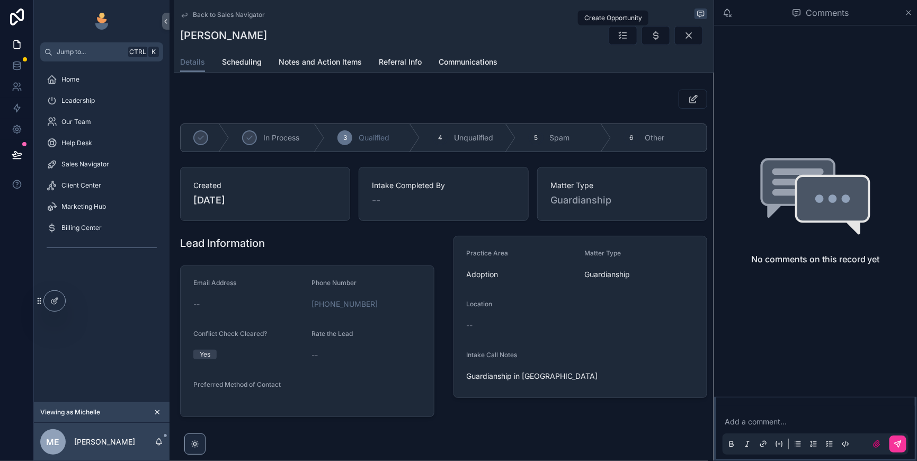
click at [651, 41] on icon "scrollable content" at bounding box center [656, 35] width 11 height 11
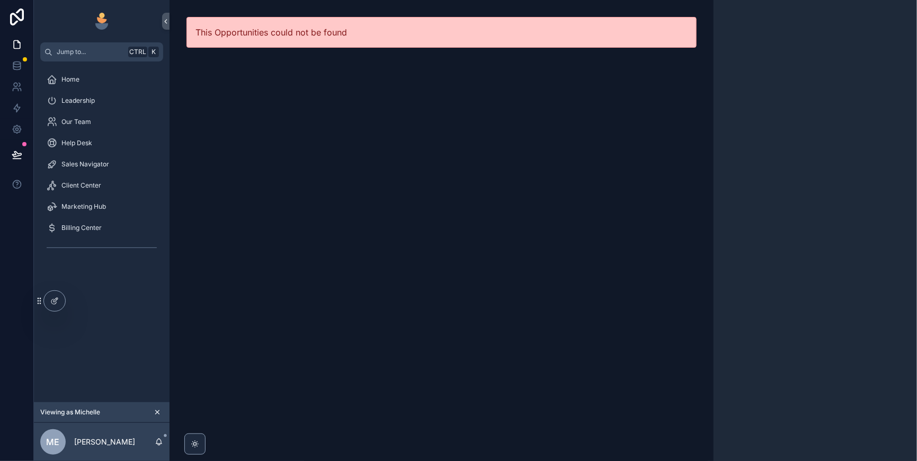
click at [94, 173] on div "Sales Navigator" at bounding box center [102, 164] width 110 height 17
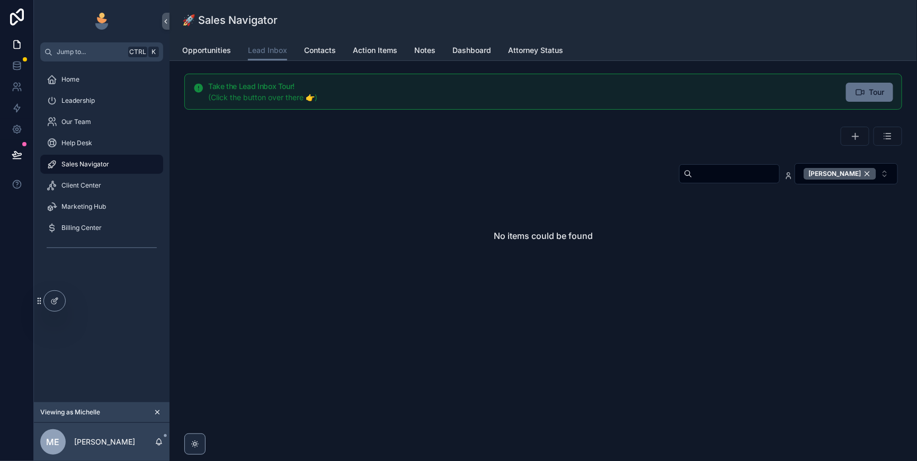
click at [862, 180] on div "[PERSON_NAME]" at bounding box center [840, 174] width 73 height 12
click at [697, 181] on input "scrollable content" at bounding box center [736, 173] width 87 height 15
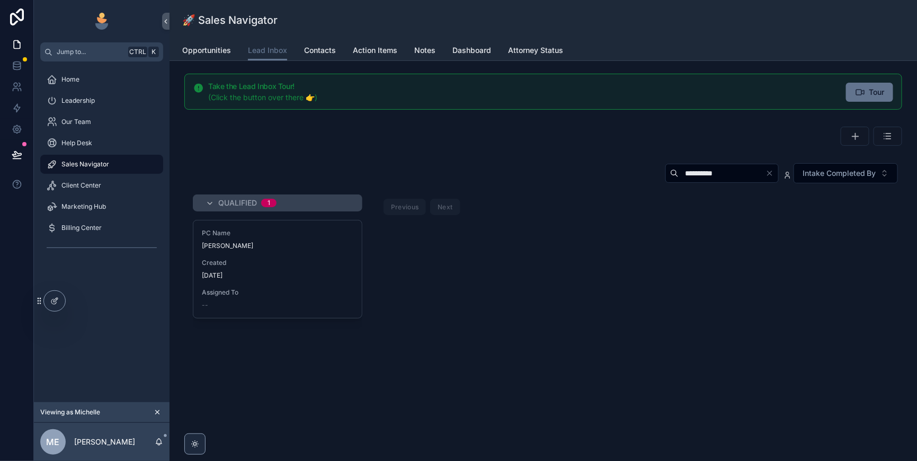
type input "**********"
click at [294, 250] on span "[PERSON_NAME]" at bounding box center [278, 246] width 152 height 8
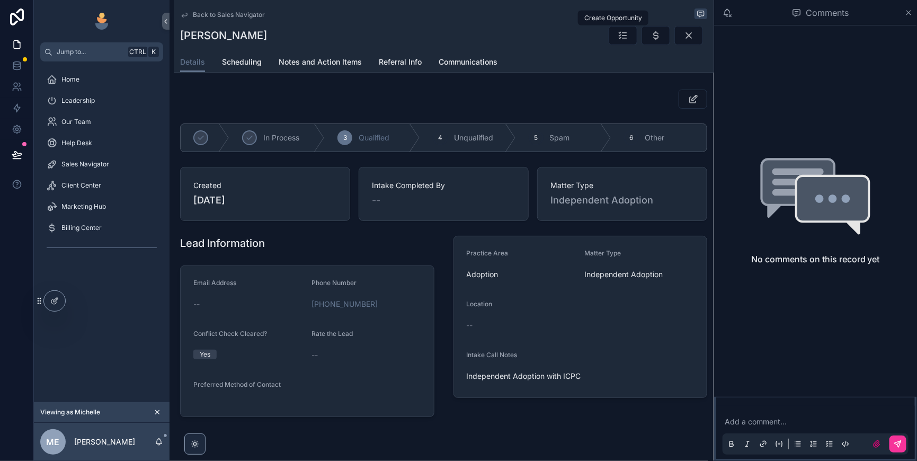
click at [651, 41] on span "scrollable content" at bounding box center [656, 35] width 11 height 11
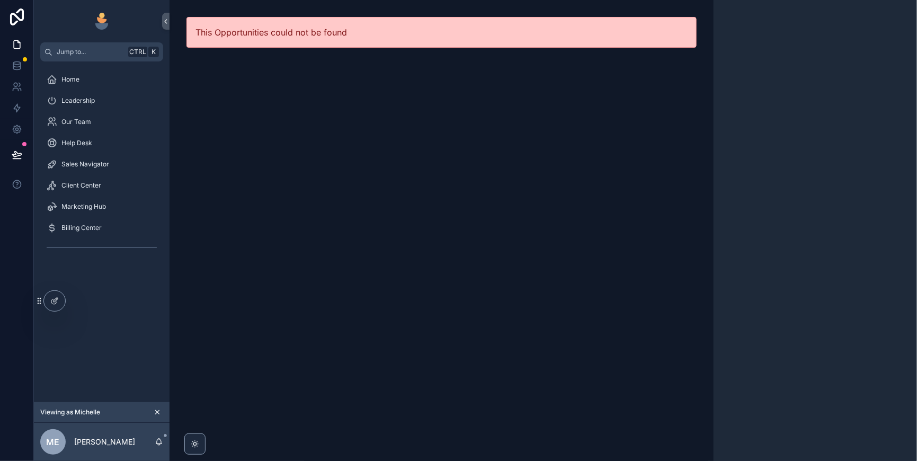
drag, startPoint x: 107, startPoint y: 189, endPoint x: 134, endPoint y: 186, distance: 27.2
click at [107, 173] on div "Sales Navigator" at bounding box center [102, 164] width 110 height 17
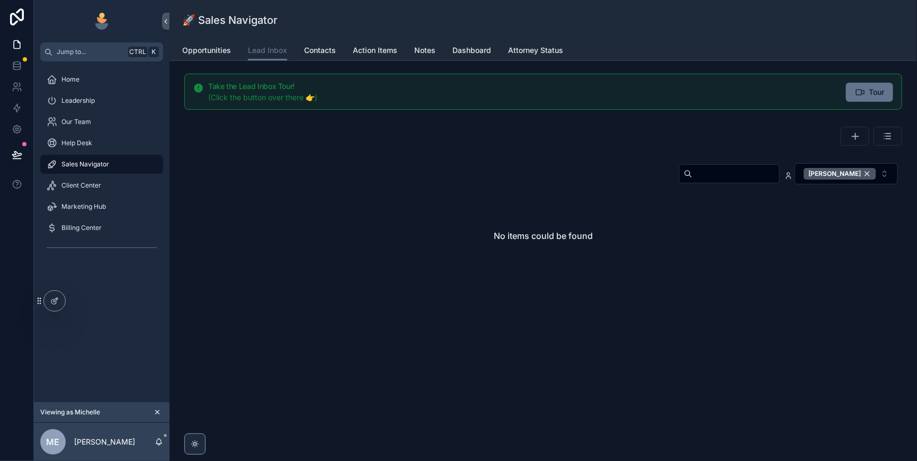
click at [862, 180] on div "[PERSON_NAME]" at bounding box center [840, 174] width 73 height 12
click at [693, 181] on input "scrollable content" at bounding box center [736, 173] width 87 height 15
type input "**********"
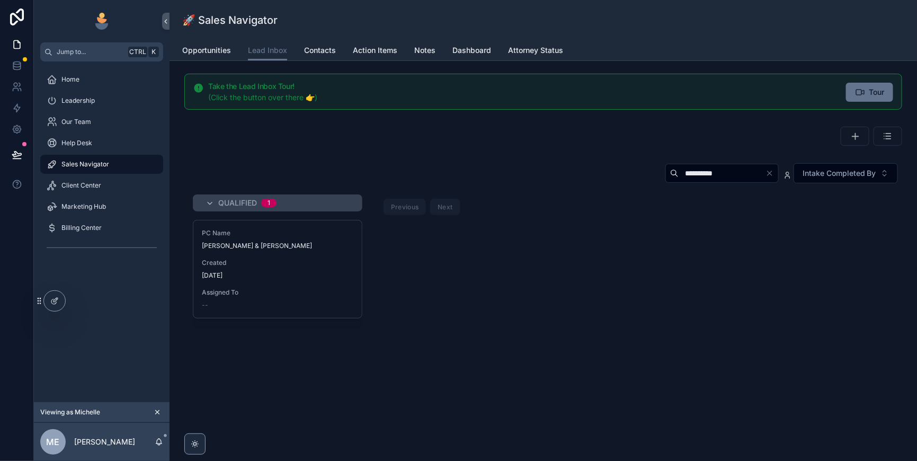
click at [323, 280] on div "[DATE]" at bounding box center [278, 275] width 152 height 8
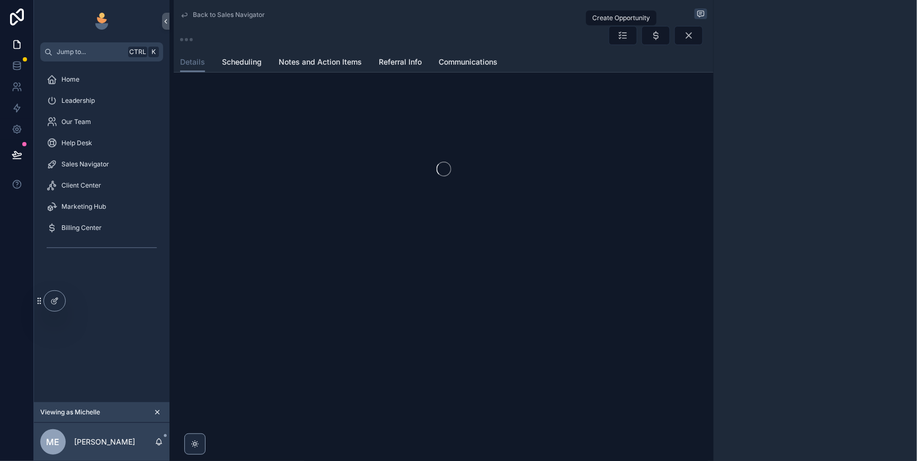
click at [642, 41] on button "scrollable content" at bounding box center [656, 35] width 29 height 19
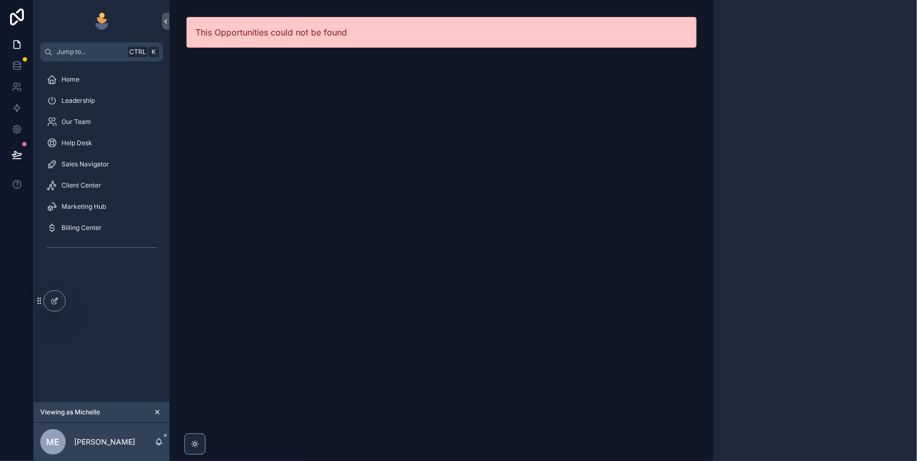
drag, startPoint x: 92, startPoint y: 185, endPoint x: 104, endPoint y: 185, distance: 11.7
click at [92, 169] on span "Sales Navigator" at bounding box center [85, 164] width 48 height 8
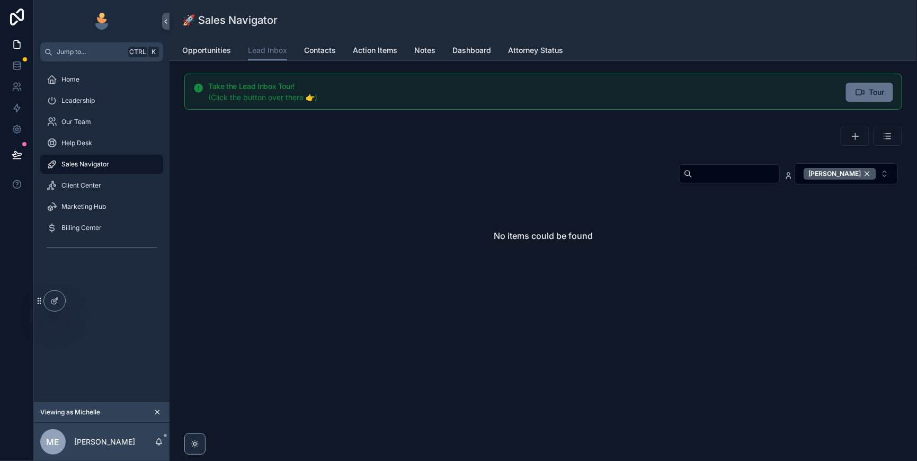
click at [693, 181] on input "scrollable content" at bounding box center [736, 173] width 87 height 15
type input "**********"
click at [862, 180] on div "[PERSON_NAME]" at bounding box center [840, 174] width 73 height 12
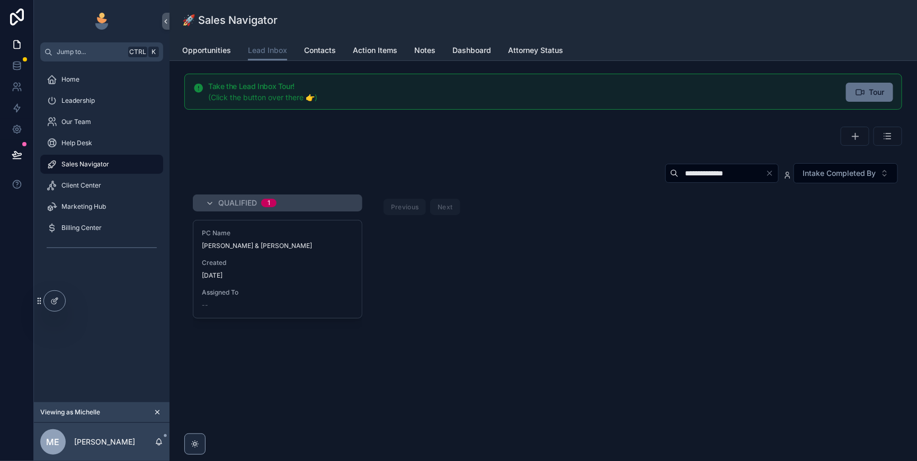
click at [337, 267] on span "Created" at bounding box center [278, 263] width 152 height 8
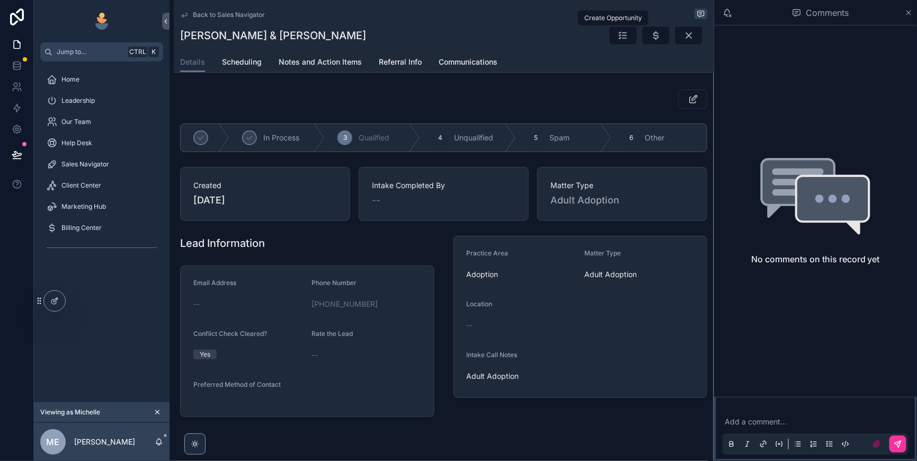
click at [651, 37] on icon "scrollable content" at bounding box center [656, 35] width 11 height 11
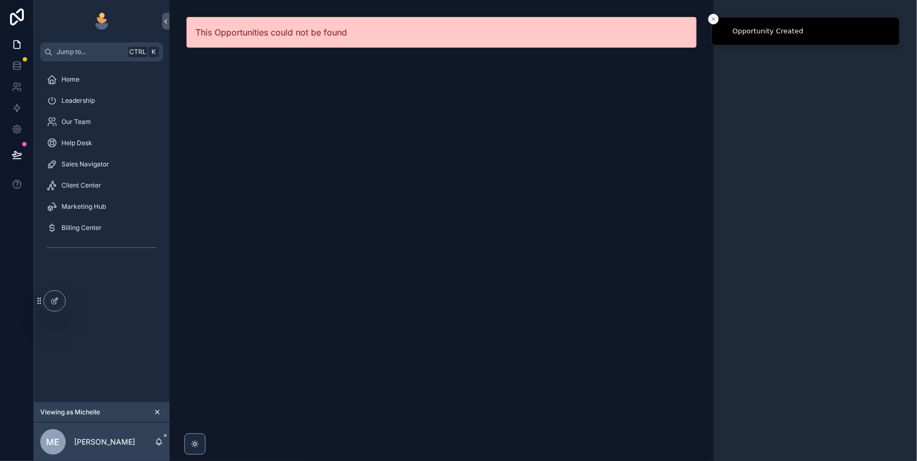
drag, startPoint x: 110, startPoint y: 185, endPoint x: 128, endPoint y: 186, distance: 18.0
click at [109, 169] on span "Sales Navigator" at bounding box center [85, 164] width 48 height 8
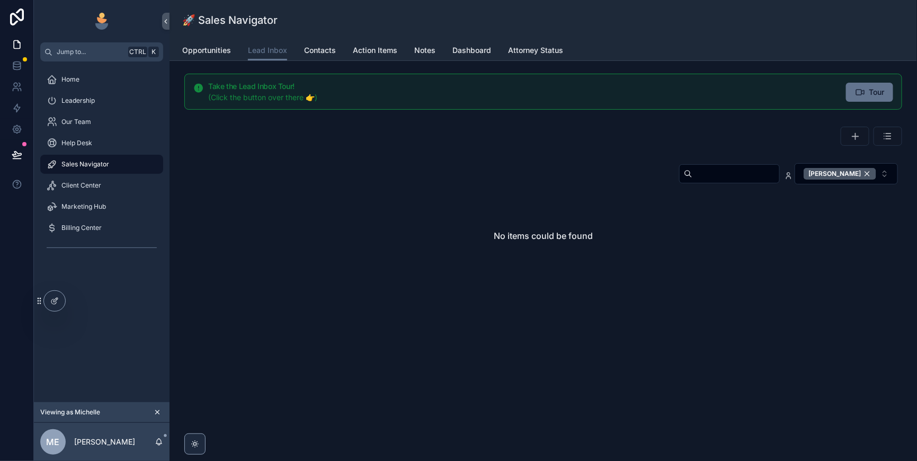
drag, startPoint x: 864, startPoint y: 193, endPoint x: 910, endPoint y: 196, distance: 46.7
click at [864, 180] on div "[PERSON_NAME]" at bounding box center [840, 174] width 73 height 12
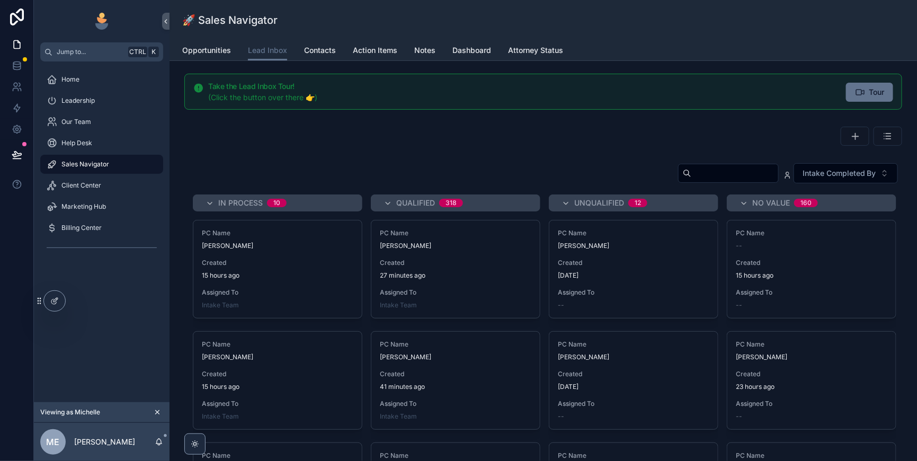
click at [692, 181] on input "scrollable content" at bounding box center [735, 173] width 87 height 15
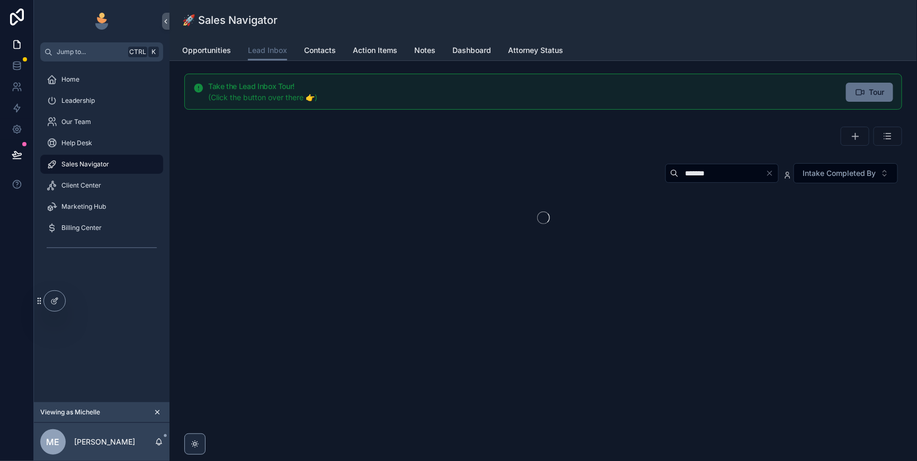
type input "*******"
click at [358, 318] on div "PC Name Michelle Manelis & Nicholas Spinner Created 2 days ago Assigned To --" at bounding box center [277, 269] width 169 height 98
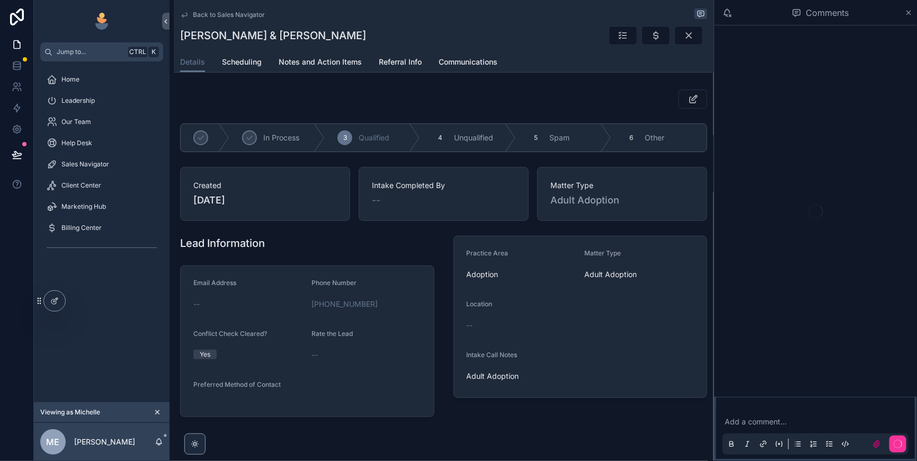
scroll to position [95, 0]
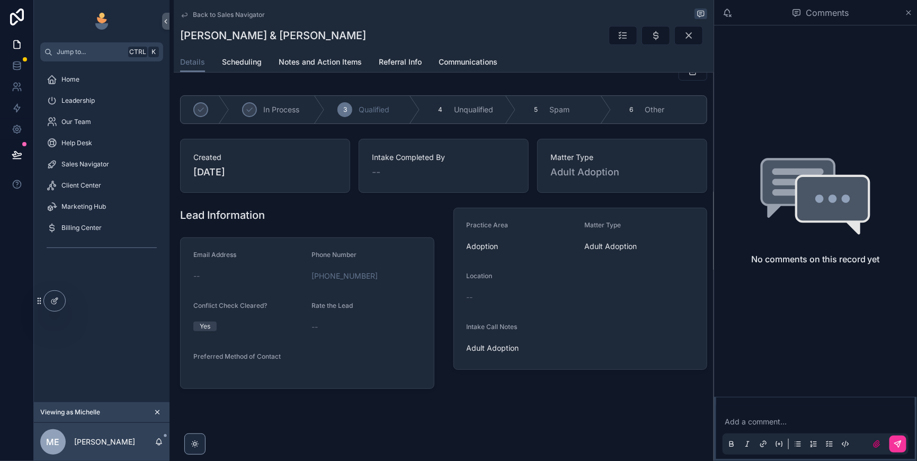
click at [566, 396] on div "Back to Sales Navigator Michelle Manelis & Nicholas Spinner Details Details Sch…" at bounding box center [444, 216] width 540 height 489
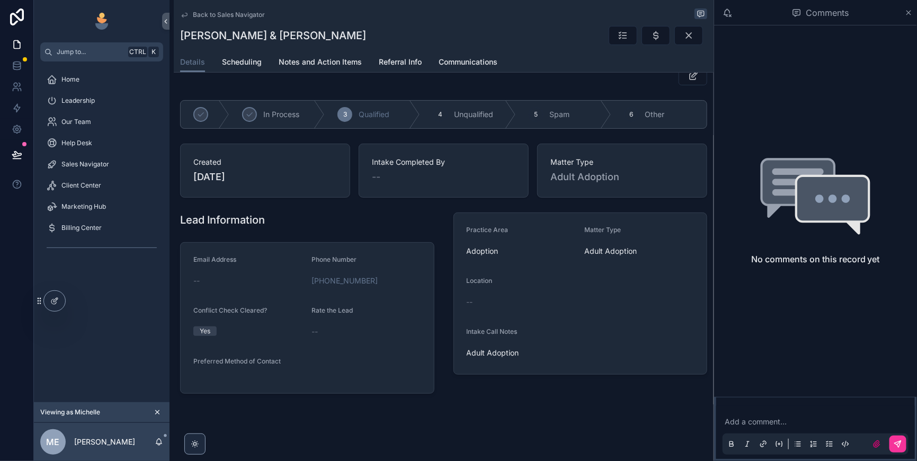
scroll to position [0, 0]
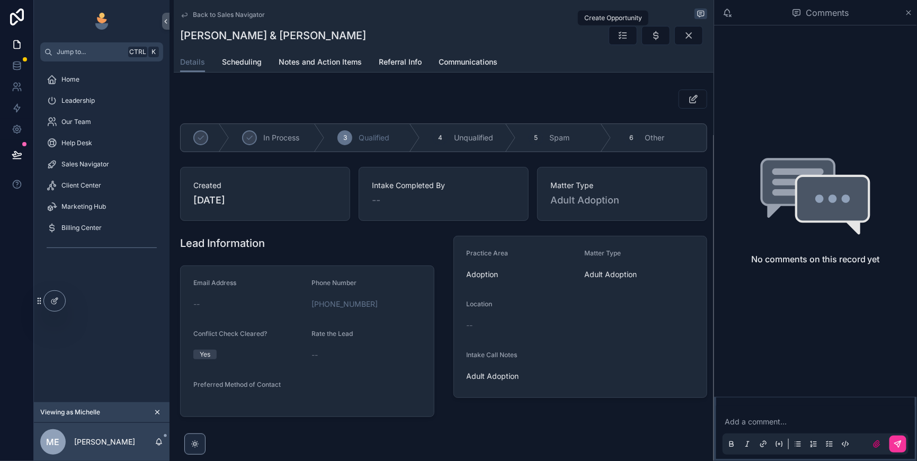
click at [651, 39] on icon "scrollable content" at bounding box center [656, 35] width 11 height 11
click at [99, 169] on span "Sales Navigator" at bounding box center [85, 164] width 48 height 8
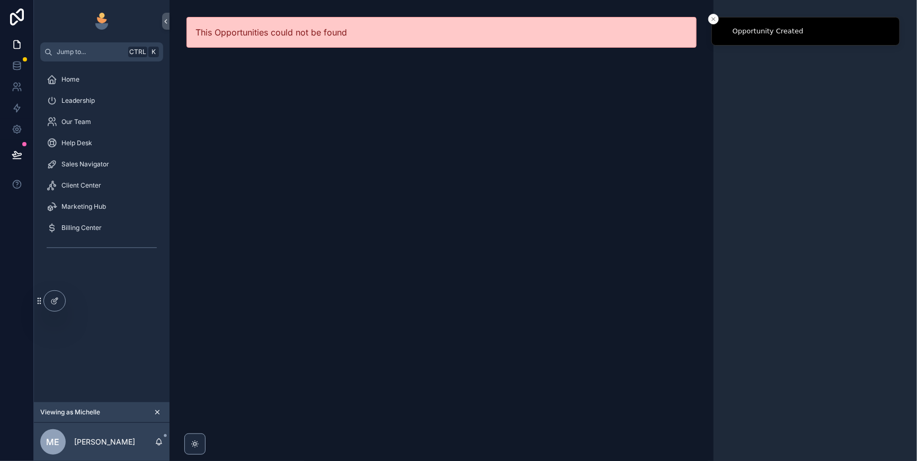
click at [87, 147] on span "Help Desk" at bounding box center [76, 143] width 31 height 8
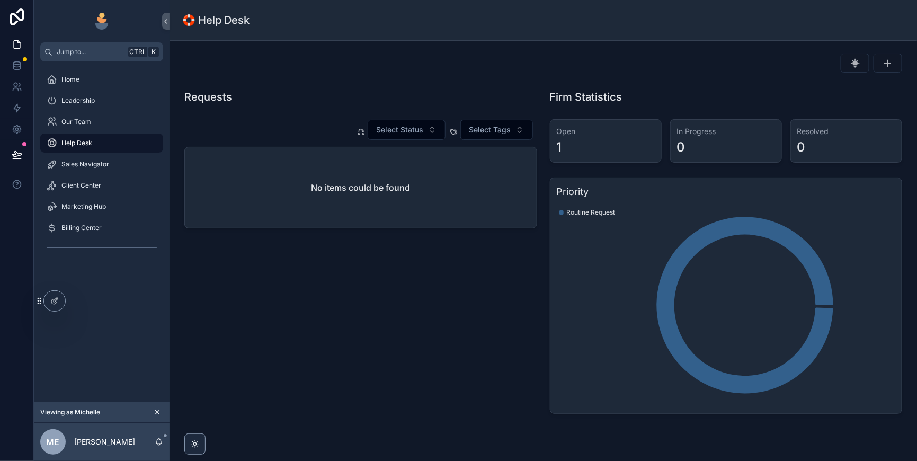
drag, startPoint x: 79, startPoint y: 186, endPoint x: 91, endPoint y: 188, distance: 11.9
click at [79, 169] on span "Sales Navigator" at bounding box center [85, 164] width 48 height 8
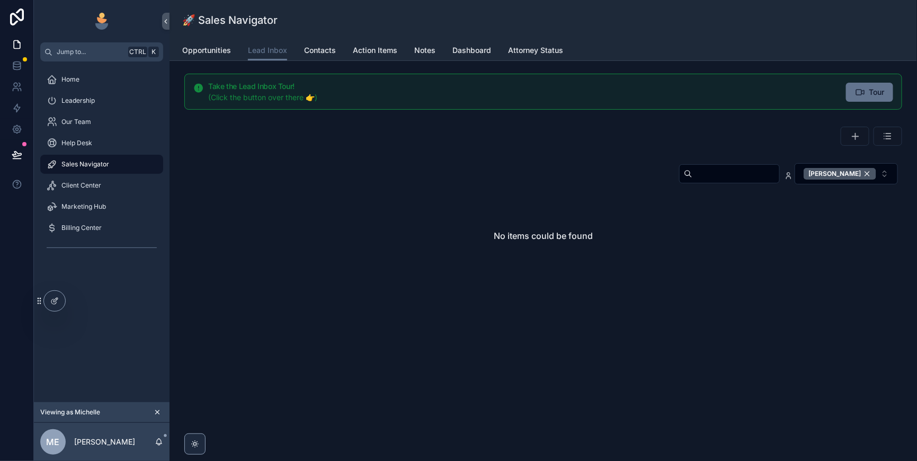
click at [693, 181] on input "scrollable content" at bounding box center [736, 173] width 87 height 15
type input "**********"
click at [860, 180] on div "[PERSON_NAME]" at bounding box center [840, 174] width 73 height 12
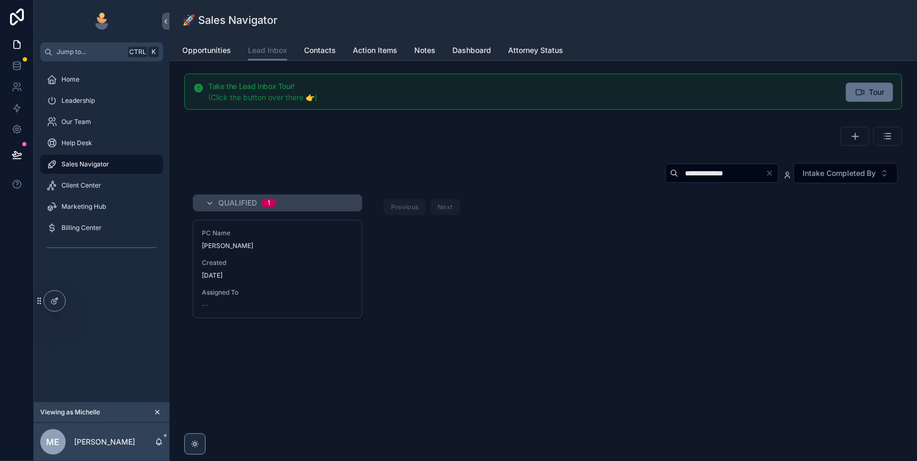
click at [335, 280] on div "[DATE]" at bounding box center [278, 275] width 152 height 8
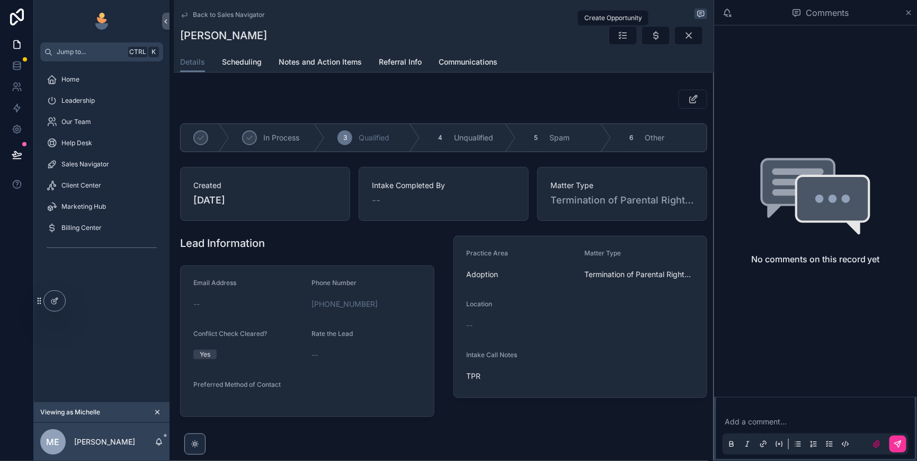
click at [651, 41] on icon "scrollable content" at bounding box center [656, 35] width 11 height 11
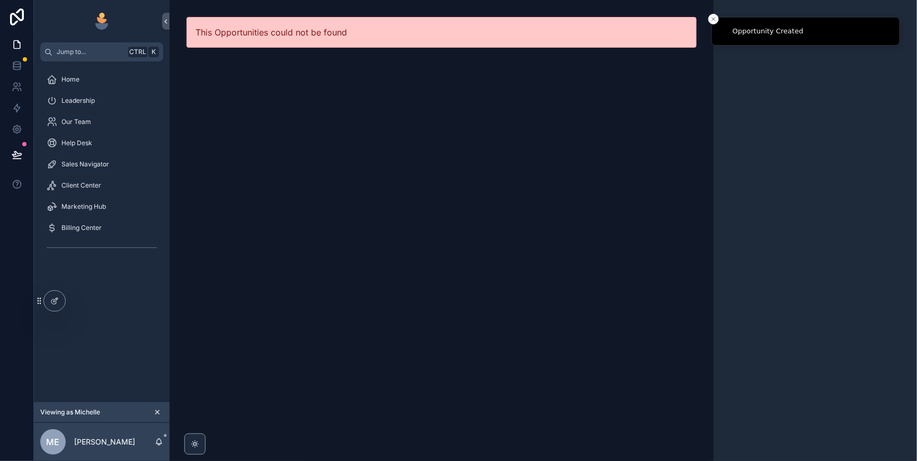
click at [98, 169] on span "Sales Navigator" at bounding box center [85, 164] width 48 height 8
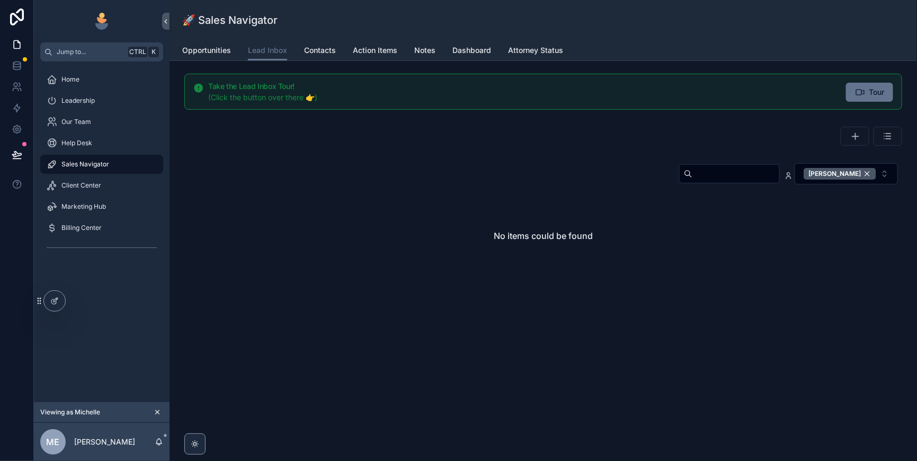
click at [862, 180] on div "[PERSON_NAME]" at bounding box center [840, 174] width 73 height 12
click at [701, 181] on input "scrollable content" at bounding box center [736, 173] width 87 height 15
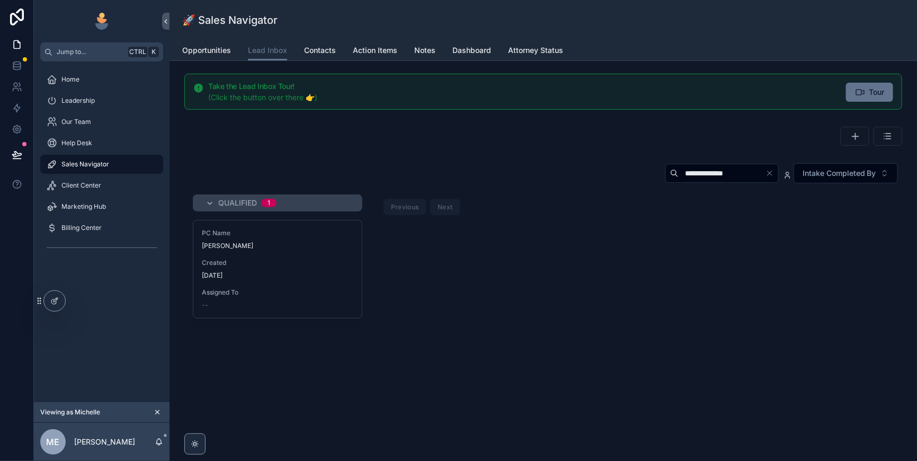
type input "**********"
click at [353, 267] on span "Created" at bounding box center [278, 263] width 152 height 8
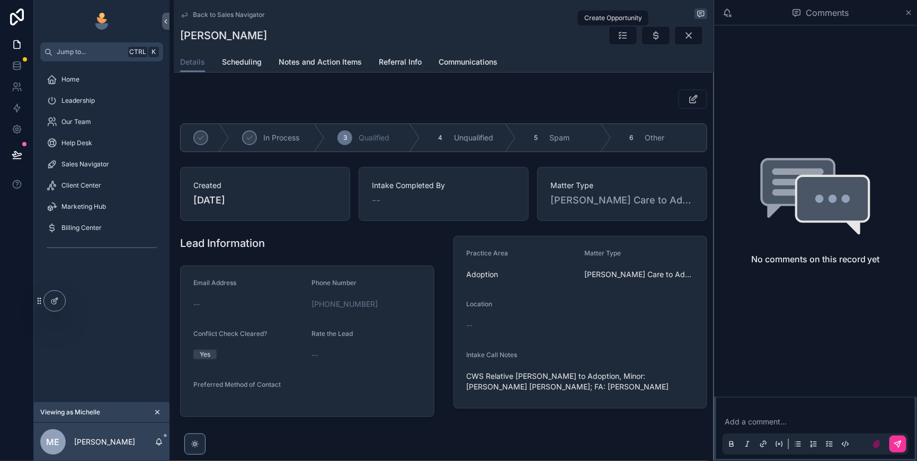
click at [651, 41] on icon "scrollable content" at bounding box center [656, 35] width 11 height 11
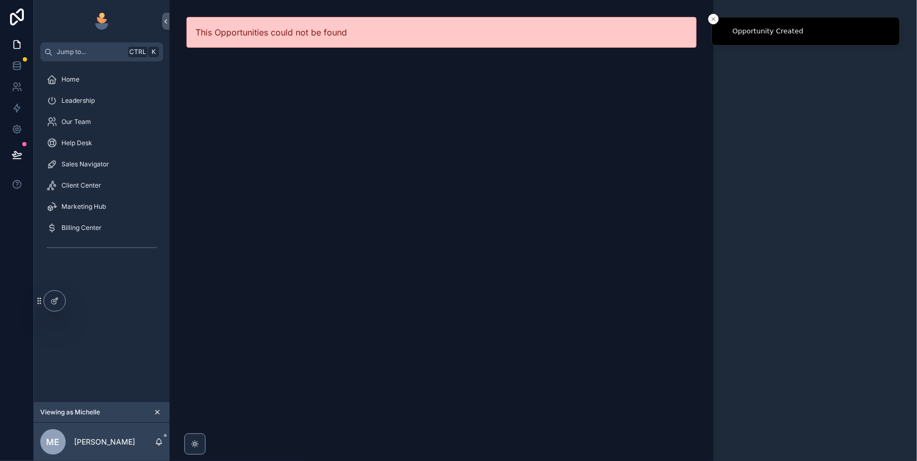
click at [91, 169] on span "Sales Navigator" at bounding box center [85, 164] width 48 height 8
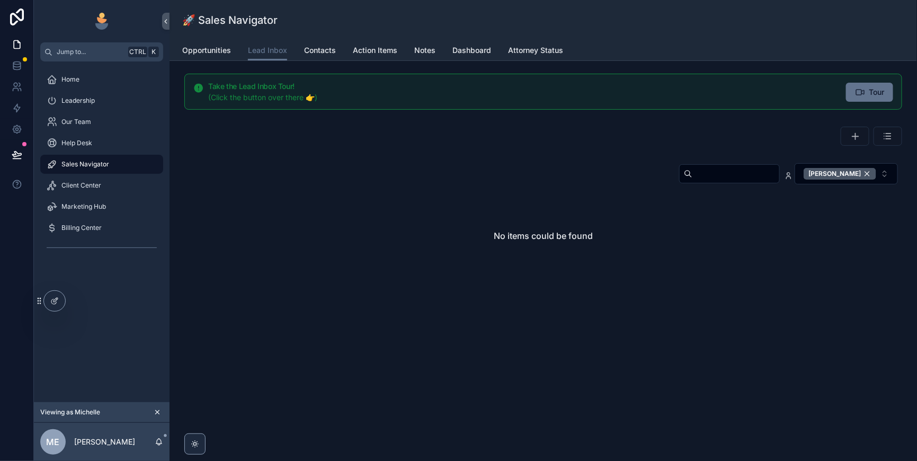
click at [863, 180] on div "[PERSON_NAME]" at bounding box center [840, 174] width 73 height 12
click at [693, 181] on input "scrollable content" at bounding box center [736, 173] width 87 height 15
click at [679, 181] on input "**********" at bounding box center [722, 173] width 87 height 15
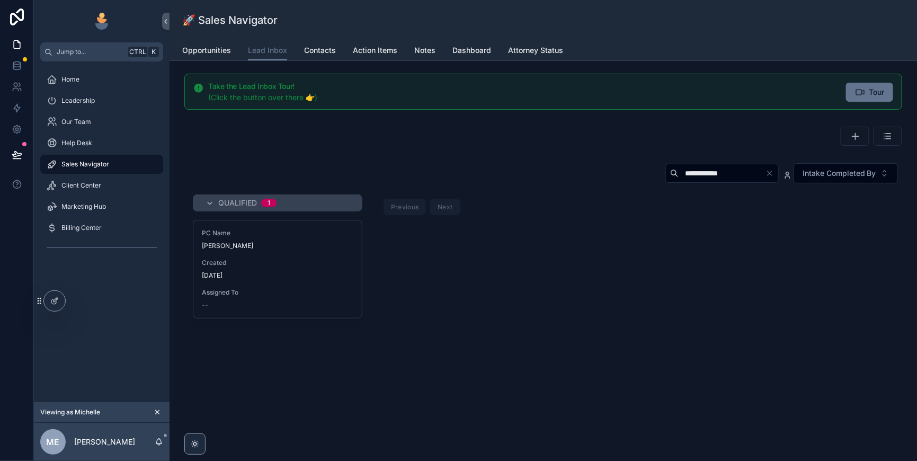
type input "**********"
click at [349, 267] on span "Created" at bounding box center [278, 263] width 152 height 8
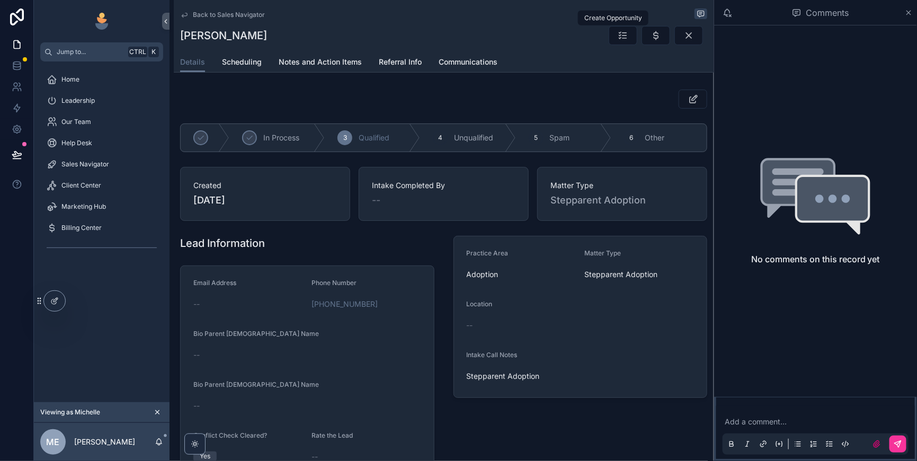
click at [651, 41] on icon "scrollable content" at bounding box center [656, 35] width 11 height 11
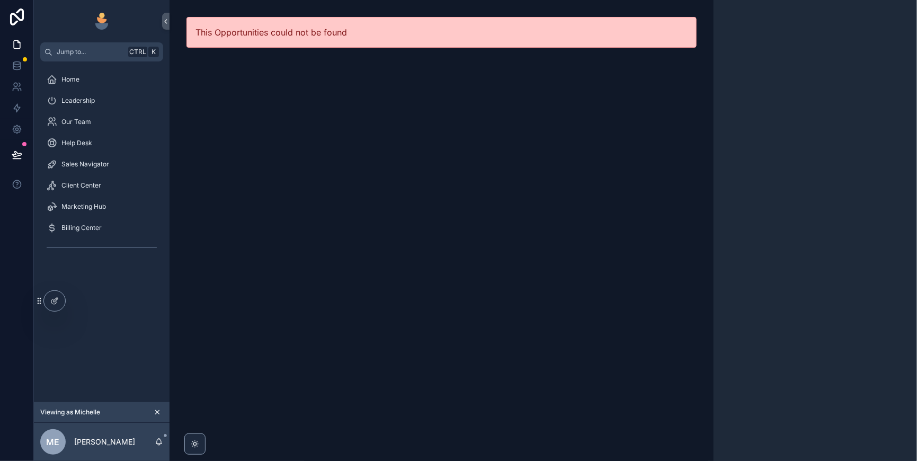
click at [86, 169] on span "Sales Navigator" at bounding box center [85, 164] width 48 height 8
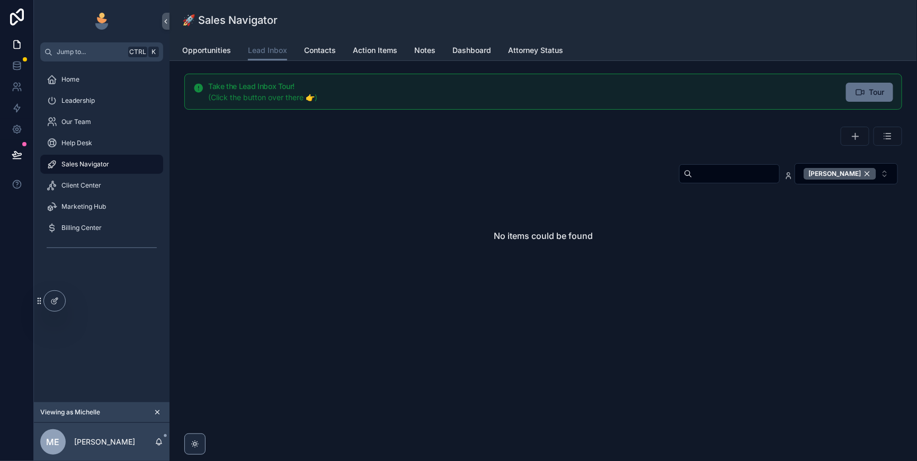
click at [859, 180] on div "[PERSON_NAME]" at bounding box center [840, 174] width 73 height 12
click at [693, 181] on input "scrollable content" at bounding box center [736, 173] width 87 height 15
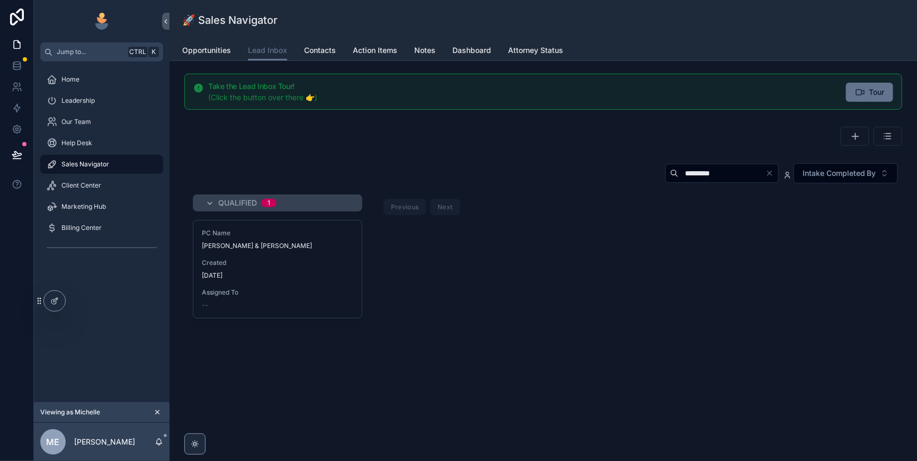
type input "*********"
click at [353, 297] on span "Assigned To" at bounding box center [278, 292] width 152 height 8
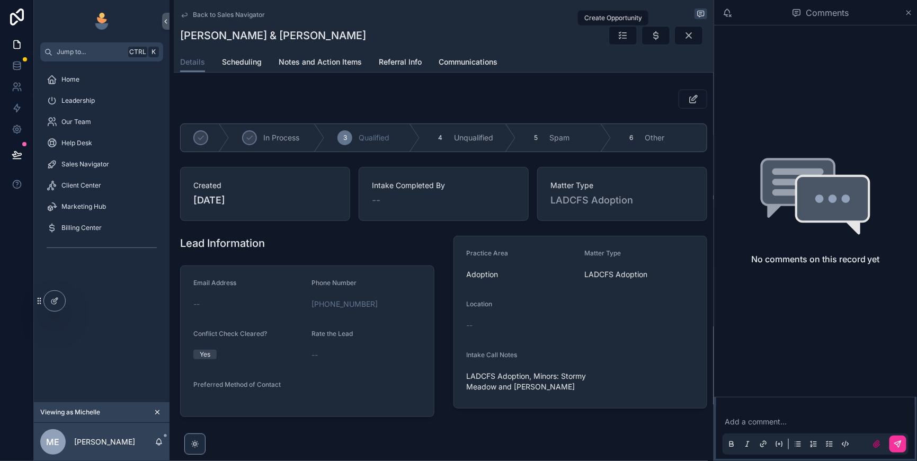
click at [651, 41] on icon "scrollable content" at bounding box center [656, 35] width 11 height 11
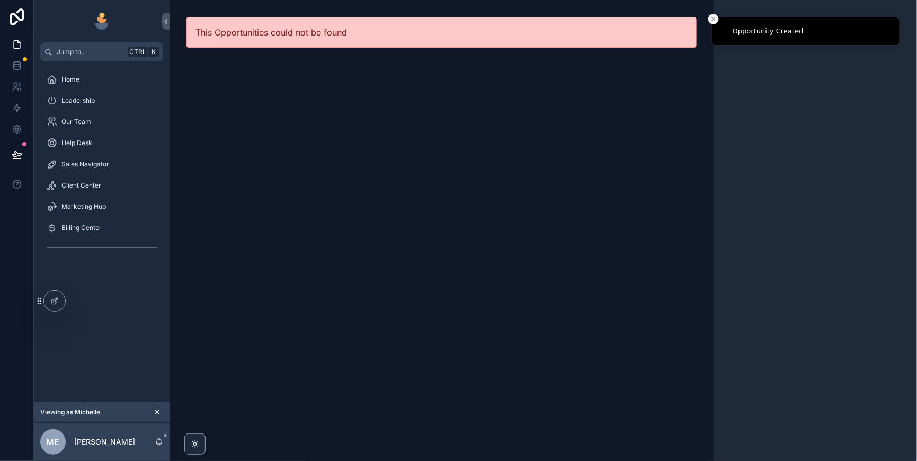
drag, startPoint x: 92, startPoint y: 179, endPoint x: 102, endPoint y: 179, distance: 10.6
click at [92, 169] on span "Sales Navigator" at bounding box center [85, 164] width 48 height 8
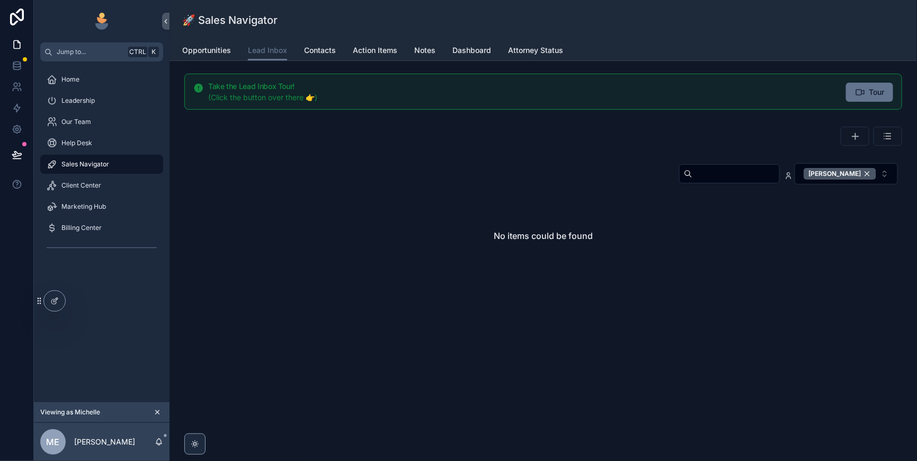
click at [860, 180] on div "[PERSON_NAME]" at bounding box center [840, 174] width 73 height 12
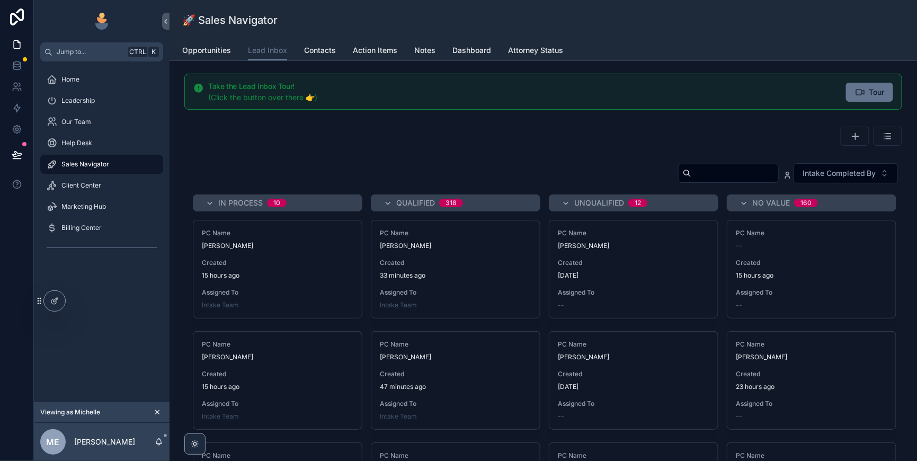
click at [692, 181] on input "scrollable content" at bounding box center [735, 173] width 87 height 15
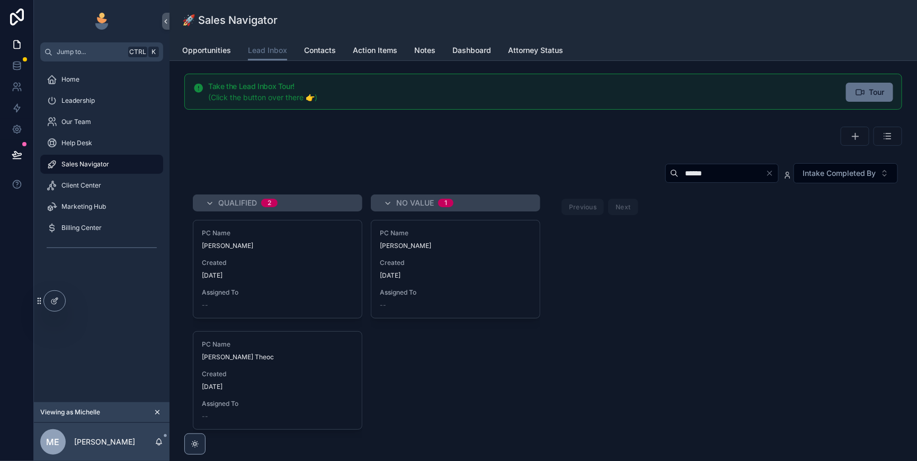
type input "******"
click at [353, 267] on span "Created" at bounding box center [278, 263] width 152 height 8
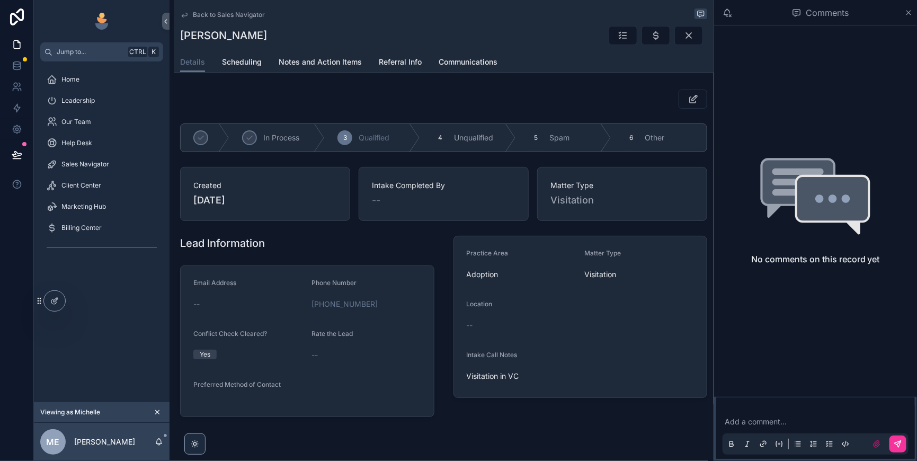
click at [651, 37] on icon "scrollable content" at bounding box center [656, 35] width 11 height 11
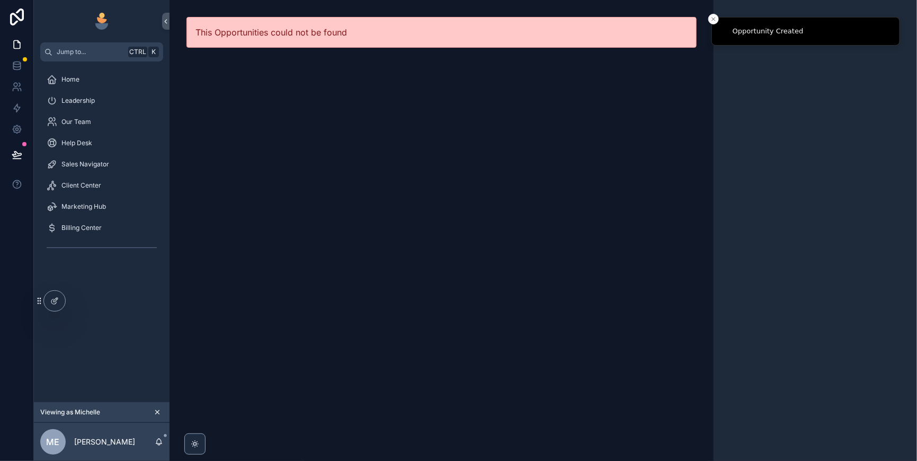
drag, startPoint x: 91, startPoint y: 184, endPoint x: 118, endPoint y: 186, distance: 27.1
click at [91, 169] on span "Sales Navigator" at bounding box center [85, 164] width 48 height 8
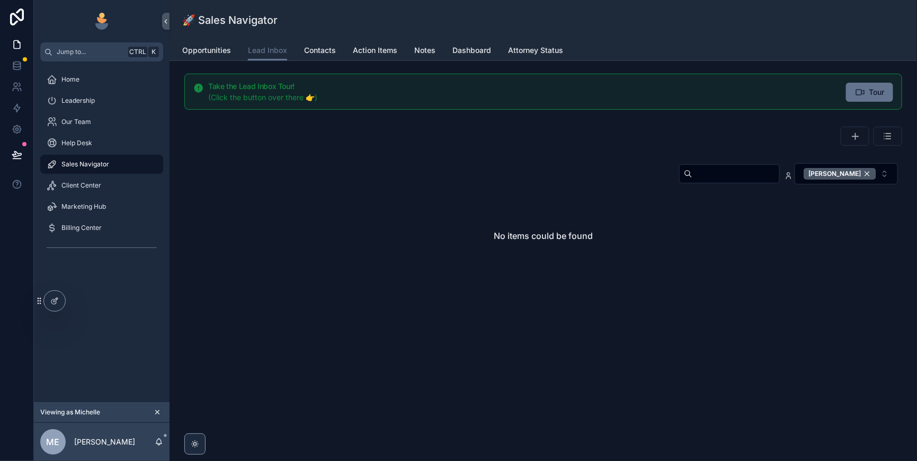
click at [861, 180] on div "[PERSON_NAME]" at bounding box center [840, 174] width 73 height 12
click at [693, 181] on input "scrollable content" at bounding box center [736, 173] width 87 height 15
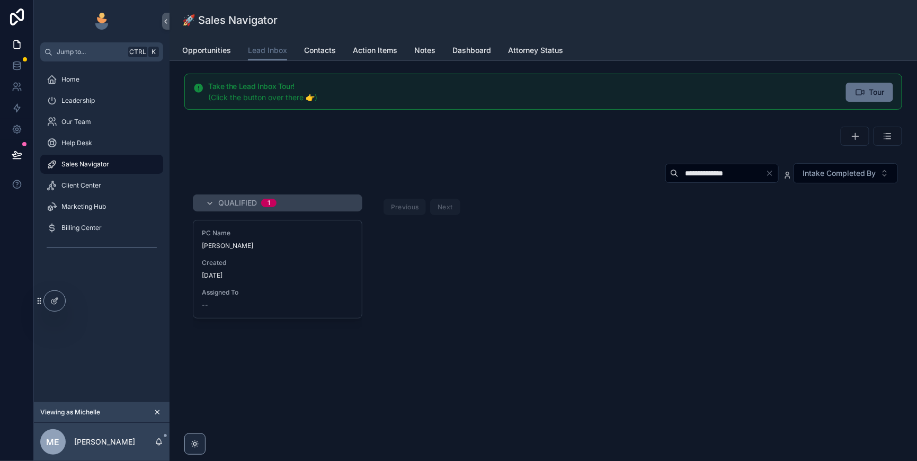
type input "**********"
click at [353, 280] on div "[DATE]" at bounding box center [278, 275] width 152 height 8
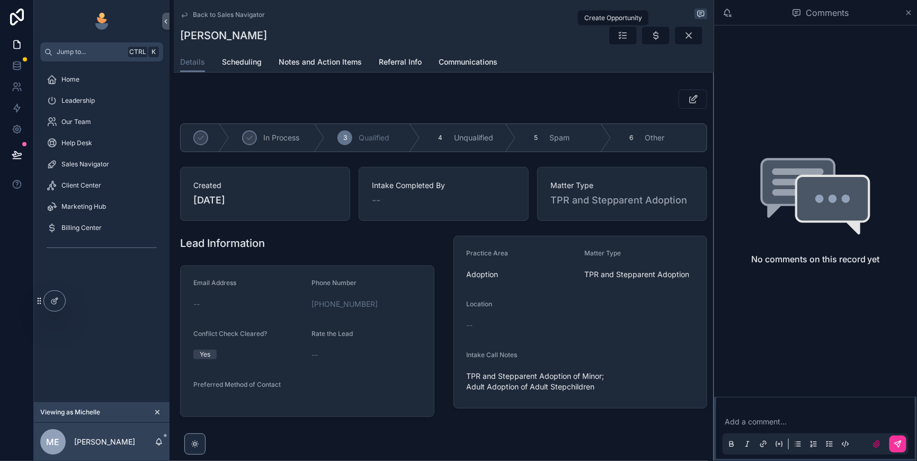
click at [642, 45] on button "scrollable content" at bounding box center [656, 35] width 29 height 19
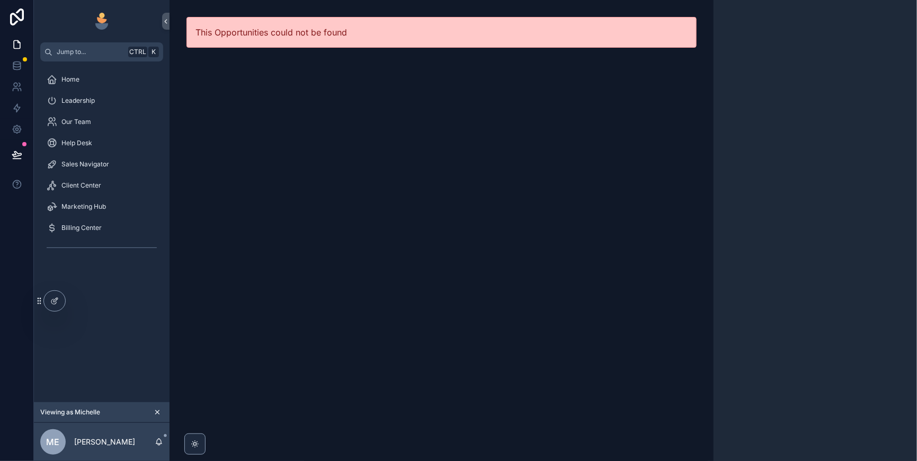
click at [101, 169] on span "Sales Navigator" at bounding box center [85, 164] width 48 height 8
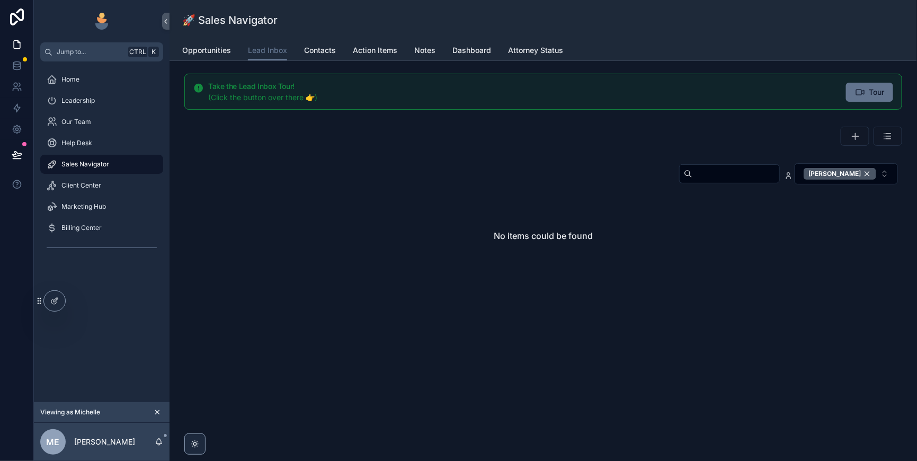
click at [861, 180] on div "[PERSON_NAME]" at bounding box center [840, 174] width 73 height 12
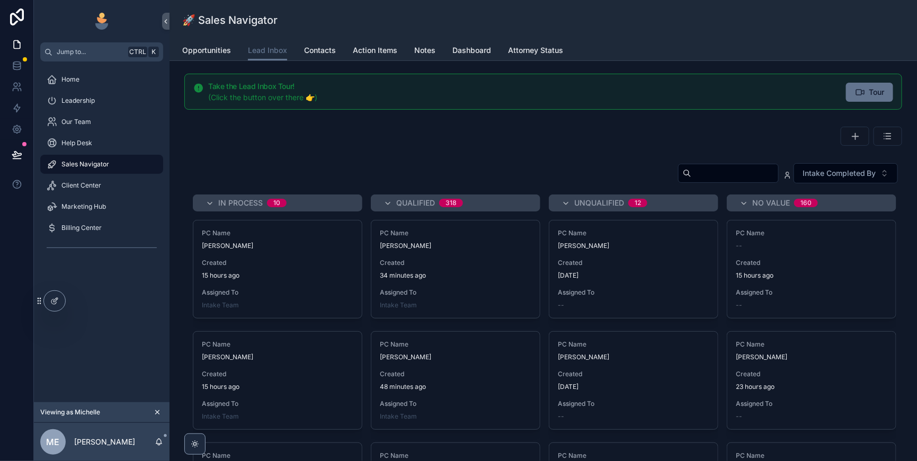
click at [692, 181] on input "scrollable content" at bounding box center [735, 173] width 87 height 15
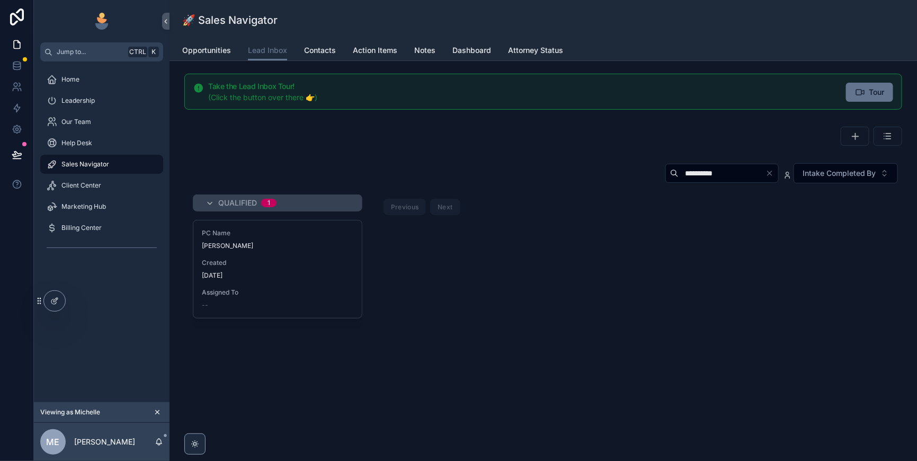
type input "**********"
click at [353, 250] on div "PC Name Tim Seward" at bounding box center [278, 239] width 152 height 21
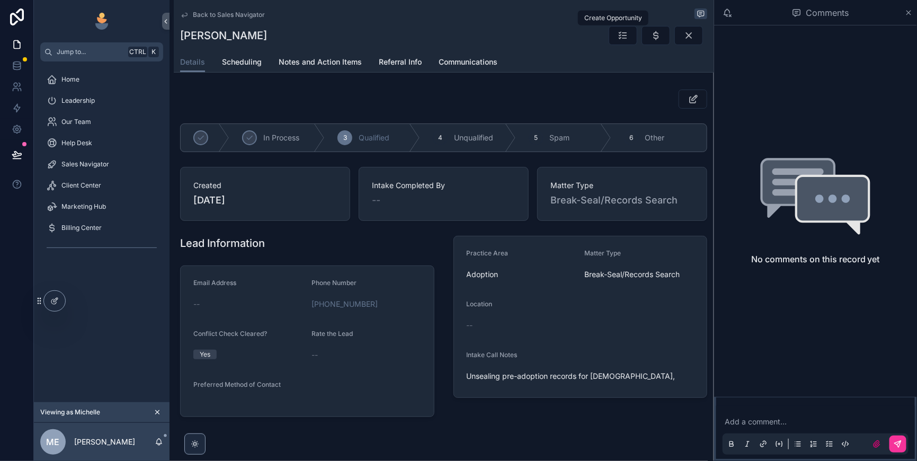
click at [651, 41] on icon "scrollable content" at bounding box center [656, 35] width 11 height 11
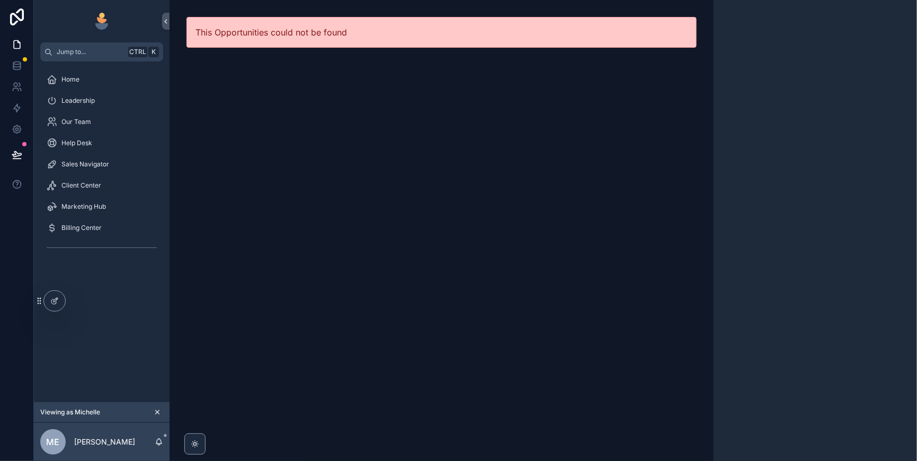
drag, startPoint x: 94, startPoint y: 185, endPoint x: 101, endPoint y: 183, distance: 6.7
click at [94, 169] on span "Sales Navigator" at bounding box center [85, 164] width 48 height 8
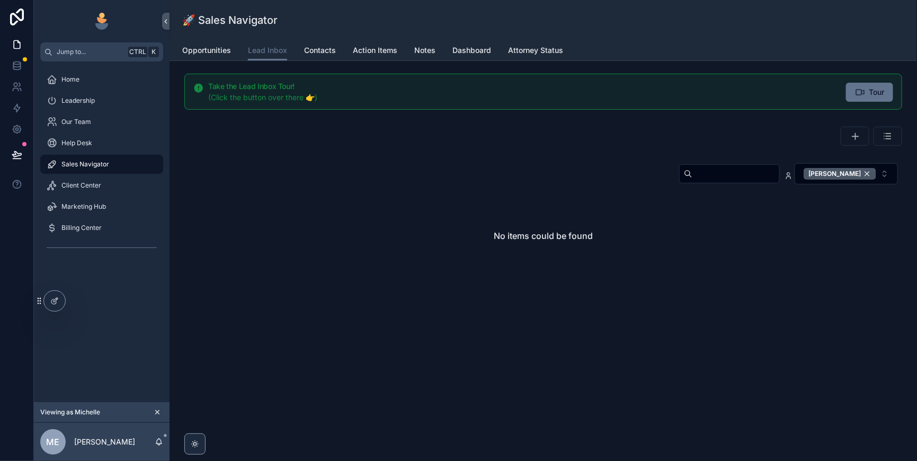
click at [862, 180] on div "[PERSON_NAME]" at bounding box center [840, 174] width 73 height 12
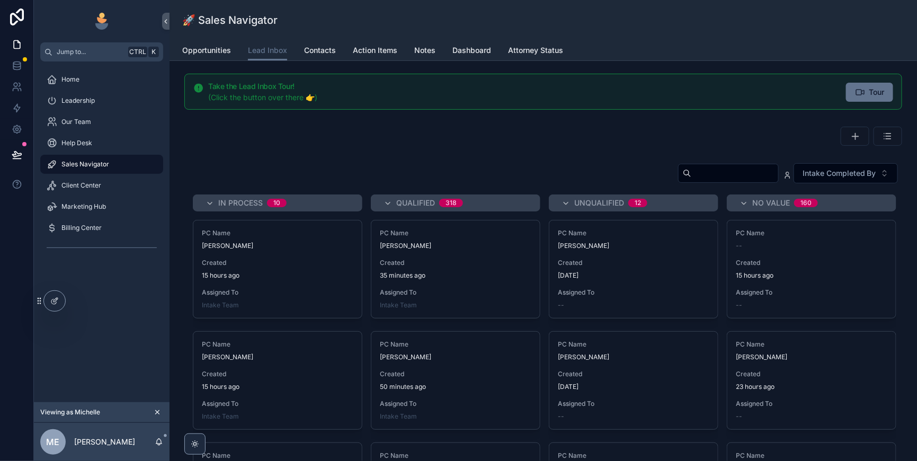
click at [692, 181] on input "scrollable content" at bounding box center [735, 173] width 87 height 15
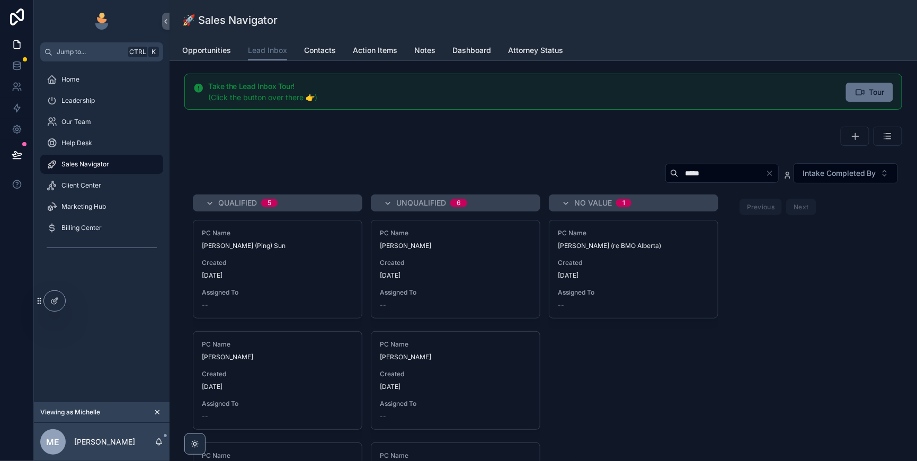
type input "*****"
click at [294, 267] on span "Created" at bounding box center [278, 263] width 152 height 8
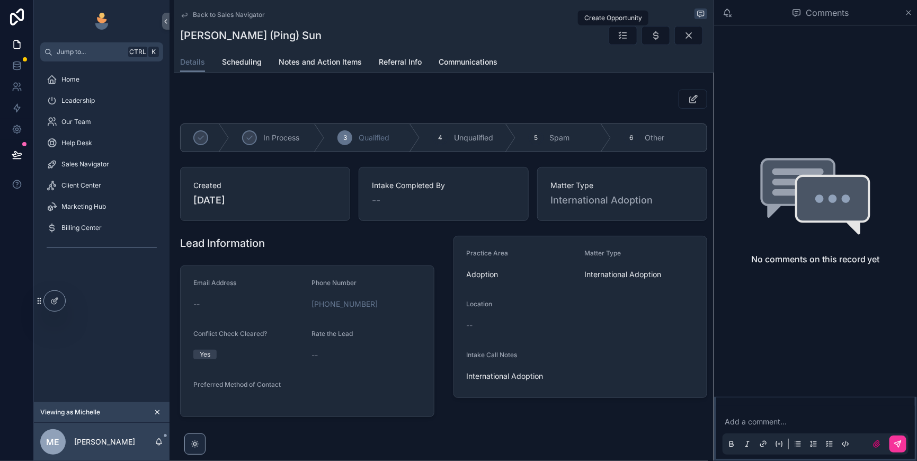
click at [642, 34] on button "scrollable content" at bounding box center [656, 35] width 29 height 19
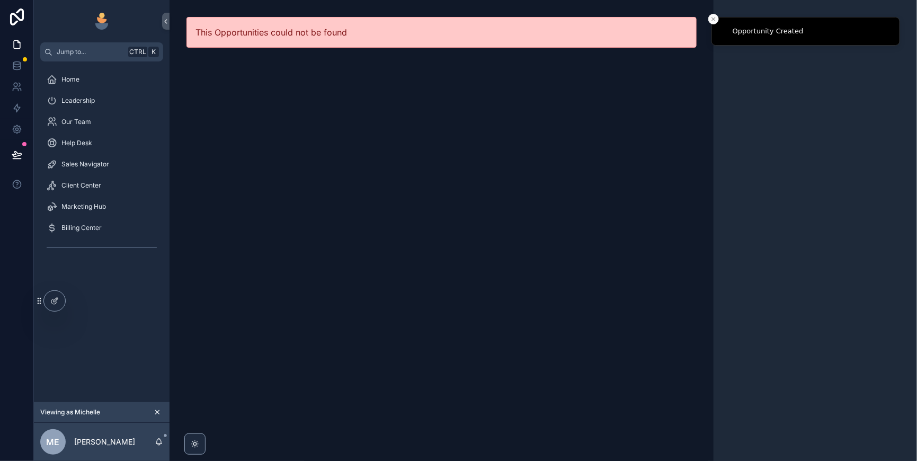
click at [105, 169] on span "Sales Navigator" at bounding box center [85, 164] width 48 height 8
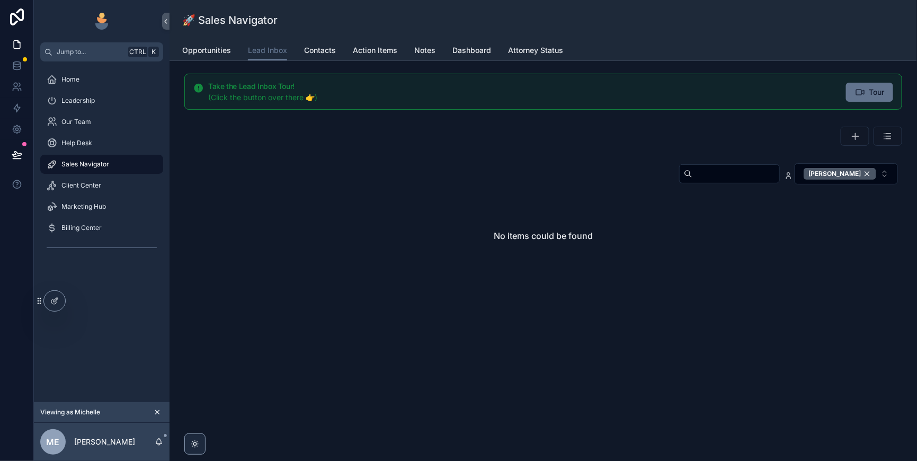
click at [863, 180] on div "[PERSON_NAME]" at bounding box center [840, 174] width 73 height 12
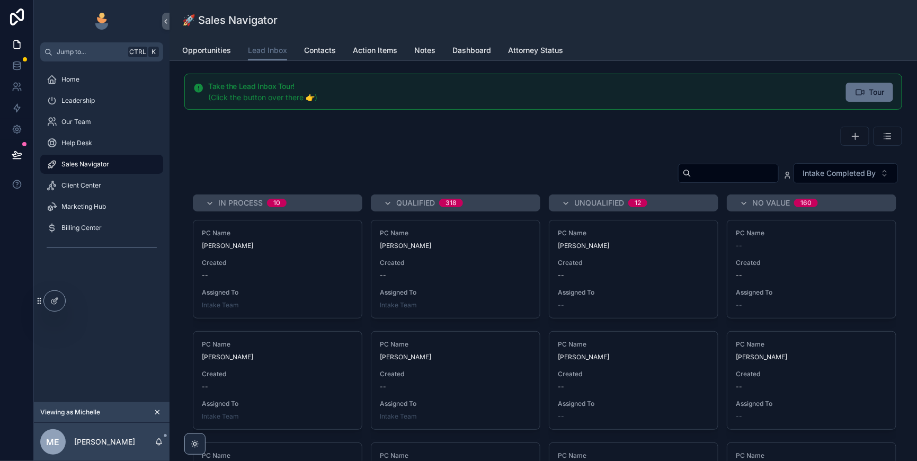
click at [692, 181] on input "scrollable content" at bounding box center [735, 173] width 87 height 15
type input "**"
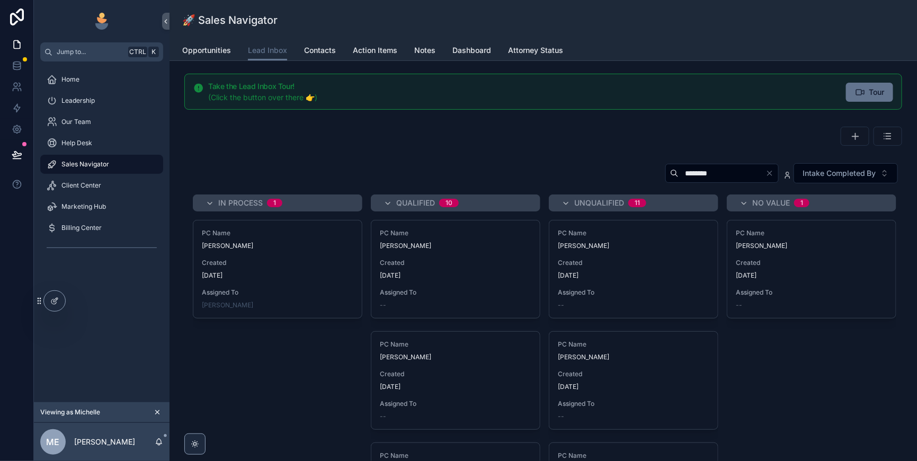
type input "********"
click at [344, 280] on div "[DATE]" at bounding box center [278, 275] width 152 height 8
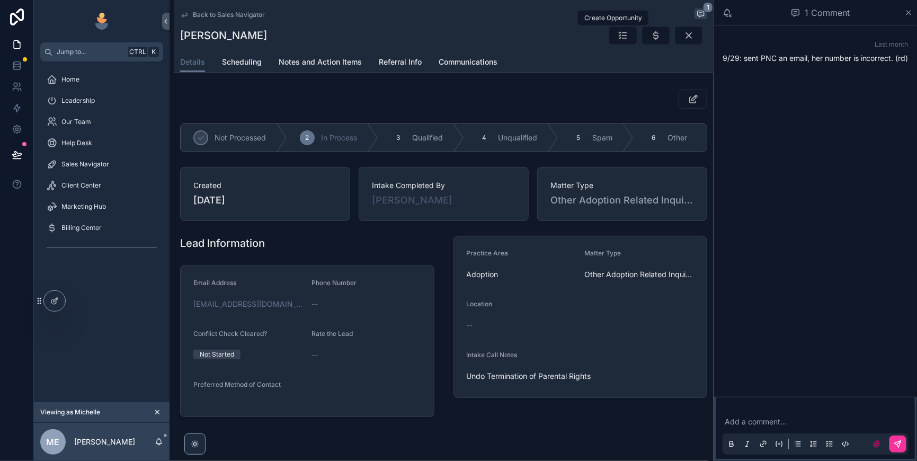
drag, startPoint x: 623, startPoint y: 37, endPoint x: 718, endPoint y: 43, distance: 95.0
click at [642, 37] on button "scrollable content" at bounding box center [656, 35] width 29 height 19
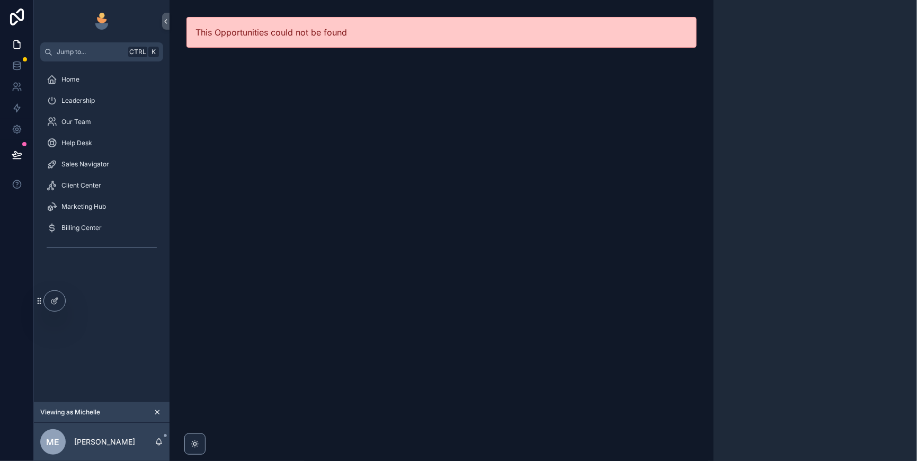
drag, startPoint x: 107, startPoint y: 180, endPoint x: 248, endPoint y: 206, distance: 144.0
click at [107, 169] on span "Sales Navigator" at bounding box center [85, 164] width 48 height 8
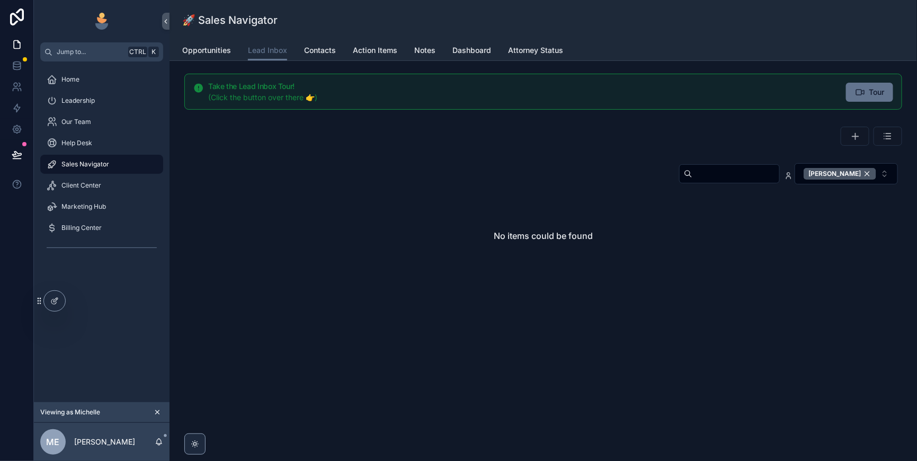
click at [863, 180] on div "[PERSON_NAME]" at bounding box center [840, 174] width 73 height 12
click at [693, 181] on input "scrollable content" at bounding box center [736, 173] width 87 height 15
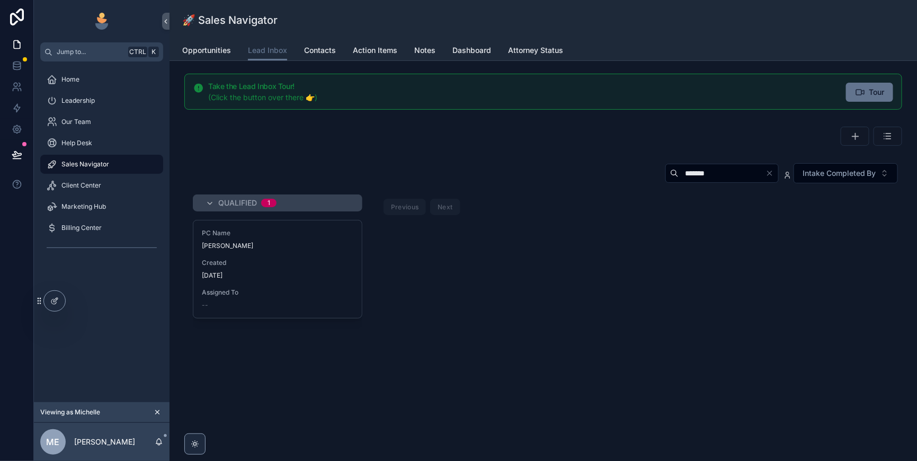
type input "*******"
click at [353, 250] on span "[PERSON_NAME]" at bounding box center [278, 246] width 152 height 8
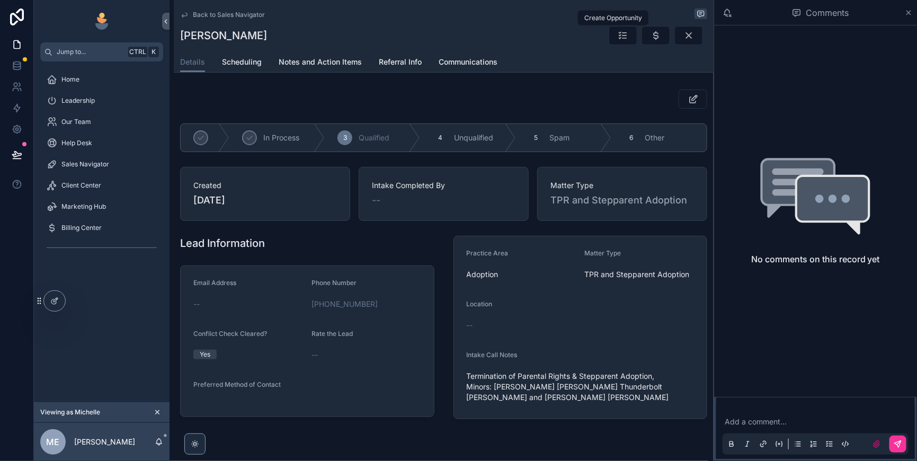
click at [651, 41] on icon "scrollable content" at bounding box center [656, 35] width 11 height 11
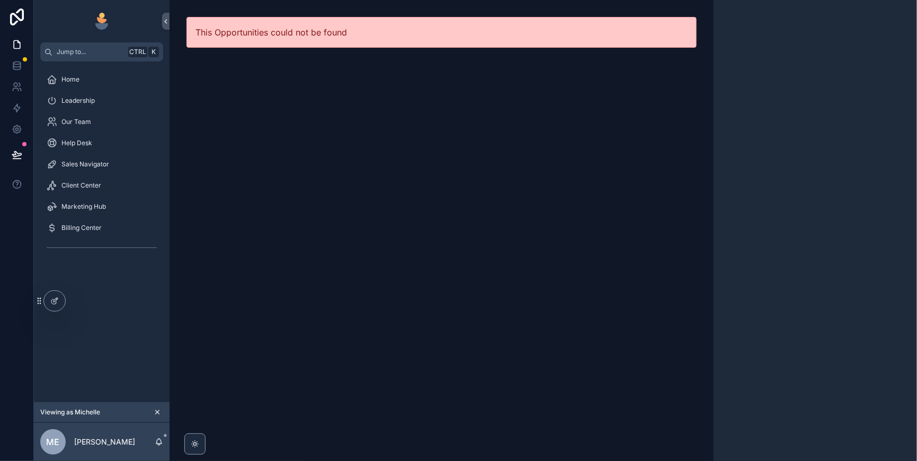
click at [101, 169] on span "Sales Navigator" at bounding box center [85, 164] width 48 height 8
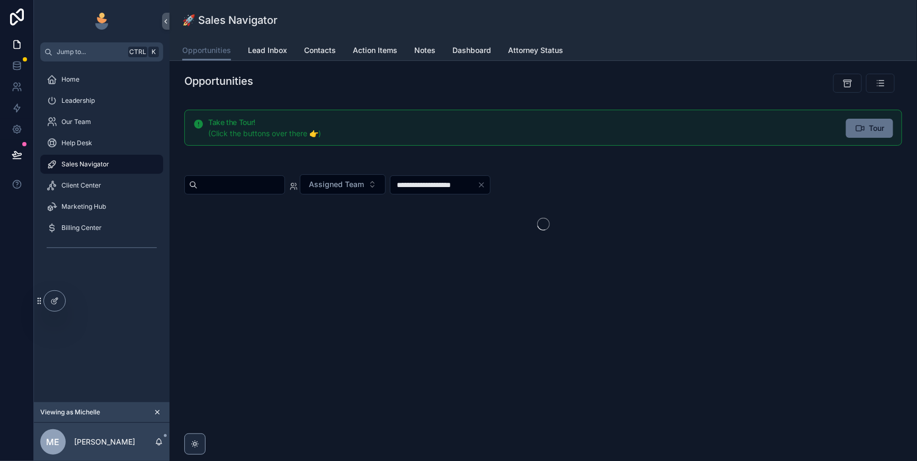
click at [386, 194] on button "Assigned Team" at bounding box center [343, 184] width 86 height 20
click at [633, 292] on div "**********" at bounding box center [544, 190] width 748 height 259
